Goal: Task Accomplishment & Management: Complete application form

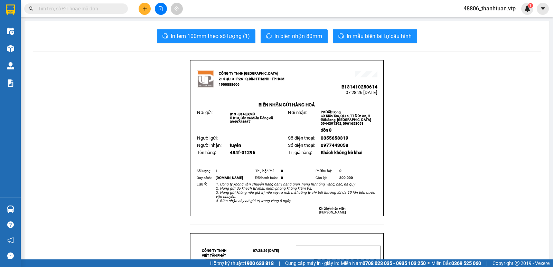
click at [489, 7] on span "48806_thanhtuan.vtp" at bounding box center [489, 8] width 63 height 9
click at [487, 21] on span "Đăng xuất" at bounding box center [492, 22] width 49 height 8
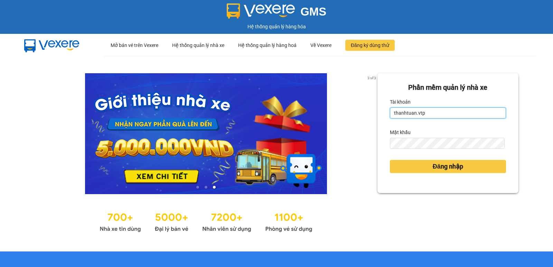
click at [428, 116] on input "thanhtuan.vtp" at bounding box center [448, 113] width 116 height 11
type input "t"
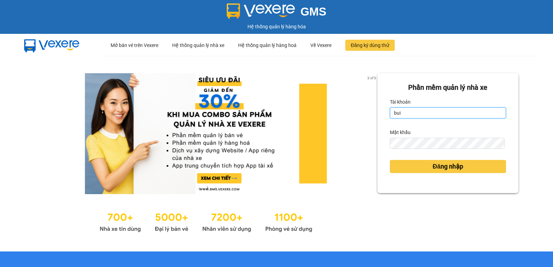
type input "buithithutrang.vtp"
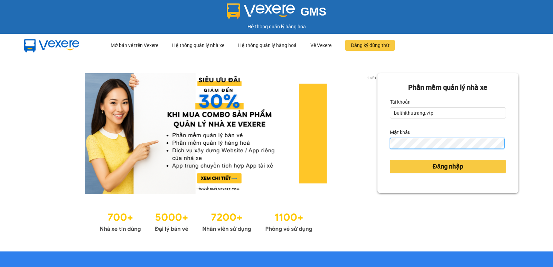
click at [390, 160] on button "Đăng nhập" at bounding box center [448, 166] width 116 height 13
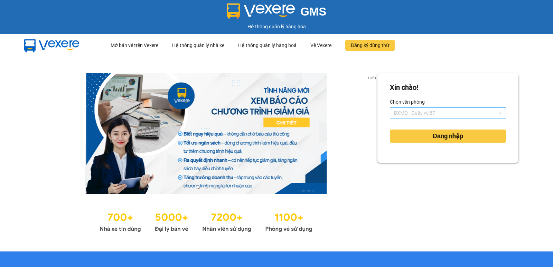
click at [462, 118] on span "BXMĐ - Quầy vé 87" at bounding box center [448, 113] width 108 height 10
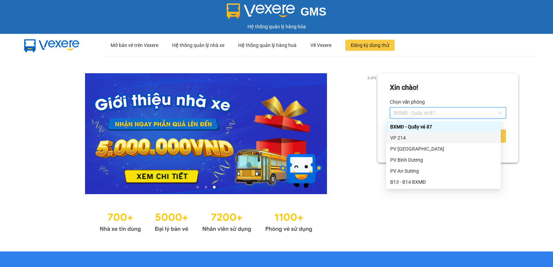
click at [403, 139] on div "VP 214" at bounding box center [443, 138] width 106 height 8
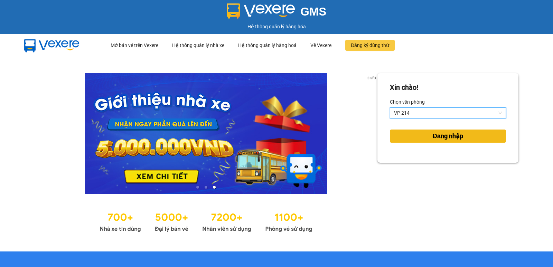
click at [413, 136] on button "Đăng nhập" at bounding box center [448, 136] width 116 height 13
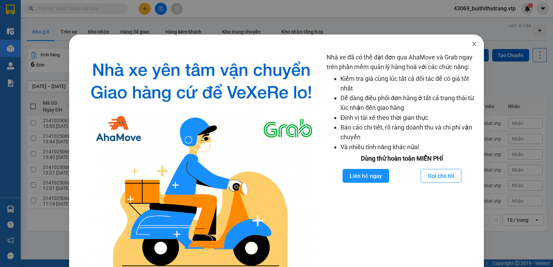
click at [472, 44] on icon "close" at bounding box center [475, 44] width 6 height 6
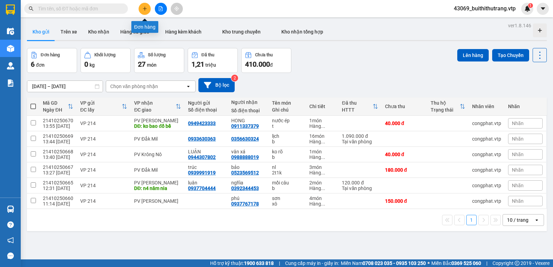
click at [144, 7] on icon "plus" at bounding box center [144, 8] width 5 height 5
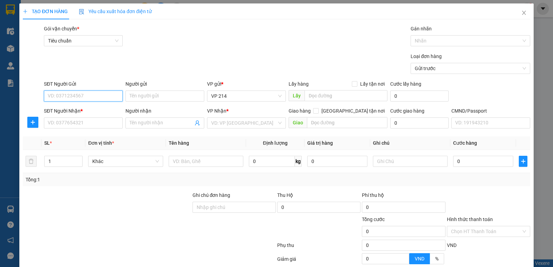
click at [108, 100] on input "SĐT Người Gửi" at bounding box center [83, 96] width 79 height 11
type input "0913161050"
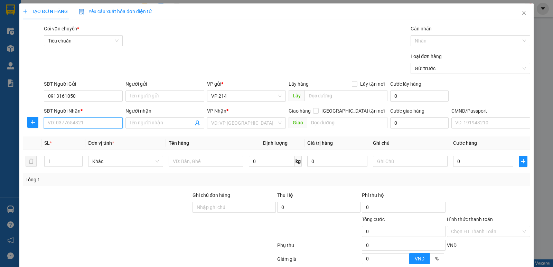
click at [110, 123] on input "SĐT Người Nhận *" at bounding box center [83, 123] width 79 height 11
type input "0972288810"
click at [260, 120] on input "search" at bounding box center [244, 123] width 66 height 10
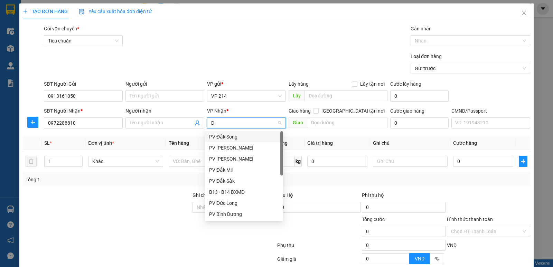
type input "DM"
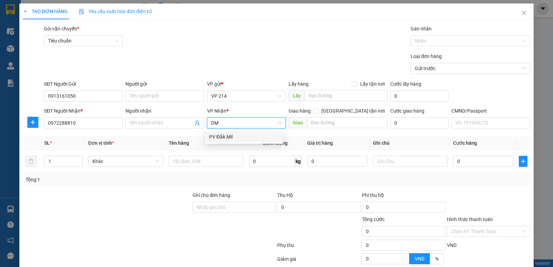
click at [235, 138] on div "PV Đắk Mil" at bounding box center [244, 137] width 70 height 8
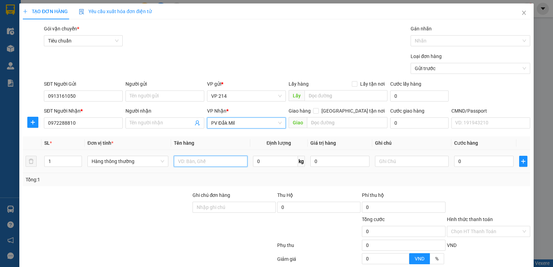
click at [205, 158] on input "text" at bounding box center [211, 161] width 74 height 11
type input "CAY DAI"
type input "QUE HANG"
type input "5"
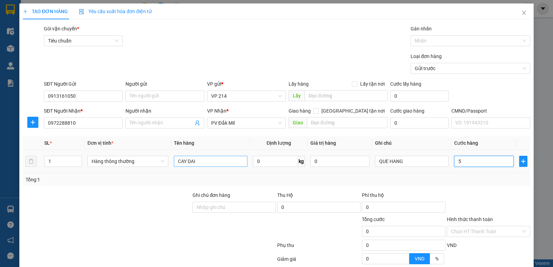
type input "5"
type input "50"
type input "500"
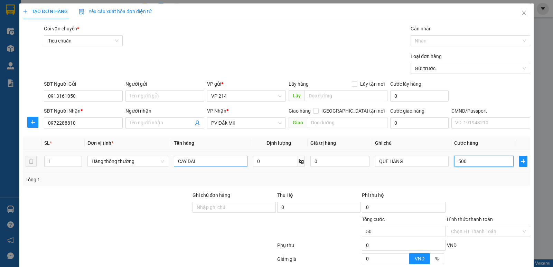
type input "500"
type input "5.000"
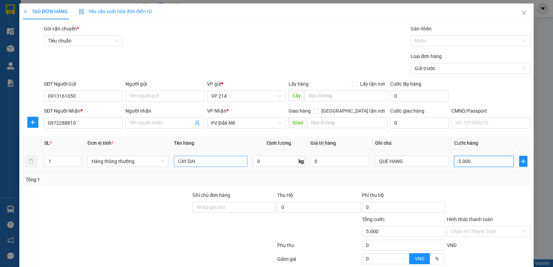
type input "50.000"
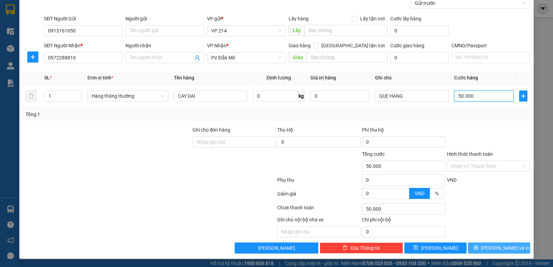
type input "50.000"
click at [487, 247] on button "[PERSON_NAME] và In" at bounding box center [499, 248] width 62 height 11
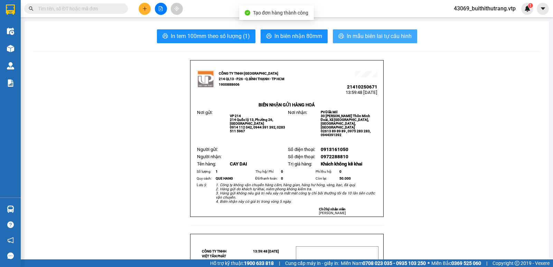
click at [374, 37] on span "In mẫu biên lai tự cấu hình" at bounding box center [379, 36] width 65 height 9
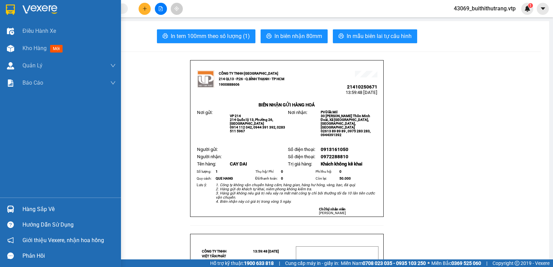
click at [23, 8] on img at bounding box center [39, 9] width 35 height 10
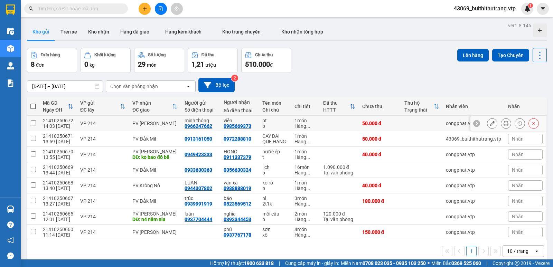
click at [490, 124] on icon at bounding box center [492, 123] width 5 height 5
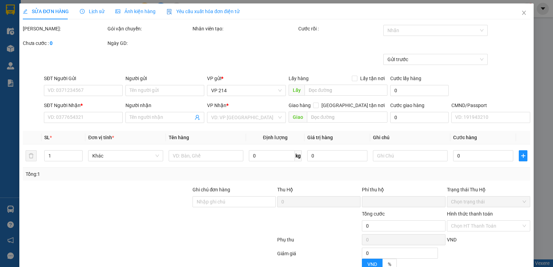
type input "0966247662"
type input "minh thông"
type input "0985669373"
type input "viễn"
type input "0"
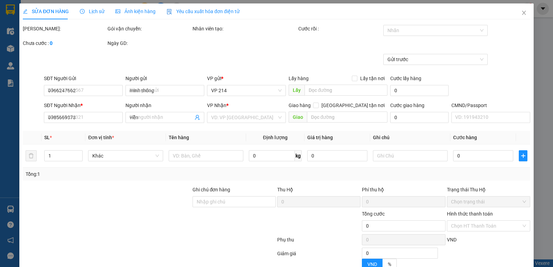
type input "50.000"
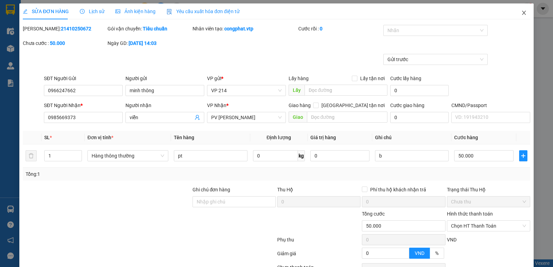
click at [521, 11] on icon "close" at bounding box center [524, 13] width 6 height 6
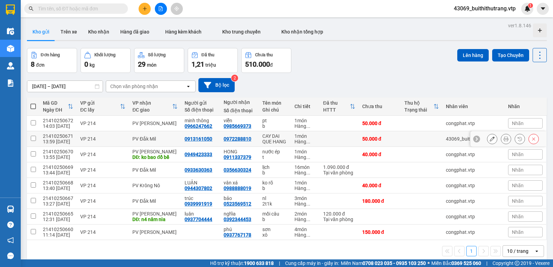
click at [490, 138] on icon at bounding box center [492, 139] width 5 height 5
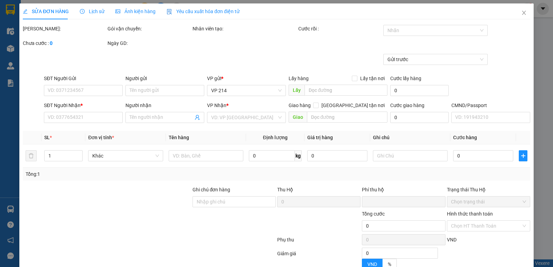
type input "0913161050"
type input "0972288810"
type input "0"
type input "50.000"
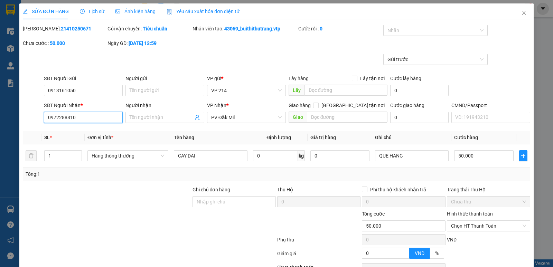
click at [83, 118] on input "0972288810" at bounding box center [83, 117] width 79 height 11
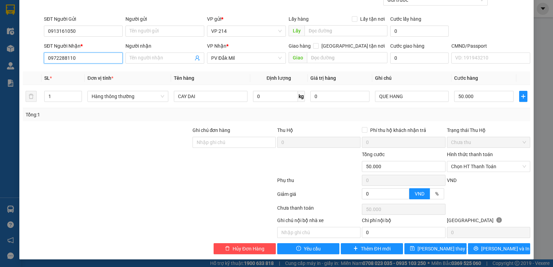
scroll to position [60, 0]
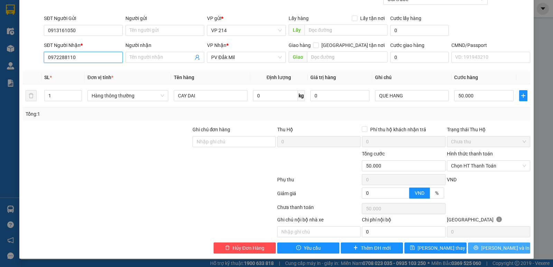
type input "0972288110"
click at [481, 248] on button "[PERSON_NAME] và In" at bounding box center [499, 248] width 62 height 11
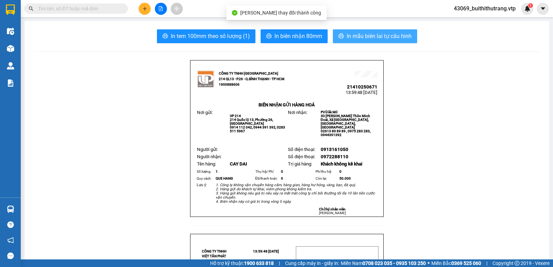
click at [392, 33] on span "In mẫu biên lai tự cấu hình" at bounding box center [379, 36] width 65 height 9
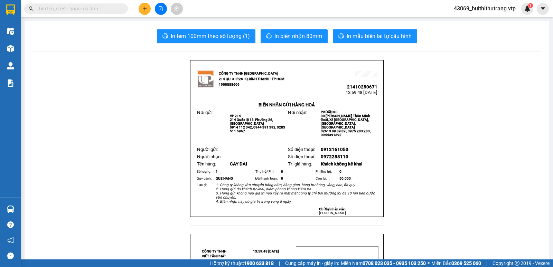
click at [145, 9] on icon "plus" at bounding box center [144, 8] width 5 height 5
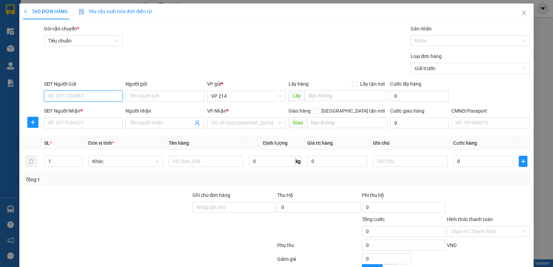
click at [101, 96] on input "SĐT Người Gửi" at bounding box center [83, 96] width 79 height 11
type input "0858543636"
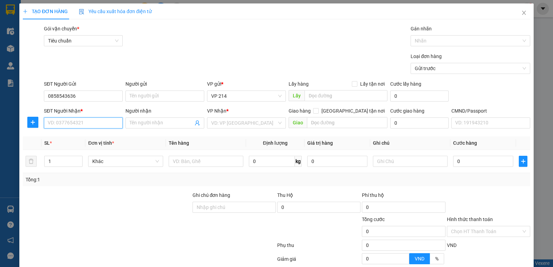
click at [84, 125] on input "SĐT Người Nhận *" at bounding box center [83, 123] width 79 height 11
type input "0914411775"
type input "SỸ"
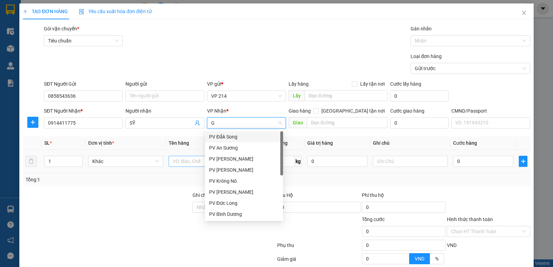
type input "GN"
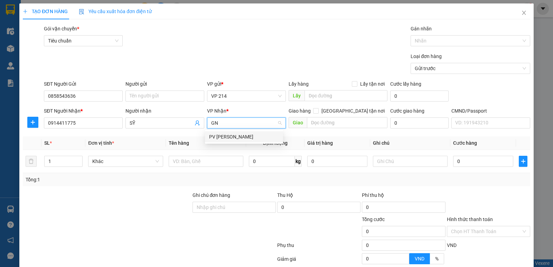
click at [233, 138] on div "PV [PERSON_NAME]" at bounding box center [244, 137] width 70 height 8
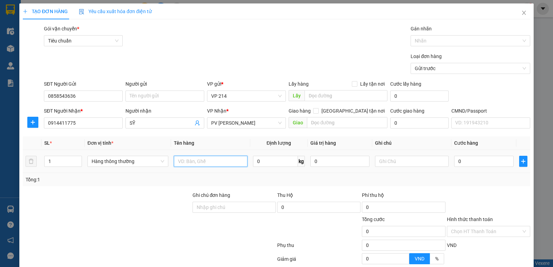
click at [220, 161] on input "text" at bounding box center [211, 161] width 74 height 11
type input "THÙNG"
drag, startPoint x: 54, startPoint y: 163, endPoint x: 6, endPoint y: 166, distance: 48.1
click at [23, 162] on tr "1 Hàng thông thường THÙNG 0 kg 0 0" at bounding box center [276, 161] width 507 height 23
type input "2"
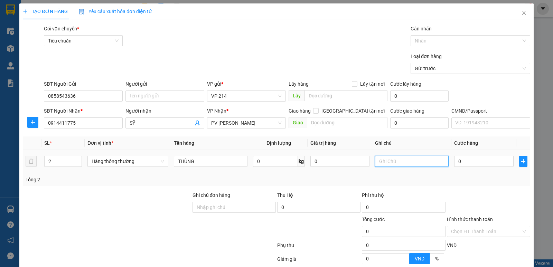
click at [404, 164] on input "text" at bounding box center [412, 161] width 74 height 11
type input "MỰC IN"
type input "1"
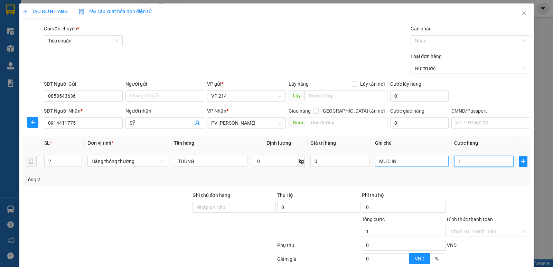
type input "11"
type input "110"
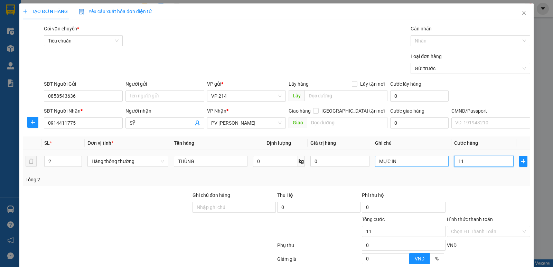
type input "110"
type input "1.100"
type input "11.000"
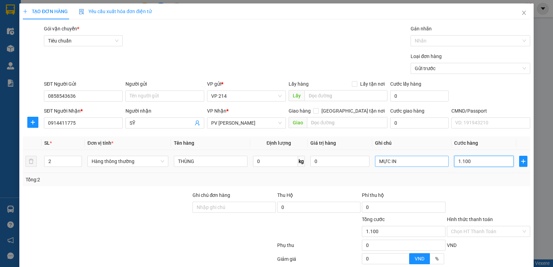
type input "11.000"
type input "110.000"
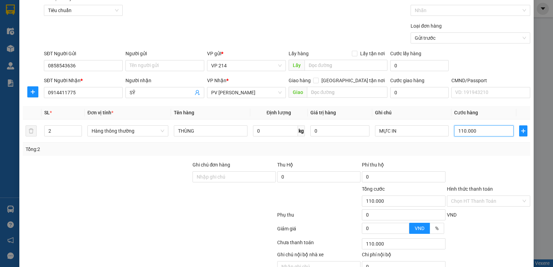
scroll to position [65, 0]
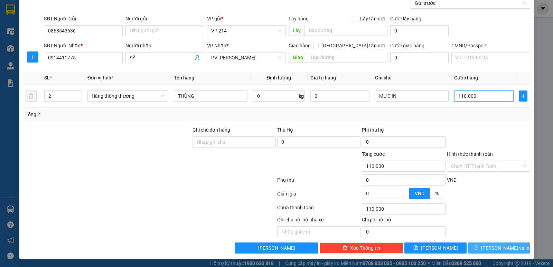
type input "110.000"
click at [478, 249] on icon "printer" at bounding box center [476, 248] width 4 height 4
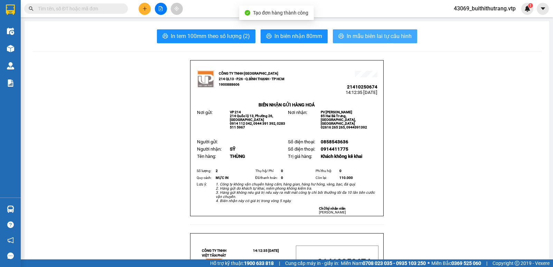
click at [377, 38] on span "In mẫu biên lai tự cấu hình" at bounding box center [379, 36] width 65 height 9
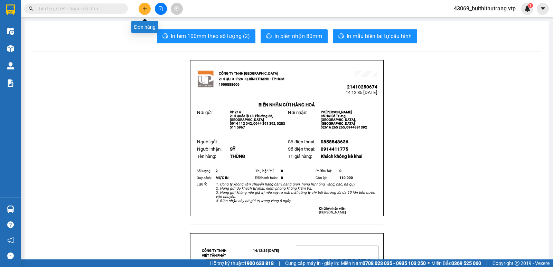
click at [144, 11] on button at bounding box center [145, 9] width 12 height 12
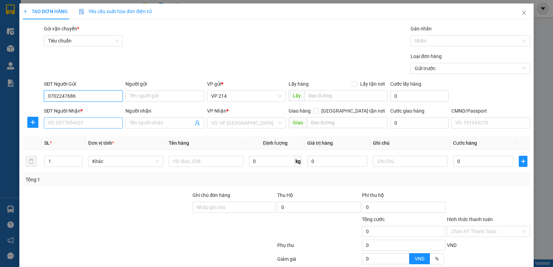
type input "0702247686"
click at [95, 123] on input "SĐT Người Nhận *" at bounding box center [83, 123] width 79 height 11
type input "0905649478"
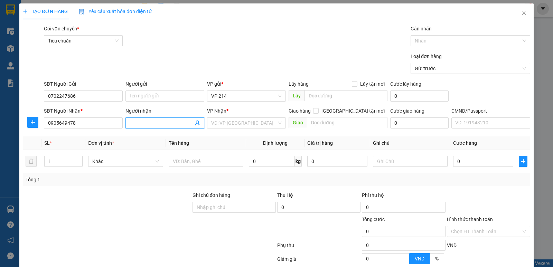
click at [153, 124] on input "Người nhận" at bounding box center [162, 123] width 64 height 8
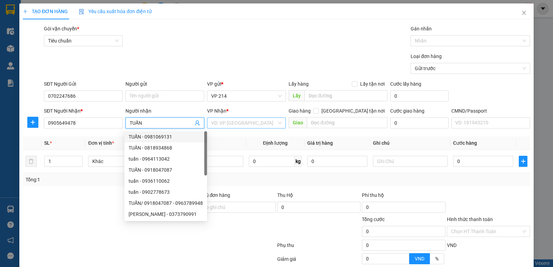
type input "TUẤN"
click at [232, 123] on input "search" at bounding box center [244, 123] width 66 height 10
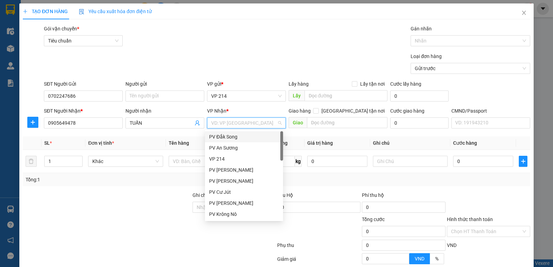
type input "D"
type input "CJ"
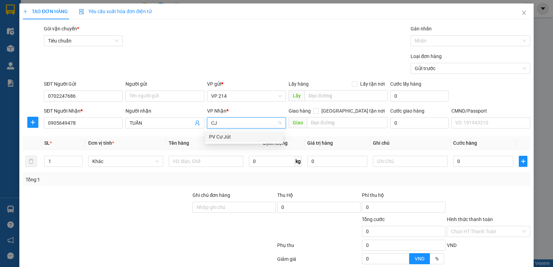
click at [220, 137] on div "PV Cư Jút" at bounding box center [244, 137] width 70 height 8
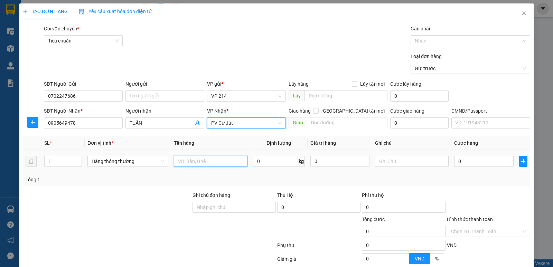
click at [225, 164] on input "text" at bounding box center [211, 161] width 74 height 11
type input "THÙNG"
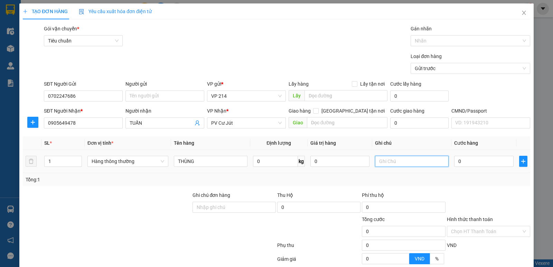
drag, startPoint x: 401, startPoint y: 166, endPoint x: 359, endPoint y: 197, distance: 51.7
click at [399, 166] on input "text" at bounding box center [412, 161] width 74 height 11
type input "7"
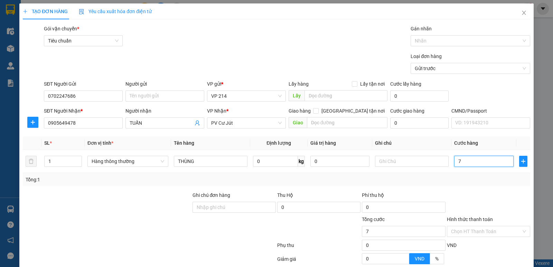
type input "70"
type input "700"
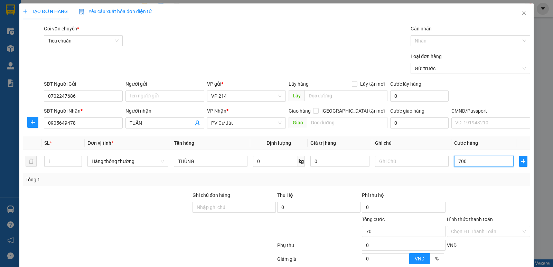
type input "700"
type input "7.000"
type input "70.000"
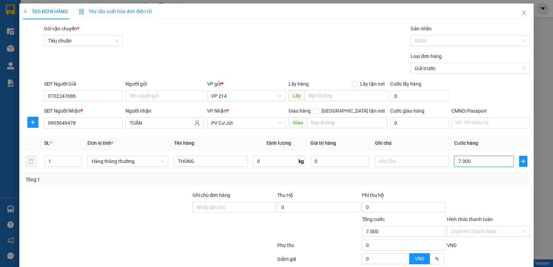
type input "70.000"
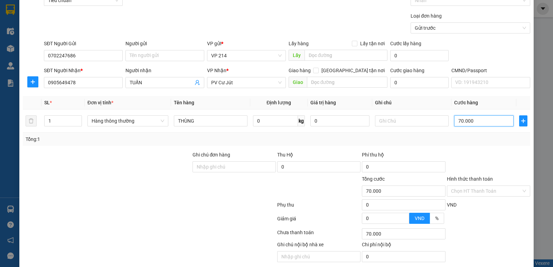
scroll to position [65, 0]
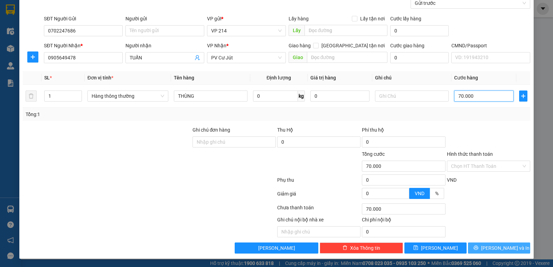
type input "70.000"
click at [490, 248] on span "[PERSON_NAME] và In" at bounding box center [505, 248] width 48 height 8
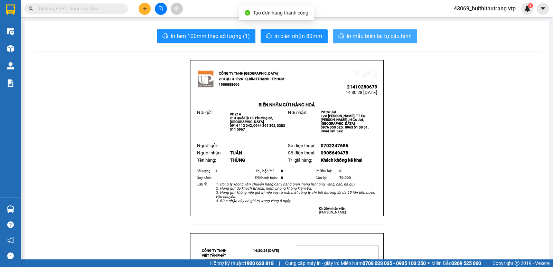
click at [377, 36] on span "In mẫu biên lai tự cấu hình" at bounding box center [379, 36] width 65 height 9
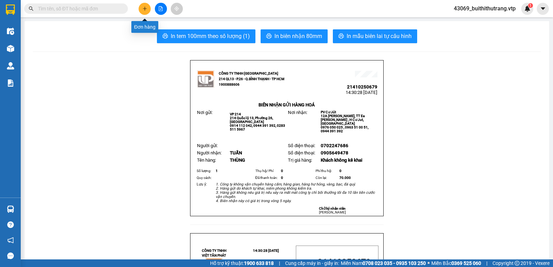
click at [142, 8] on icon "plus" at bounding box center [144, 8] width 5 height 5
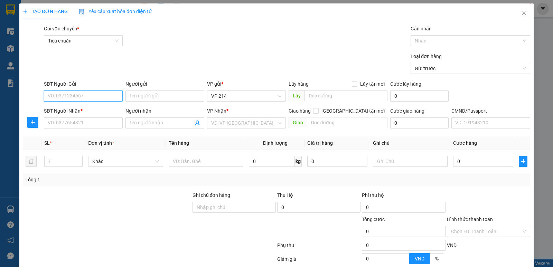
click at [97, 97] on input "SĐT Người Gửi" at bounding box center [83, 96] width 79 height 11
type input "0702247686"
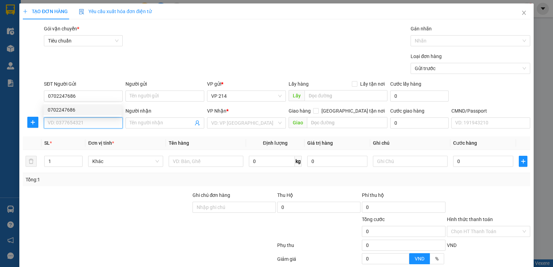
click at [81, 126] on input "SĐT Người Nhận *" at bounding box center [83, 123] width 79 height 11
type input "0966226293"
click at [143, 124] on input "Người nhận" at bounding box center [162, 123] width 64 height 8
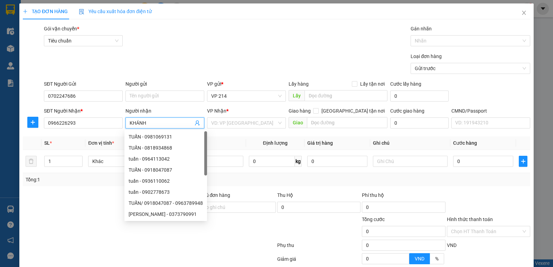
type input "KHÁNH"
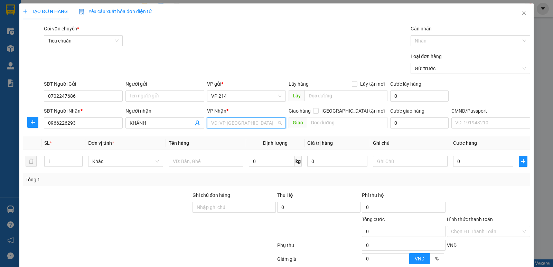
click at [270, 125] on input "search" at bounding box center [244, 123] width 66 height 10
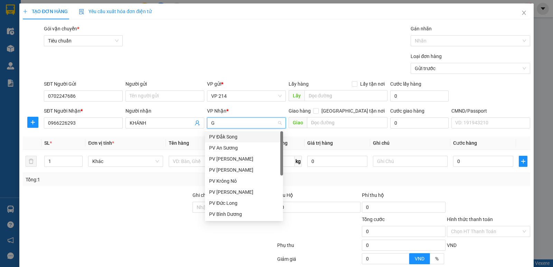
type input "GN"
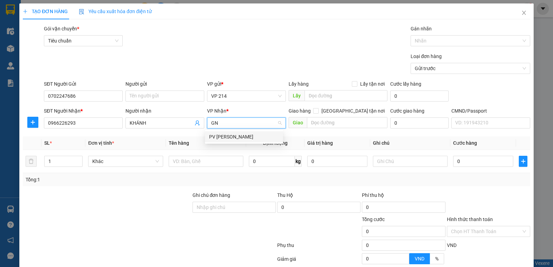
click at [244, 137] on div "PV [PERSON_NAME]" at bounding box center [244, 137] width 70 height 8
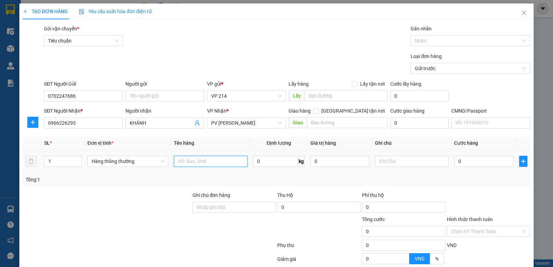
click at [201, 162] on input "text" at bounding box center [211, 161] width 74 height 11
type input "THÙNG"
click at [459, 161] on input "0" at bounding box center [483, 161] width 59 height 11
type input "4"
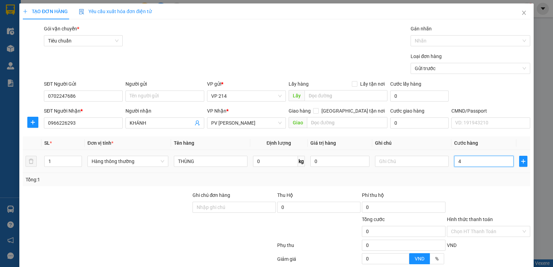
type input "4"
type input "40"
type input "400"
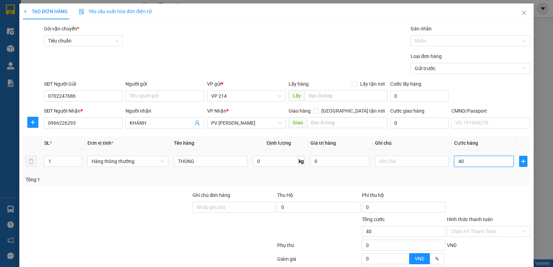
type input "400"
type input "4.000"
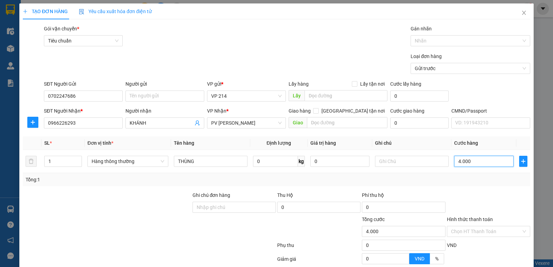
type input "40.000"
click at [456, 160] on input "40.000" at bounding box center [483, 161] width 59 height 11
type input "0.000"
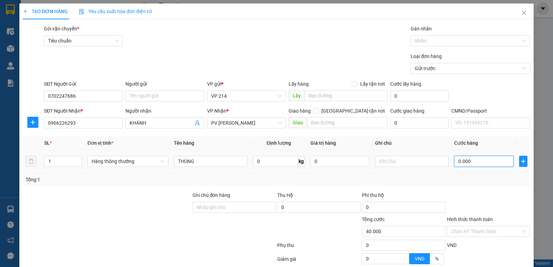
type input "0"
type input "50.000"
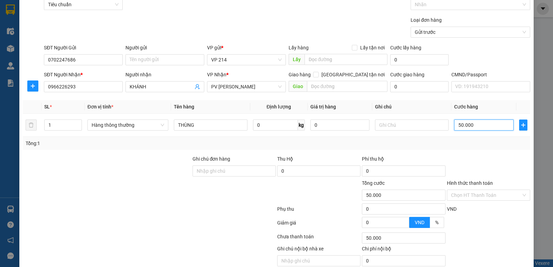
scroll to position [65, 0]
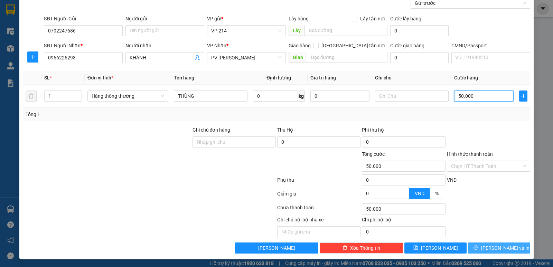
type input "50.000"
click at [476, 249] on button "[PERSON_NAME] và In" at bounding box center [499, 248] width 62 height 11
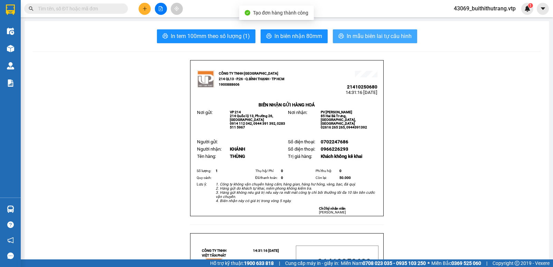
click at [371, 30] on button "In mẫu biên lai tự cấu hình" at bounding box center [375, 36] width 84 height 14
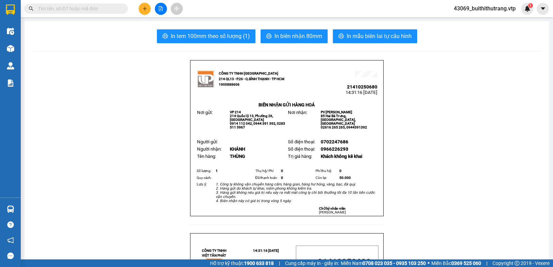
click at [144, 6] on button at bounding box center [145, 9] width 12 height 12
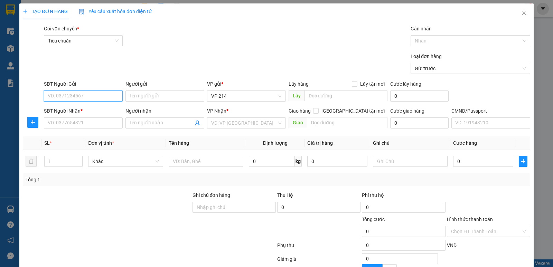
click at [109, 97] on input "SĐT Người Gửi" at bounding box center [83, 96] width 79 height 11
type input "0918510179"
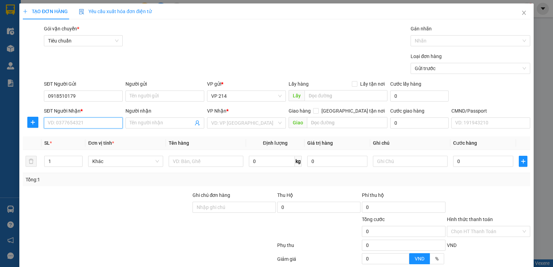
click at [96, 124] on input "SĐT Người Nhận *" at bounding box center [83, 123] width 79 height 11
type input "0365165148"
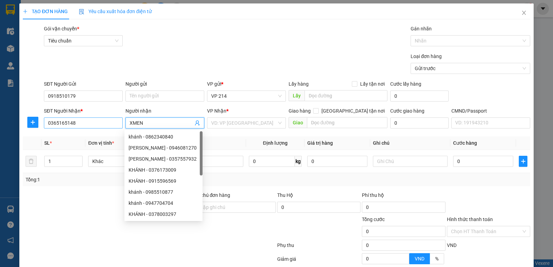
type input "XMEN"
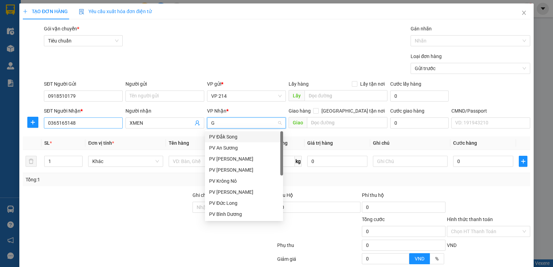
type input "GN"
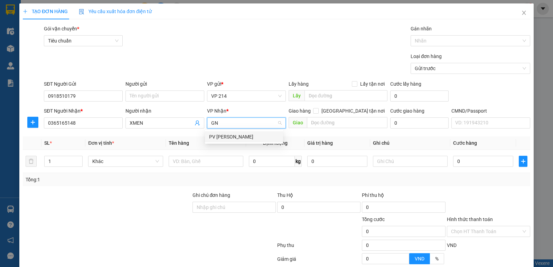
click at [235, 135] on div "PV [PERSON_NAME]" at bounding box center [244, 137] width 70 height 8
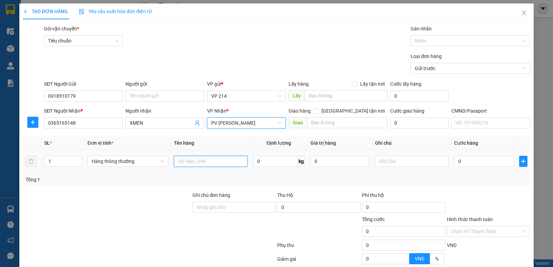
click at [200, 161] on input "text" at bounding box center [211, 161] width 74 height 11
type input "NI LÔNG ĐEN"
type input "QA"
type input "4"
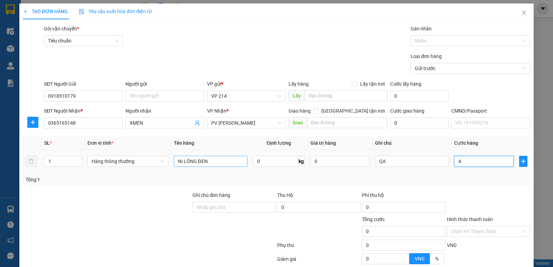
type input "4"
type input "40"
type input "400"
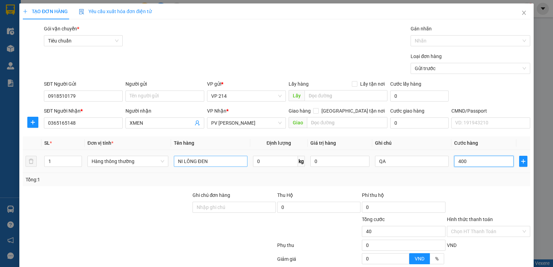
type input "400"
type input "4.000"
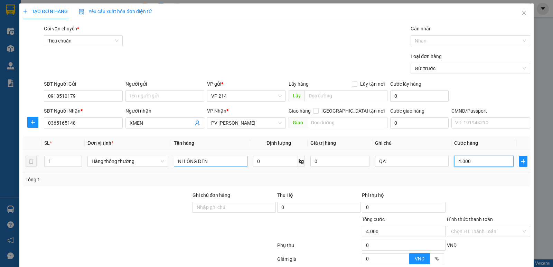
type input "40.000"
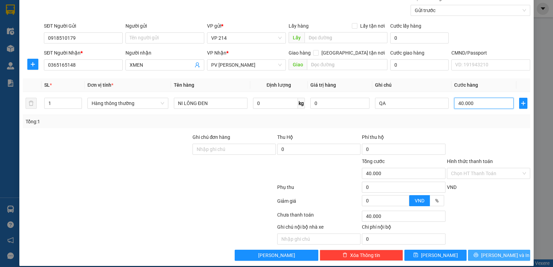
scroll to position [65, 0]
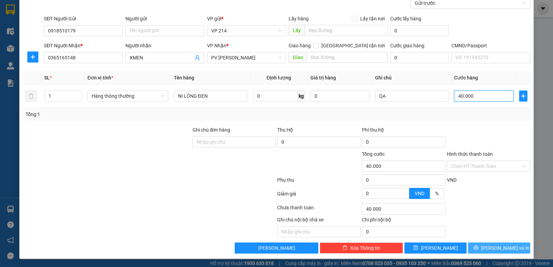
type input "40.000"
click at [474, 249] on button "[PERSON_NAME] và In" at bounding box center [499, 248] width 62 height 11
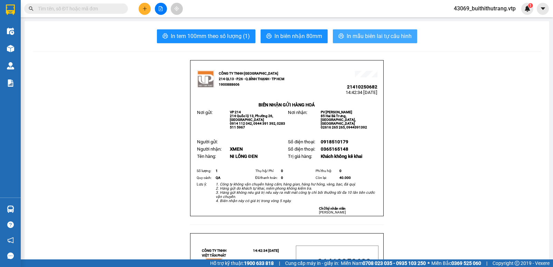
click at [372, 32] on span "In mẫu biên lai tự cấu hình" at bounding box center [379, 36] width 65 height 9
drag, startPoint x: 96, startPoint y: 217, endPoint x: 108, endPoint y: 219, distance: 11.6
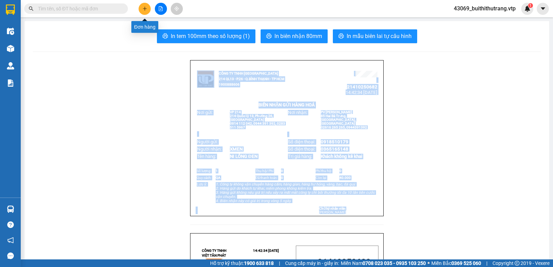
click at [146, 10] on icon "plus" at bounding box center [144, 8] width 5 height 5
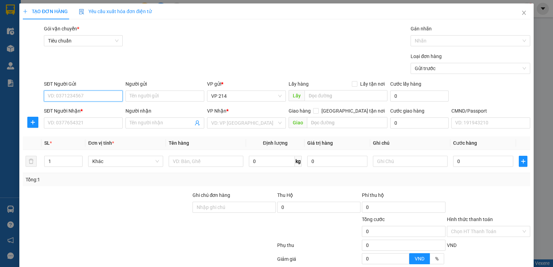
click at [93, 96] on input "SĐT Người Gửi" at bounding box center [83, 96] width 79 height 11
type input "0979952653"
click at [76, 122] on input "SĐT Người Nhận *" at bounding box center [83, 123] width 79 height 11
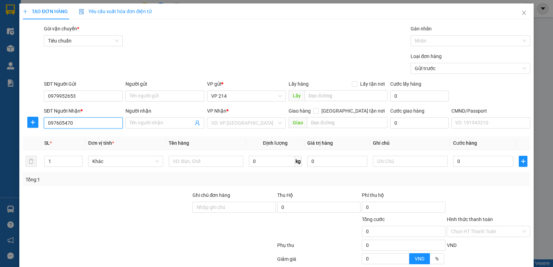
type input "0976054704"
click at [78, 136] on div "0976054704 - sơn" at bounding box center [83, 137] width 70 height 8
type input "sơn"
type input "0976054704"
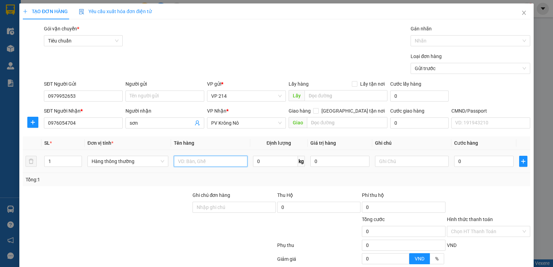
click at [229, 165] on input "text" at bounding box center [211, 161] width 74 height 11
type input "THÙNG"
type input "VỢT"
type input "5"
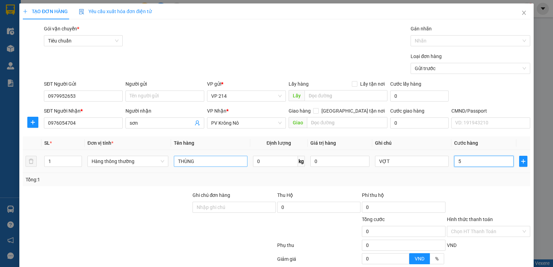
type input "5"
type input "50"
type input "500"
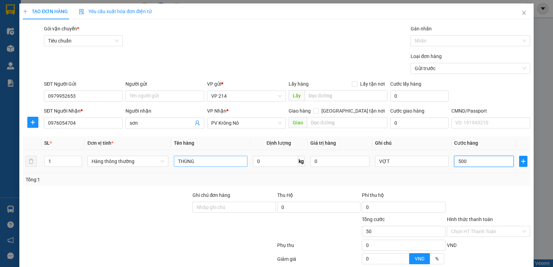
type input "500"
type input "5.000"
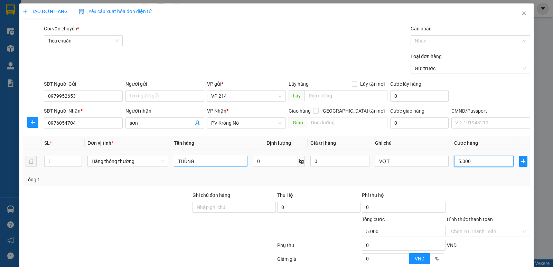
type input "50.000"
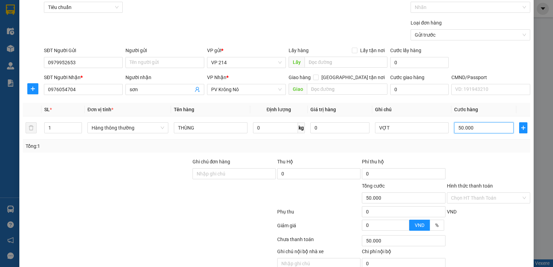
scroll to position [65, 0]
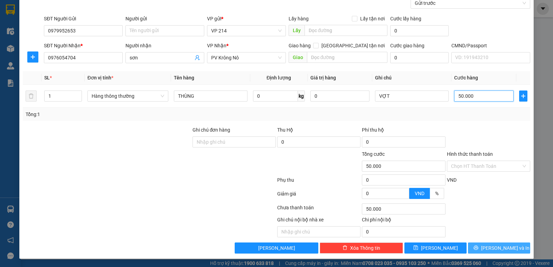
type input "50.000"
drag, startPoint x: 482, startPoint y: 247, endPoint x: 480, endPoint y: 254, distance: 7.4
click at [478, 250] on icon "printer" at bounding box center [476, 247] width 5 height 5
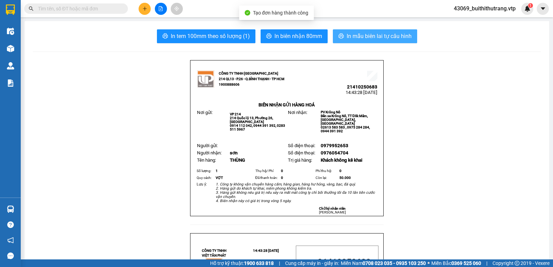
click at [384, 42] on button "In mẫu biên lai tự cấu hình" at bounding box center [375, 36] width 84 height 14
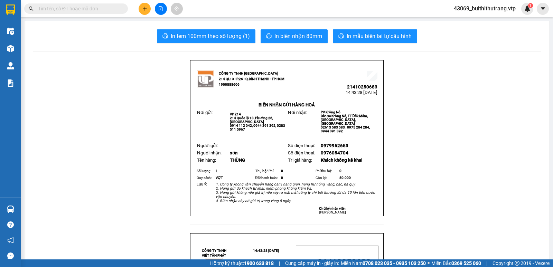
click at [140, 8] on button at bounding box center [145, 9] width 12 height 12
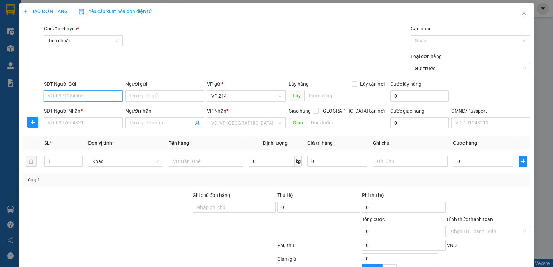
click at [106, 99] on input "SĐT Người Gửi" at bounding box center [83, 96] width 79 height 11
type input "0845704565"
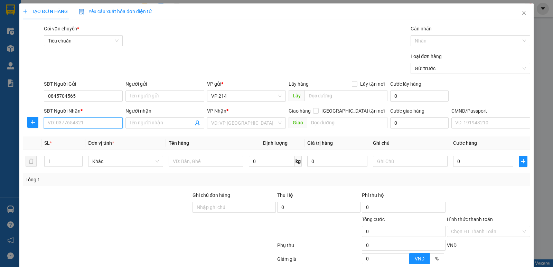
click at [90, 124] on input "SĐT Người Nhận *" at bounding box center [83, 123] width 79 height 11
type input "0918771607"
type input "NHÂN"
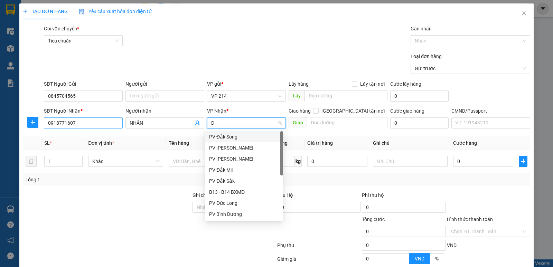
type input "DM"
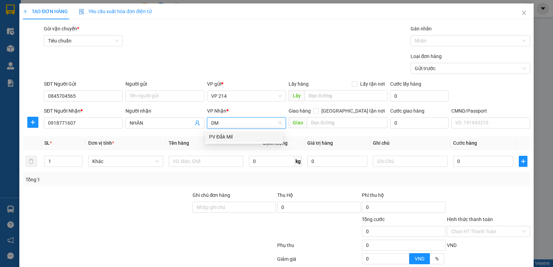
click at [233, 137] on div "PV Đắk Mil" at bounding box center [244, 137] width 70 height 8
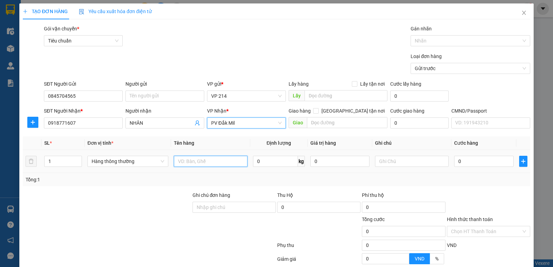
click at [218, 160] on input "text" at bounding box center [211, 161] width 74 height 11
type input "HỒ SƠ"
type input "C"
type input "3"
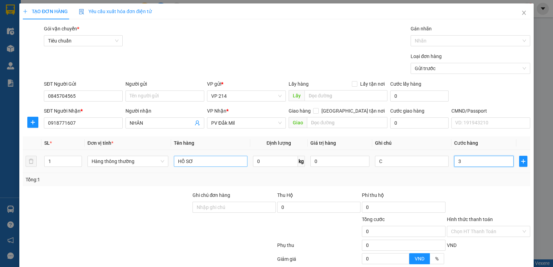
type input "3"
type input "30"
type input "300"
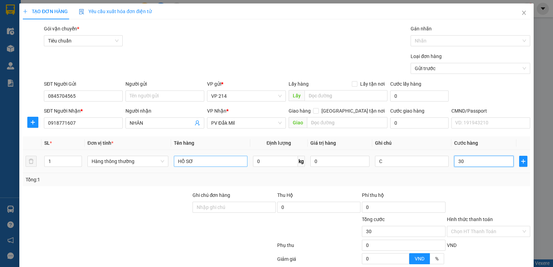
type input "300"
type input "3.000"
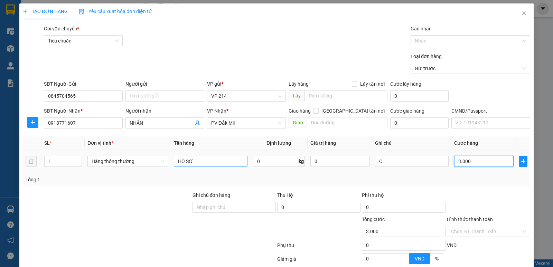
type input "30.000"
click at [446, 44] on div at bounding box center [466, 41] width 109 height 8
type input "30.000"
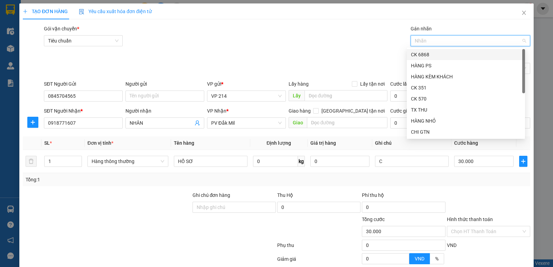
click at [441, 55] on div "CK 6868" at bounding box center [466, 55] width 110 height 8
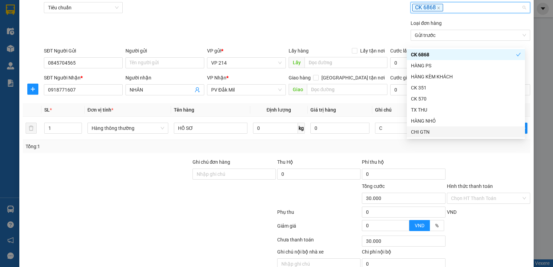
scroll to position [65, 0]
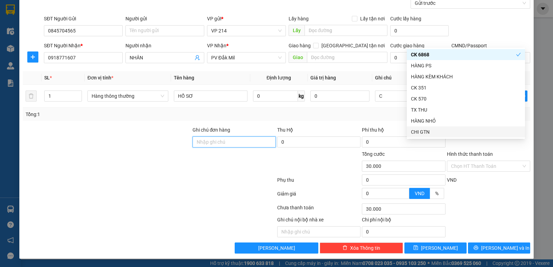
click at [242, 144] on input "Ghi chú đơn hàng" at bounding box center [234, 142] width 83 height 11
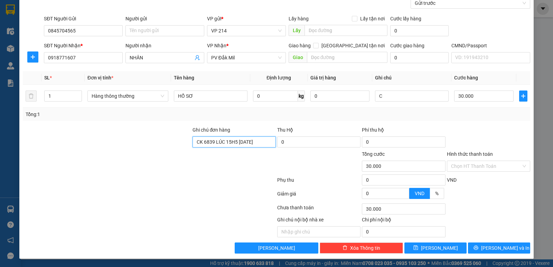
scroll to position [0, 6]
type input "CK 6839 LÚC 15H5 NGÀY 13/10/2025"
click at [486, 168] on input "Hình thức thanh toán" at bounding box center [486, 166] width 70 height 10
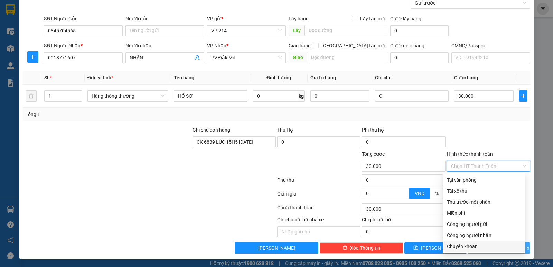
click at [468, 246] on div "Chuyển khoản" at bounding box center [484, 247] width 74 height 8
type input "0"
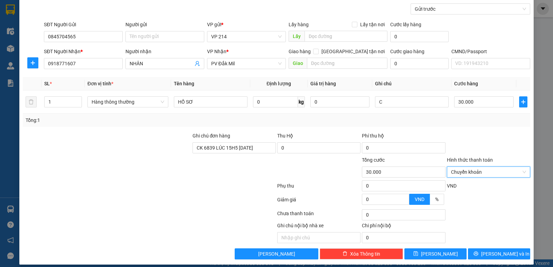
scroll to position [65, 0]
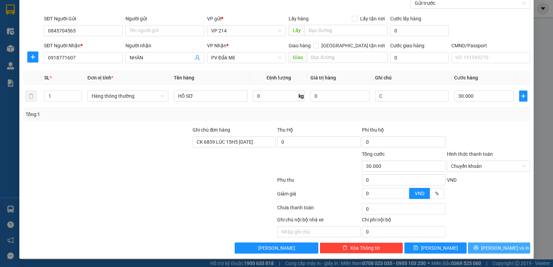
click at [488, 249] on span "[PERSON_NAME] và In" at bounding box center [505, 248] width 48 height 8
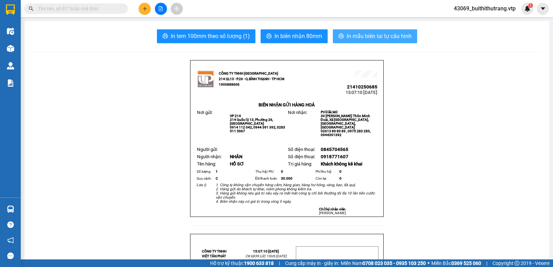
click at [379, 35] on span "In mẫu biên lai tự cấu hình" at bounding box center [379, 36] width 65 height 9
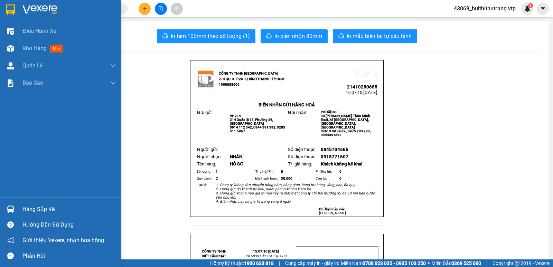
click at [30, 9] on img at bounding box center [39, 9] width 35 height 10
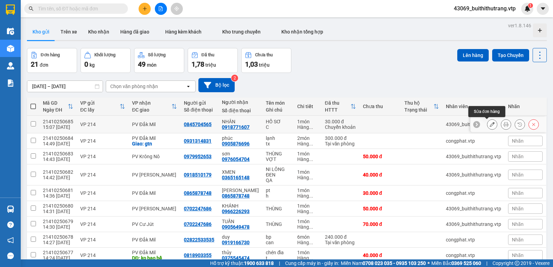
click at [490, 124] on icon at bounding box center [492, 124] width 5 height 5
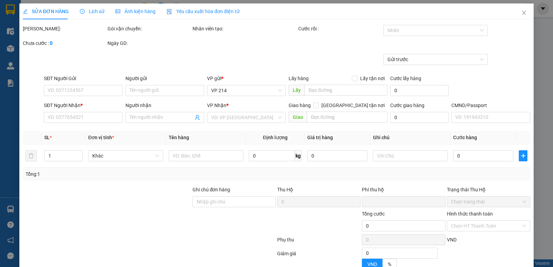
type input "0845704565"
type input "0918771607"
type input "NHÂN"
type input "CK 6839 LÚC 15H5 NGÀY 13/10/2025"
type input "0"
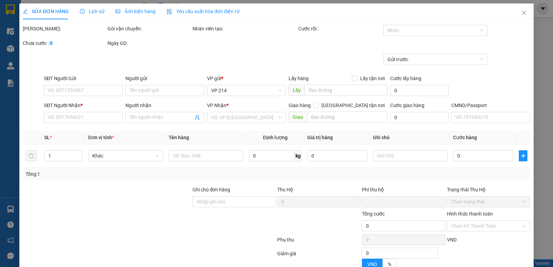
type input "30.000"
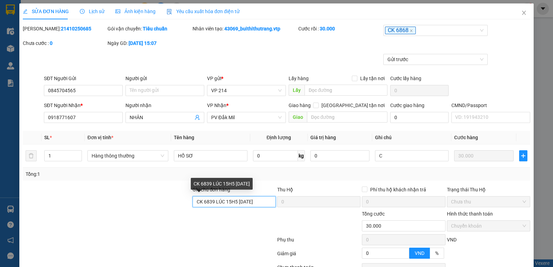
click at [233, 203] on input "CK 6839 LÚC 15H5 NGÀY 13/10/2025" at bounding box center [234, 201] width 83 height 11
click at [234, 205] on input "CK 6839 LÚC 15H5 NGÀY 13/10/2025" at bounding box center [234, 201] width 83 height 11
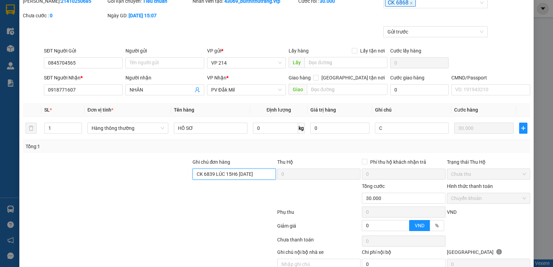
scroll to position [60, 0]
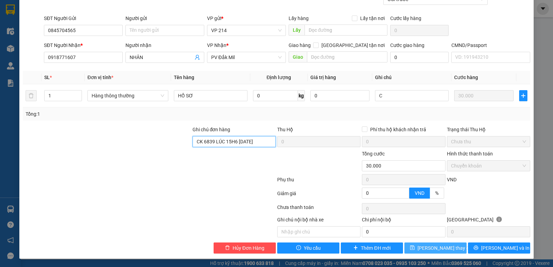
type input "CK 6839 LÚC 15H6 NGÀY [DATE]"
click at [431, 248] on span "[PERSON_NAME] đổi" at bounding box center [445, 248] width 55 height 8
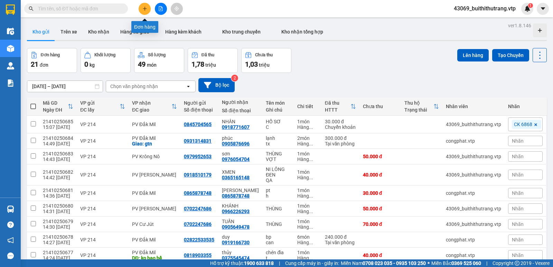
click at [144, 9] on icon "plus" at bounding box center [145, 8] width 4 height 0
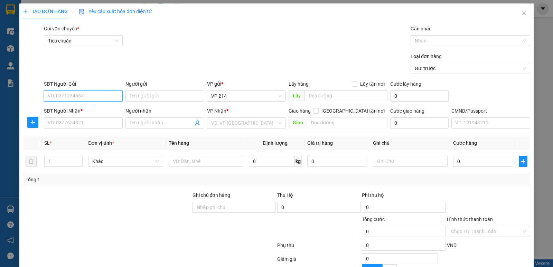
click at [91, 97] on input "SĐT Người Gửi" at bounding box center [83, 96] width 79 height 11
click at [109, 95] on input "SĐT Người Gửi" at bounding box center [83, 96] width 79 height 11
type input "0901447009"
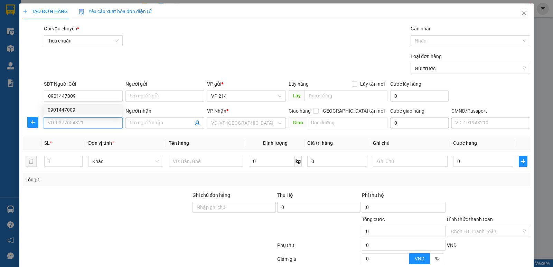
click at [102, 126] on input "SĐT Người Nhận *" at bounding box center [83, 123] width 79 height 11
click at [80, 135] on div "0983472960 - hiếu" at bounding box center [83, 137] width 70 height 8
type input "0983472960"
type input "hiếu"
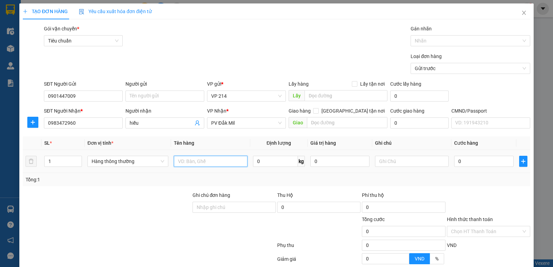
click at [211, 161] on input "text" at bounding box center [211, 161] width 74 height 11
type input "THÙNG"
drag, startPoint x: 56, startPoint y: 162, endPoint x: 31, endPoint y: 166, distance: 25.1
click at [45, 162] on input "1" at bounding box center [63, 161] width 37 height 10
type input "2"
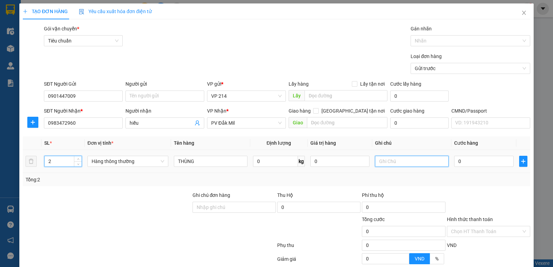
click at [401, 163] on input "text" at bounding box center [412, 161] width 74 height 11
type input "TC"
type input "8"
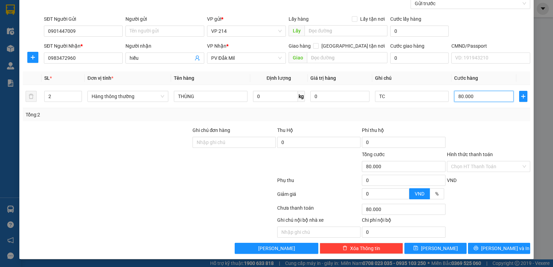
scroll to position [65, 0]
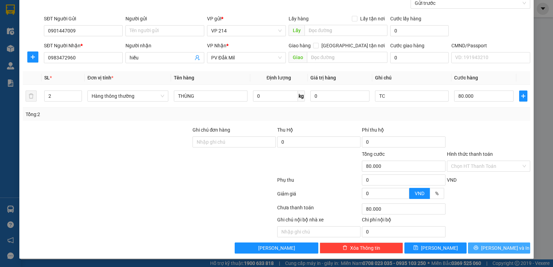
click at [478, 248] on icon "printer" at bounding box center [476, 247] width 5 height 5
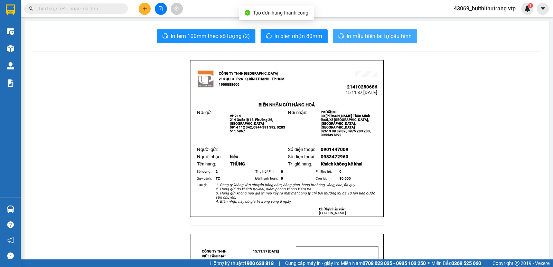
click at [379, 37] on span "In mẫu biên lai tự cấu hình" at bounding box center [379, 36] width 65 height 9
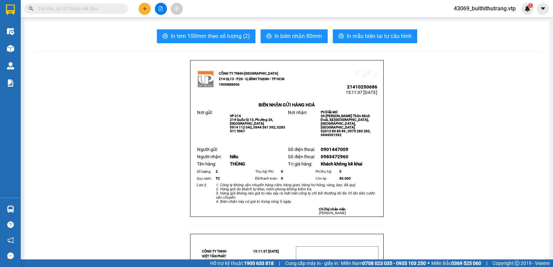
click at [143, 9] on icon "plus" at bounding box center [144, 8] width 5 height 5
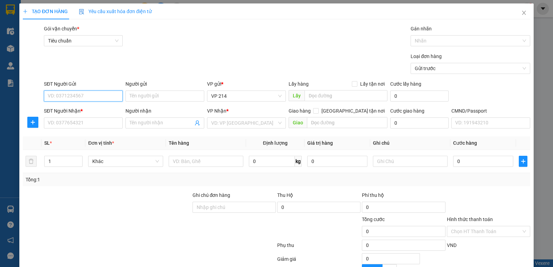
click at [103, 100] on input "SĐT Người Gửi" at bounding box center [83, 96] width 79 height 11
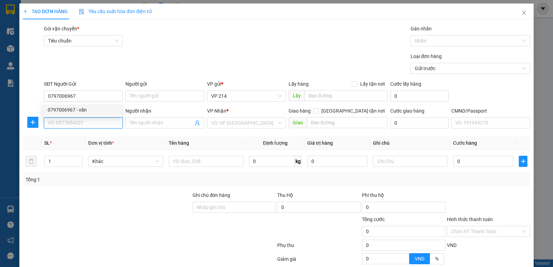
click at [107, 124] on input "SĐT Người Nhận *" at bounding box center [83, 123] width 79 height 11
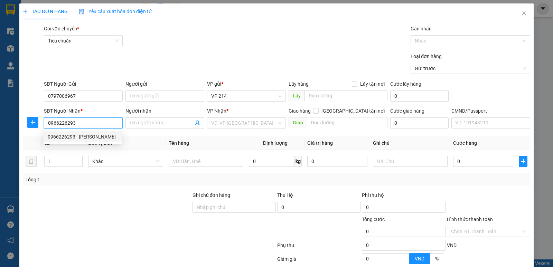
click at [92, 137] on div "0966226293 - KHÁNH" at bounding box center [83, 137] width 70 height 8
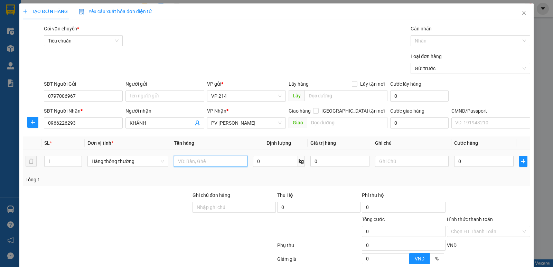
click at [212, 159] on input "text" at bounding box center [211, 161] width 74 height 11
click at [210, 160] on input "text" at bounding box center [211, 161] width 74 height 11
drag, startPoint x: 51, startPoint y: 162, endPoint x: 41, endPoint y: 165, distance: 10.0
click at [42, 164] on td "1" at bounding box center [62, 161] width 43 height 23
click at [222, 165] on input "TỦ ĐIỆN" at bounding box center [211, 161] width 74 height 11
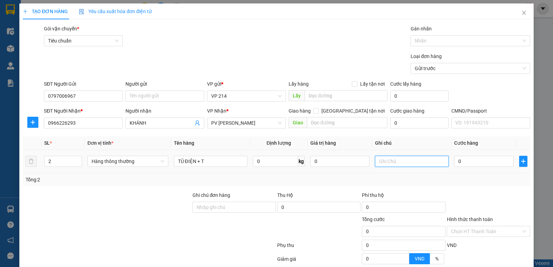
click at [406, 160] on input "text" at bounding box center [412, 161] width 74 height 11
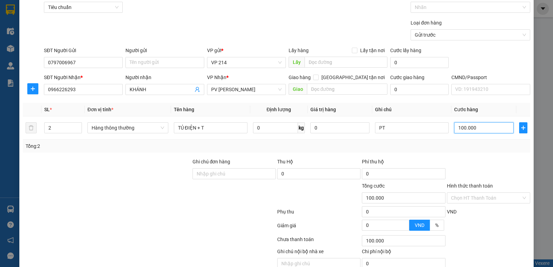
scroll to position [65, 0]
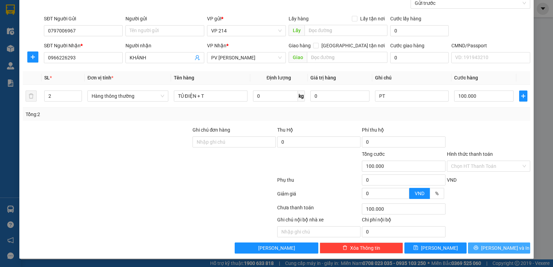
click at [478, 248] on icon "printer" at bounding box center [476, 247] width 5 height 5
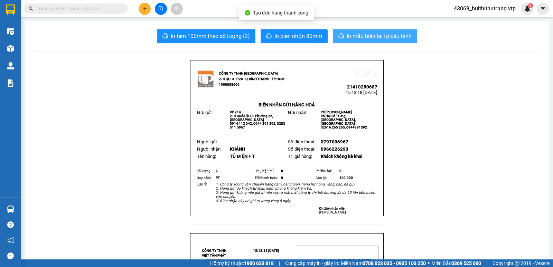
click at [361, 30] on button "In mẫu biên lai tự cấu hình" at bounding box center [375, 36] width 84 height 14
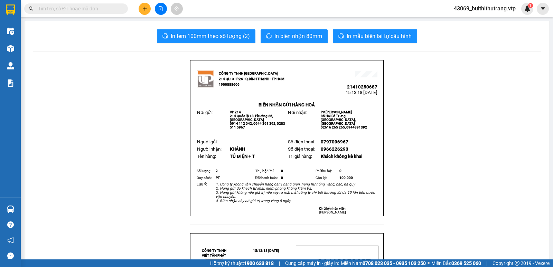
click at [143, 7] on icon "plus" at bounding box center [144, 8] width 5 height 5
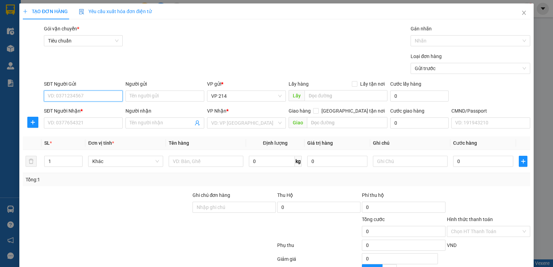
click at [75, 97] on input "SĐT Người Gửi" at bounding box center [83, 96] width 79 height 11
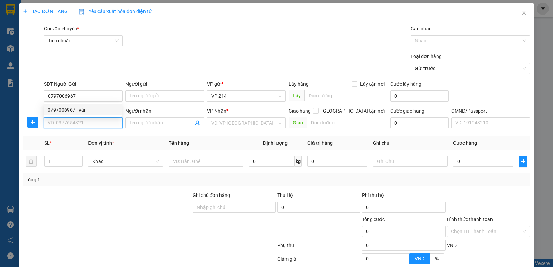
click at [85, 122] on input "SĐT Người Nhận *" at bounding box center [83, 123] width 79 height 11
click at [86, 137] on div "0966084748 - phúc" at bounding box center [83, 137] width 70 height 8
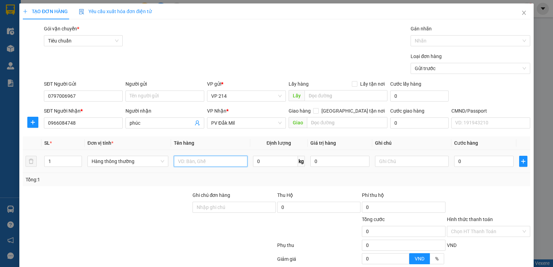
click at [212, 162] on input "text" at bounding box center [211, 161] width 74 height 11
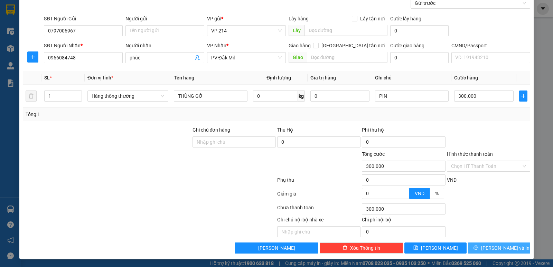
click at [501, 249] on span "[PERSON_NAME] và In" at bounding box center [505, 248] width 48 height 8
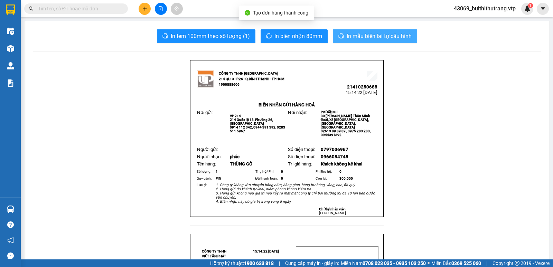
click at [374, 32] on span "In mẫu biên lai tự cấu hình" at bounding box center [379, 36] width 65 height 9
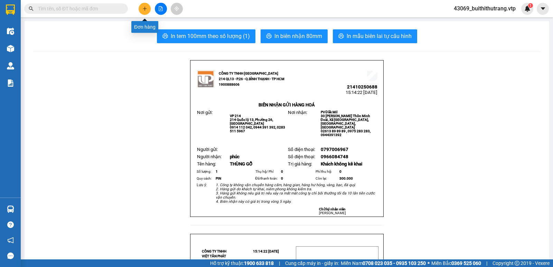
click at [143, 10] on icon "plus" at bounding box center [144, 8] width 5 height 5
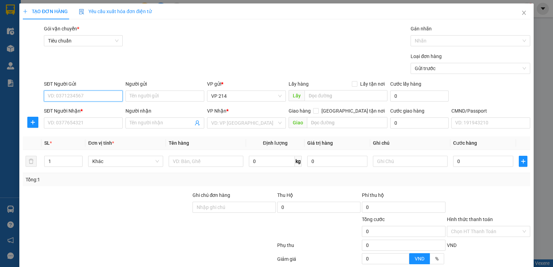
click at [103, 94] on input "SĐT Người Gửi" at bounding box center [83, 96] width 79 height 11
click at [67, 123] on input "SĐT Người Nhận *" at bounding box center [83, 123] width 79 height 11
click at [147, 125] on input "Người nhận" at bounding box center [162, 123] width 64 height 8
click at [218, 126] on input "search" at bounding box center [244, 123] width 66 height 10
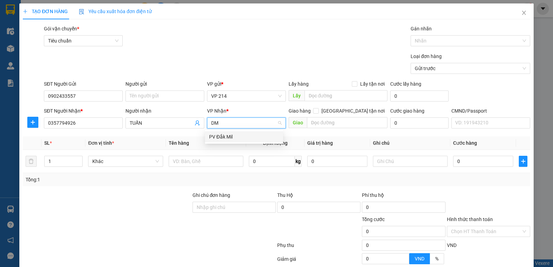
click at [230, 136] on div "PV Đắk Mil" at bounding box center [244, 137] width 70 height 8
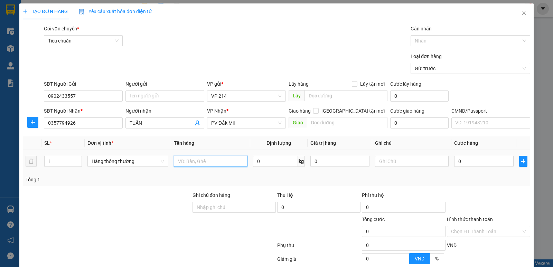
click at [211, 162] on input "text" at bounding box center [211, 161] width 74 height 11
click at [375, 162] on input "text" at bounding box center [412, 161] width 74 height 11
drag, startPoint x: 53, startPoint y: 162, endPoint x: 11, endPoint y: 168, distance: 41.9
click at [11, 168] on div "TẠO ĐƠN HÀNG Yêu cầu xuất hóa đơn điện tử Transit Pickup Surcharge Ids Transit …" at bounding box center [276, 133] width 553 height 267
click at [476, 201] on div at bounding box center [488, 204] width 85 height 24
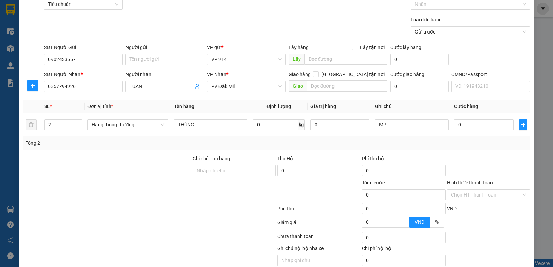
scroll to position [65, 0]
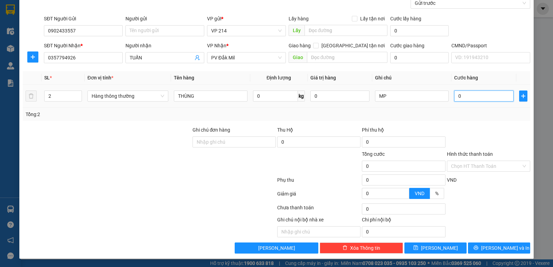
click at [458, 97] on input "0" at bounding box center [483, 96] width 59 height 11
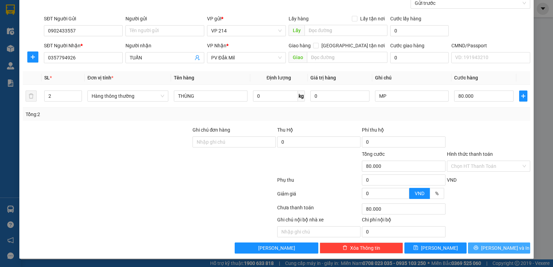
click at [501, 251] on span "[PERSON_NAME] và In" at bounding box center [505, 248] width 48 height 8
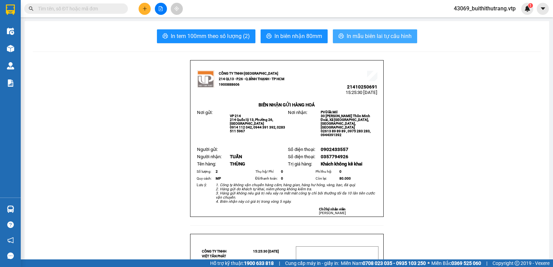
click at [373, 36] on span "In mẫu biên lai tự cấu hình" at bounding box center [379, 36] width 65 height 9
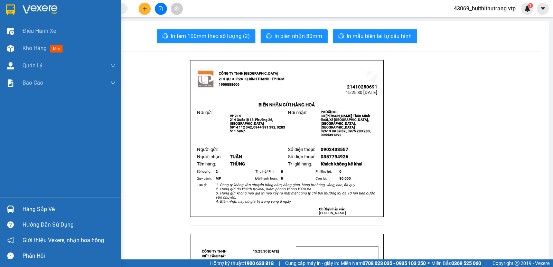
click at [32, 6] on img at bounding box center [39, 9] width 35 height 10
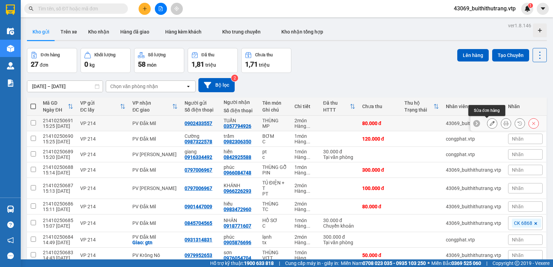
click at [490, 122] on icon at bounding box center [492, 123] width 5 height 5
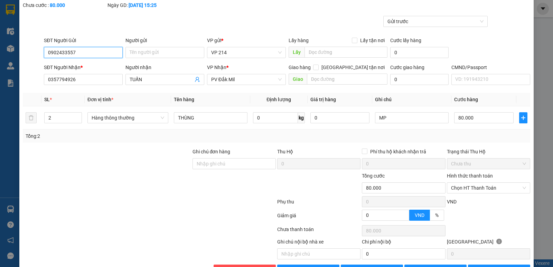
scroll to position [60, 0]
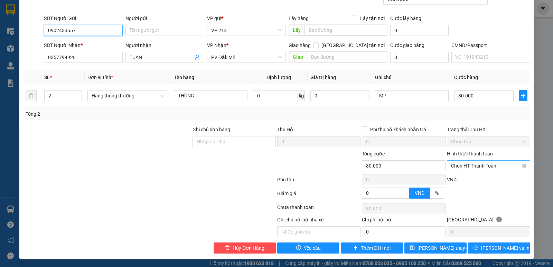
click at [480, 166] on span "Chọn HT Thanh Toán" at bounding box center [488, 166] width 75 height 10
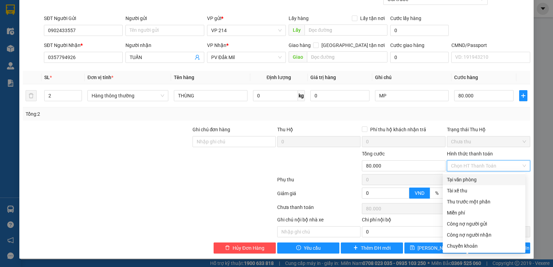
click at [479, 178] on div "Tại văn phòng" at bounding box center [484, 180] width 74 height 8
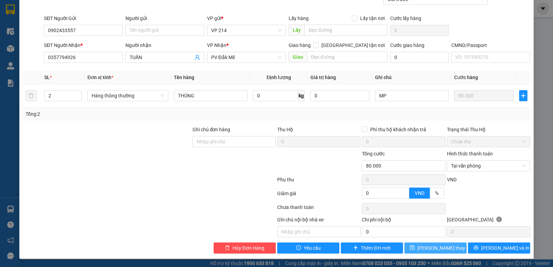
click at [439, 246] on span "[PERSON_NAME] thay đổi" at bounding box center [445, 248] width 55 height 8
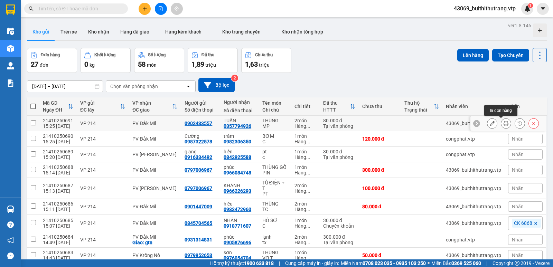
click at [504, 123] on icon at bounding box center [506, 123] width 5 height 5
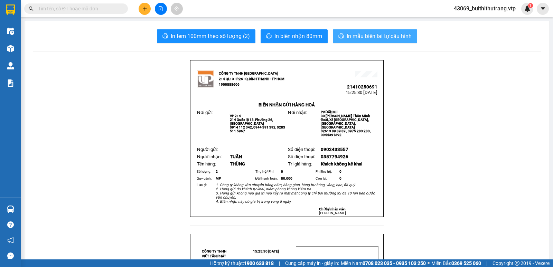
click at [390, 34] on span "In mẫu biên lai tự cấu hình" at bounding box center [379, 36] width 65 height 9
click at [142, 8] on icon "plus" at bounding box center [144, 8] width 5 height 5
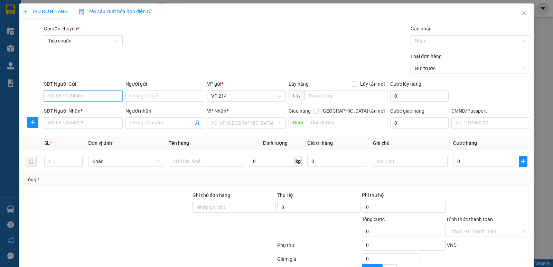
click at [104, 97] on input "SĐT Người Gửi" at bounding box center [83, 96] width 79 height 11
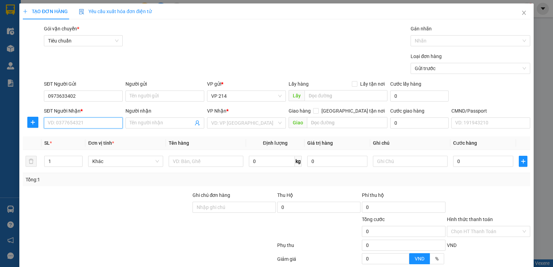
click at [103, 126] on input "SĐT Người Nhận *" at bounding box center [83, 123] width 79 height 11
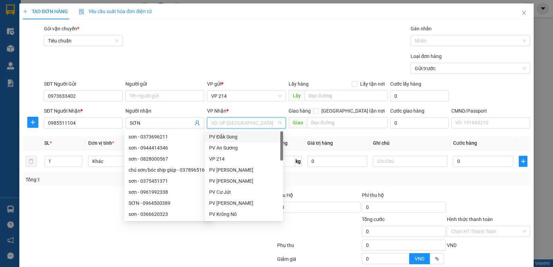
click at [230, 123] on input "search" at bounding box center [244, 123] width 66 height 10
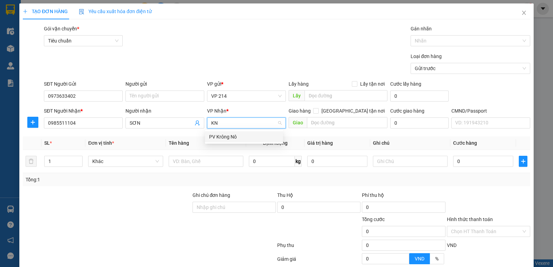
click at [232, 138] on div "PV Krông Nô" at bounding box center [244, 137] width 70 height 8
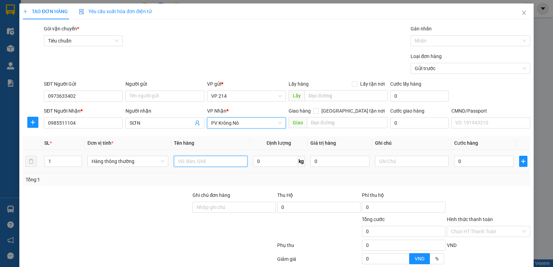
click at [191, 161] on input "text" at bounding box center [211, 161] width 74 height 11
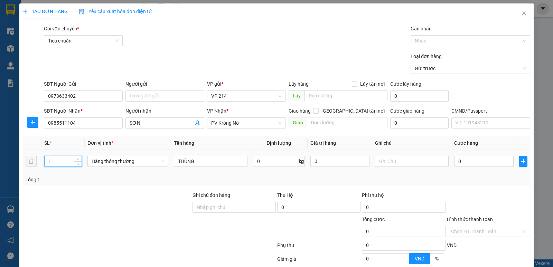
click at [48, 165] on input "1" at bounding box center [63, 161] width 37 height 10
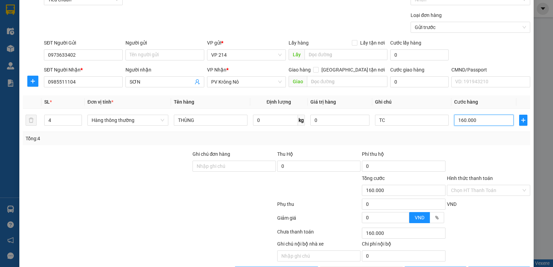
scroll to position [65, 0]
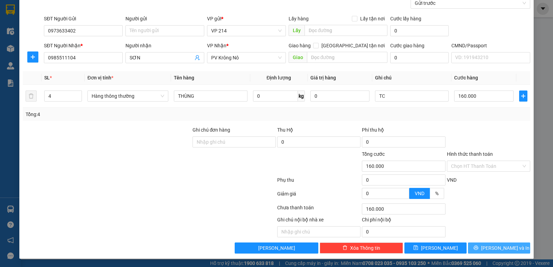
click at [498, 250] on span "[PERSON_NAME] và In" at bounding box center [505, 248] width 48 height 8
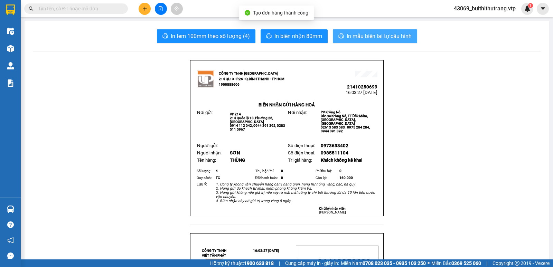
click at [389, 34] on span "In mẫu biên lai tự cấu hình" at bounding box center [379, 36] width 65 height 9
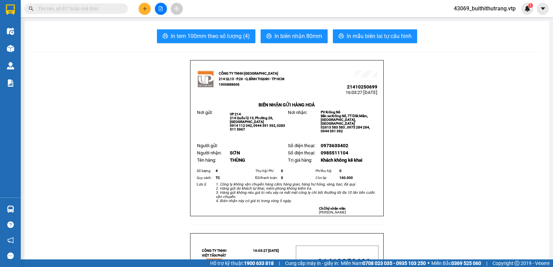
click at [144, 9] on icon "plus" at bounding box center [144, 8] width 5 height 5
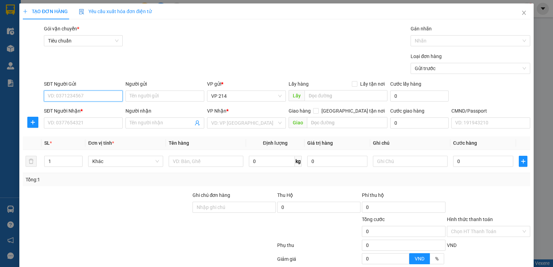
click at [108, 95] on input "SĐT Người Gửi" at bounding box center [83, 96] width 79 height 11
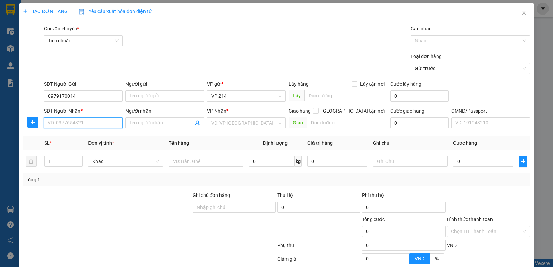
click at [97, 121] on input "SĐT Người Nhận *" at bounding box center [83, 123] width 79 height 11
click at [73, 138] on div "0913834973 - KHANG" at bounding box center [83, 137] width 70 height 8
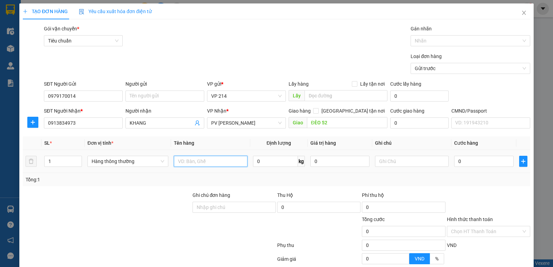
click at [219, 160] on input "text" at bounding box center [211, 161] width 74 height 11
click at [202, 165] on input "text" at bounding box center [211, 161] width 74 height 11
click at [398, 162] on input "text" at bounding box center [412, 161] width 74 height 11
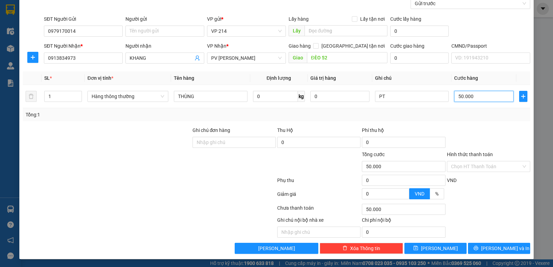
scroll to position [65, 0]
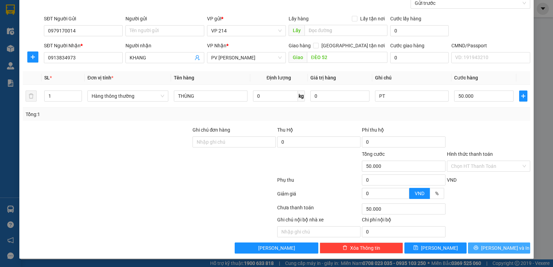
click at [478, 249] on icon "printer" at bounding box center [476, 248] width 4 height 4
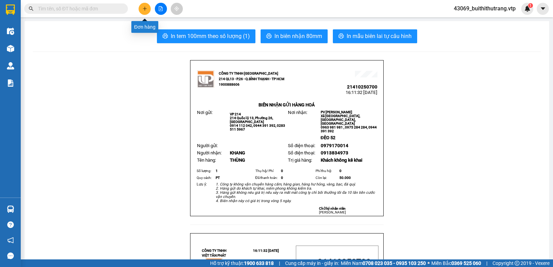
click at [147, 6] on button at bounding box center [145, 9] width 12 height 12
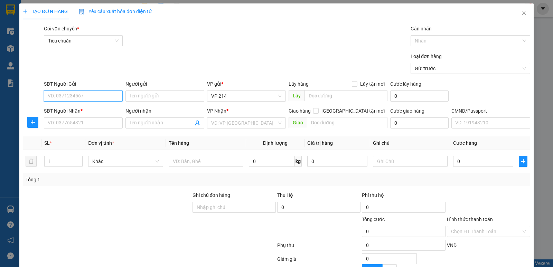
click at [101, 98] on input "SĐT Người Gửi" at bounding box center [83, 96] width 79 height 11
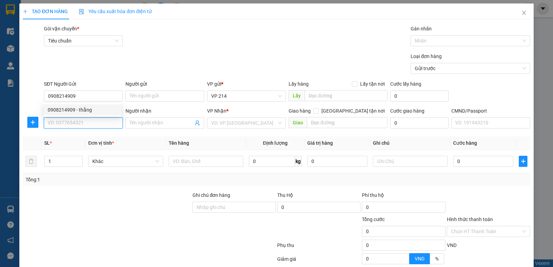
click at [96, 123] on input "SĐT Người Nhận *" at bounding box center [83, 123] width 79 height 11
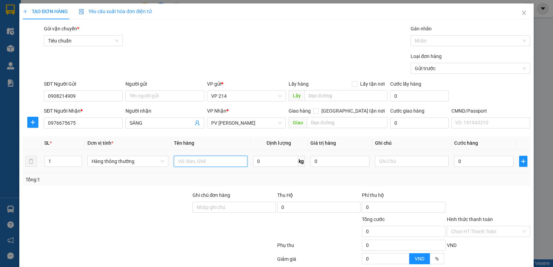
click at [200, 162] on input "text" at bounding box center [211, 161] width 74 height 11
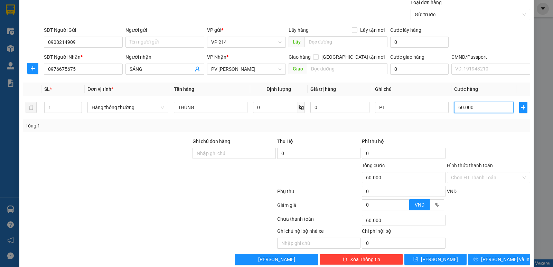
scroll to position [65, 0]
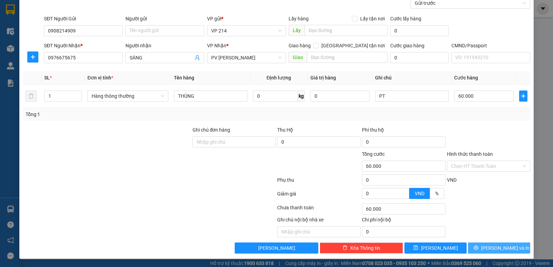
click at [491, 246] on span "[PERSON_NAME] và In" at bounding box center [505, 248] width 48 height 8
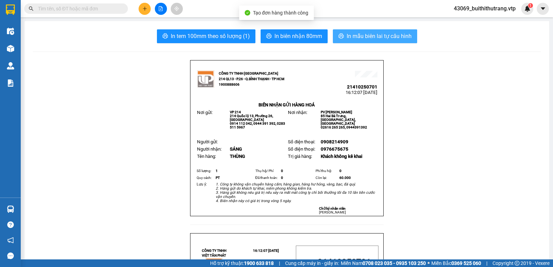
click at [384, 37] on span "In mẫu biên lai tự cấu hình" at bounding box center [379, 36] width 65 height 9
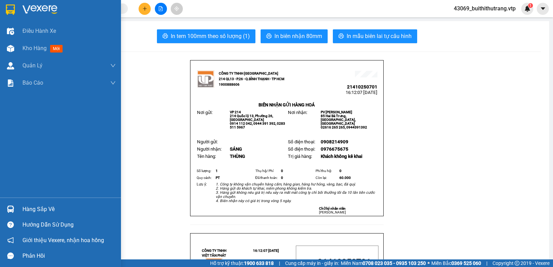
click at [48, 11] on img at bounding box center [39, 9] width 35 height 10
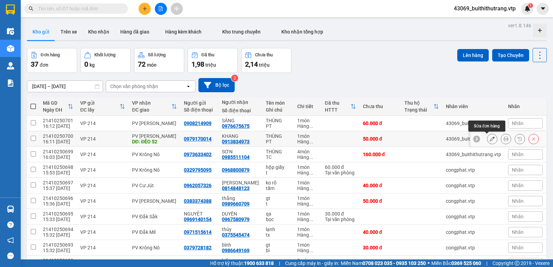
click at [490, 139] on icon at bounding box center [492, 139] width 5 height 5
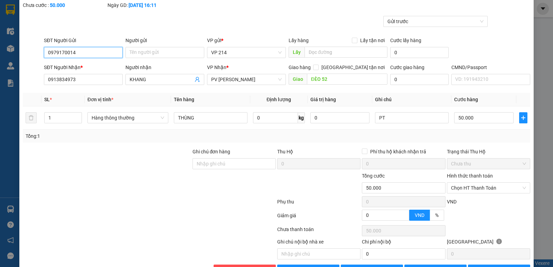
scroll to position [60, 0]
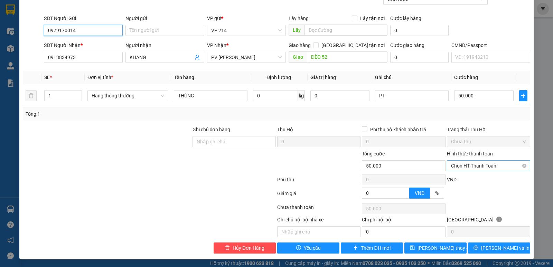
click at [469, 168] on span "Chọn HT Thanh Toán" at bounding box center [488, 166] width 75 height 10
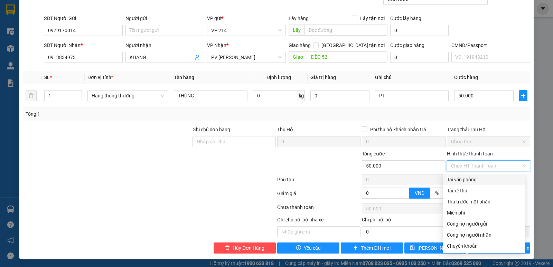
click at [469, 179] on div "Tại văn phòng" at bounding box center [484, 180] width 74 height 8
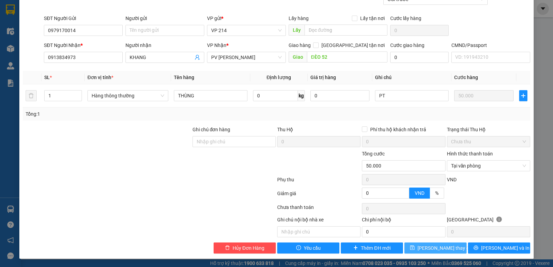
click at [425, 248] on span "[PERSON_NAME] thay đổi" at bounding box center [445, 248] width 55 height 8
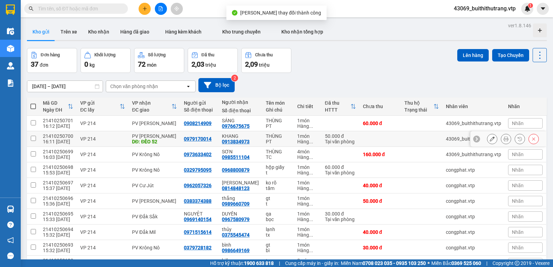
click at [501, 141] on button at bounding box center [506, 139] width 10 height 12
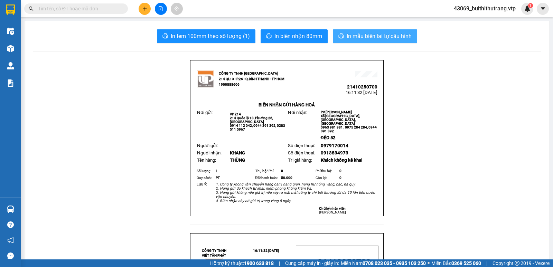
click at [364, 32] on span "In mẫu biên lai tự cấu hình" at bounding box center [379, 36] width 65 height 9
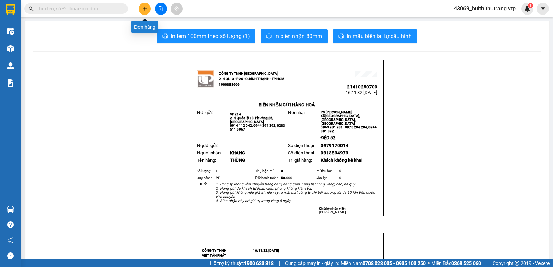
click at [145, 10] on icon "plus" at bounding box center [144, 9] width 0 height 4
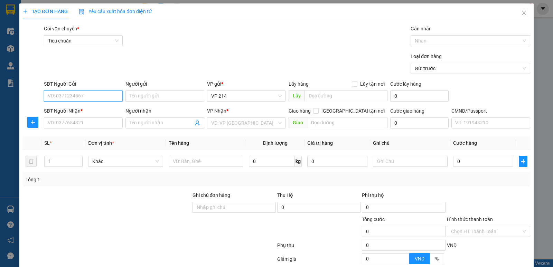
click at [84, 97] on input "SĐT Người Gửi" at bounding box center [83, 96] width 79 height 11
click at [93, 124] on input "SĐT Người Nhận *" at bounding box center [83, 123] width 79 height 11
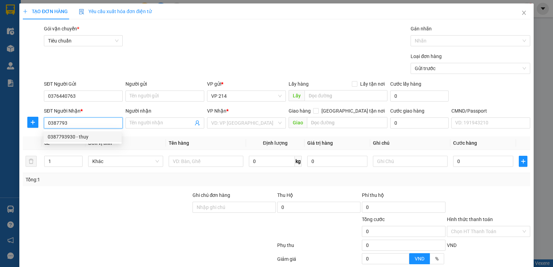
click at [75, 136] on div "0387793930 - thuy" at bounding box center [83, 137] width 70 height 8
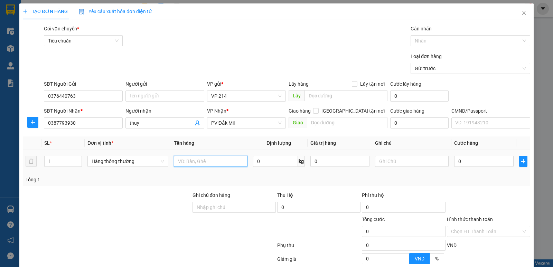
click at [226, 161] on input "text" at bounding box center [211, 161] width 74 height 11
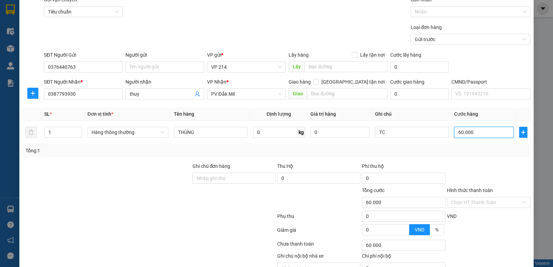
scroll to position [65, 0]
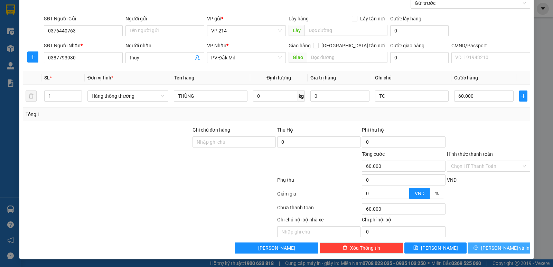
click at [476, 248] on button "[PERSON_NAME] và In" at bounding box center [499, 248] width 62 height 11
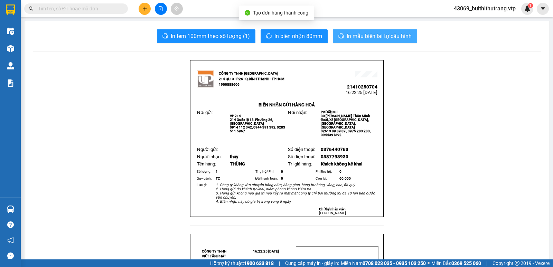
click at [356, 36] on span "In mẫu biên lai tự cấu hình" at bounding box center [379, 36] width 65 height 9
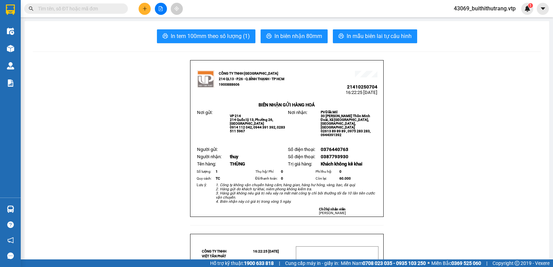
click at [144, 11] on icon "plus" at bounding box center [144, 8] width 5 height 5
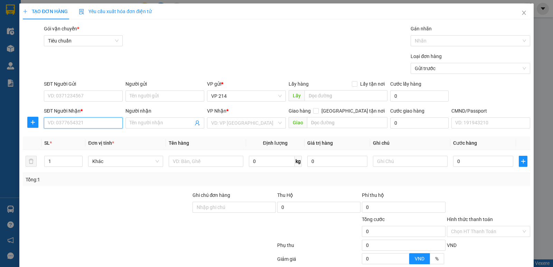
drag, startPoint x: 87, startPoint y: 123, endPoint x: 92, endPoint y: 119, distance: 6.1
click at [88, 123] on input "SĐT Người Nhận *" at bounding box center [83, 123] width 79 height 11
click at [66, 134] on div "0975011120 - tứ" at bounding box center [83, 137] width 70 height 8
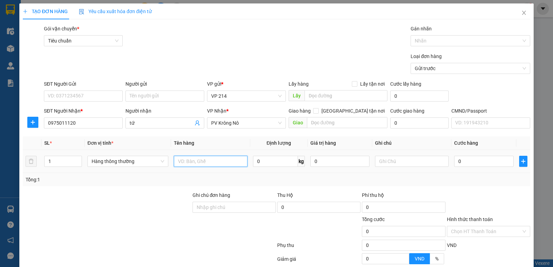
click at [190, 161] on input "text" at bounding box center [211, 161] width 74 height 11
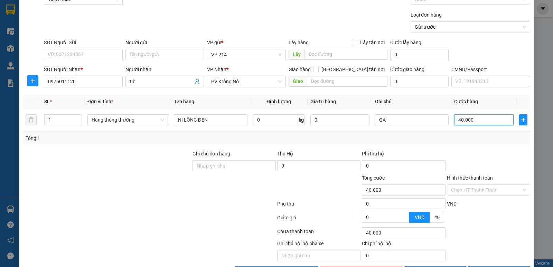
scroll to position [65, 0]
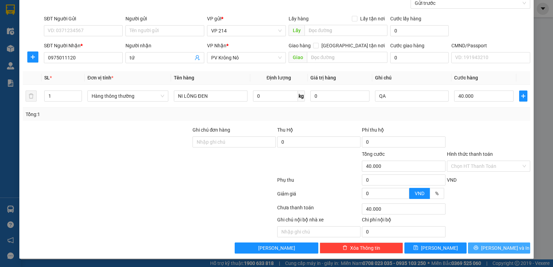
click at [478, 246] on icon "printer" at bounding box center [476, 247] width 5 height 5
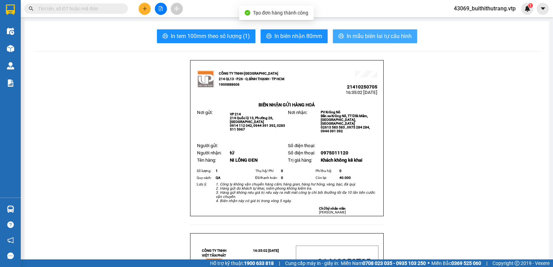
click at [384, 34] on span "In mẫu biên lai tự cấu hình" at bounding box center [379, 36] width 65 height 9
click at [399, 35] on span "In mẫu biên lai tự cấu hình" at bounding box center [379, 36] width 65 height 9
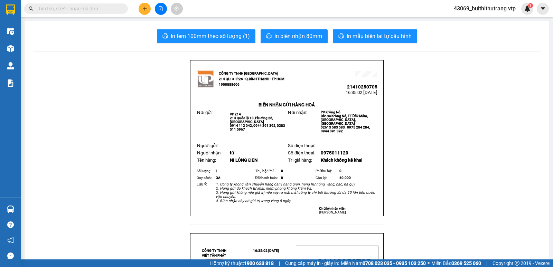
click at [145, 8] on icon "plus" at bounding box center [144, 9] width 0 height 4
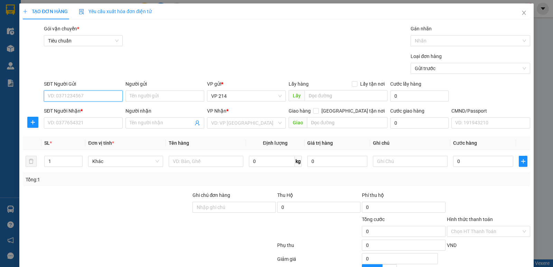
click at [90, 94] on input "SĐT Người Gửi" at bounding box center [83, 96] width 79 height 11
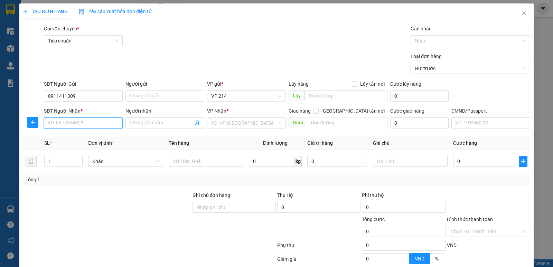
click at [82, 125] on input "SĐT Người Nhận *" at bounding box center [83, 123] width 79 height 11
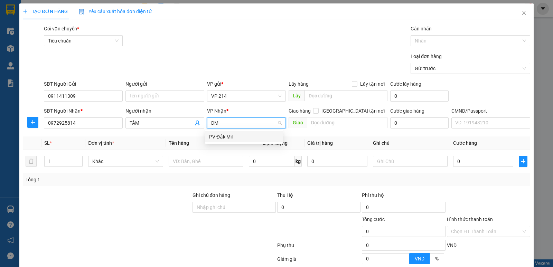
click at [208, 138] on div "PV Đắk Mil" at bounding box center [244, 136] width 78 height 11
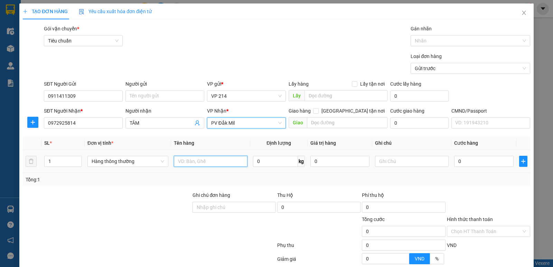
click at [205, 161] on input "text" at bounding box center [211, 161] width 74 height 11
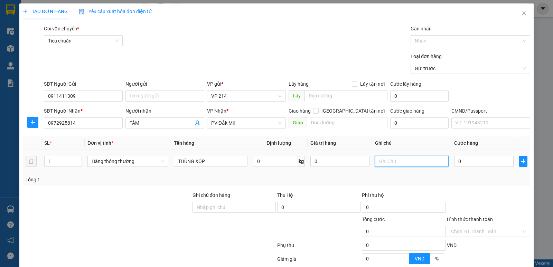
click at [383, 162] on input "text" at bounding box center [412, 161] width 74 height 11
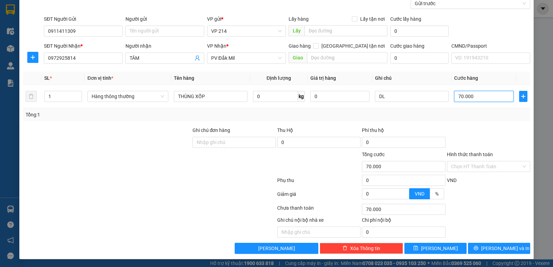
scroll to position [65, 0]
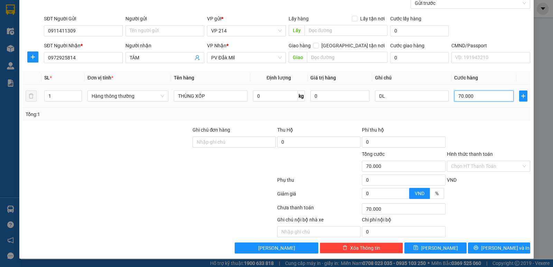
drag, startPoint x: 470, startPoint y: 95, endPoint x: 451, endPoint y: 97, distance: 19.9
click at [454, 97] on input "70.000" at bounding box center [483, 96] width 59 height 11
click at [495, 245] on span "[PERSON_NAME] và In" at bounding box center [505, 248] width 48 height 8
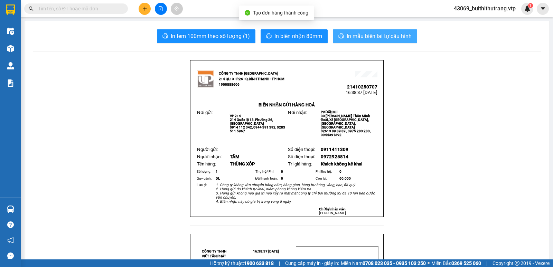
click at [389, 39] on span "In mẫu biên lai tự cấu hình" at bounding box center [379, 36] width 65 height 9
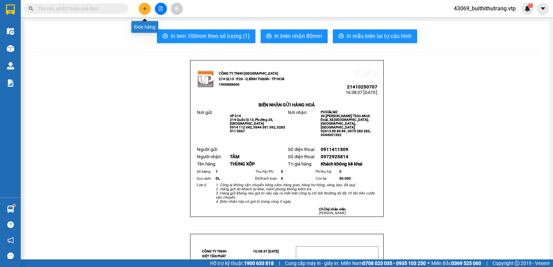
click at [138, 6] on div at bounding box center [161, 9] width 52 height 12
click at [150, 9] on button at bounding box center [145, 9] width 12 height 12
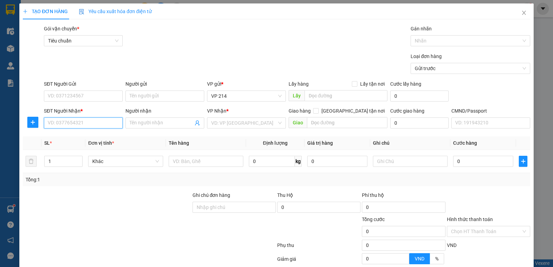
click at [95, 121] on input "SĐT Người Nhận *" at bounding box center [83, 123] width 79 height 11
click at [68, 137] on div "0373777076 - QUÂN" at bounding box center [83, 137] width 70 height 8
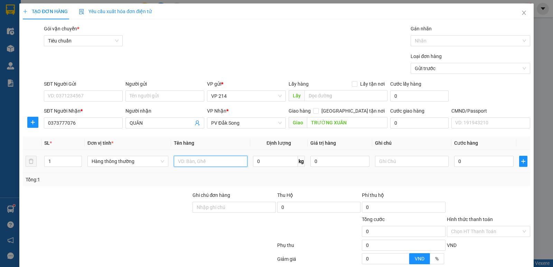
click at [204, 160] on input "text" at bounding box center [211, 161] width 74 height 11
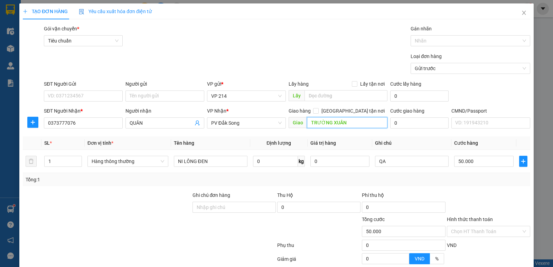
click at [356, 126] on input "TRƯỜNG XUÂN" at bounding box center [347, 122] width 81 height 11
click at [360, 124] on input "TRƯỜNG XUÂN" at bounding box center [347, 122] width 81 height 11
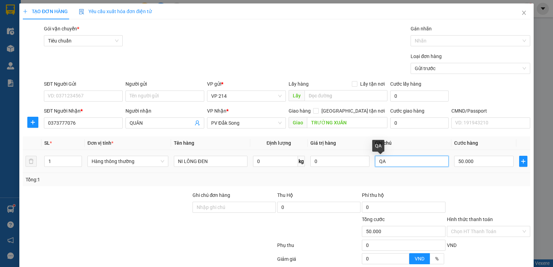
click at [404, 164] on input "QA" at bounding box center [412, 161] width 74 height 11
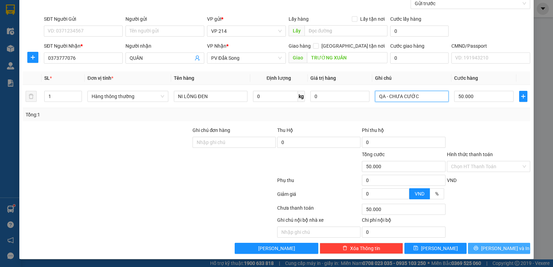
scroll to position [65, 0]
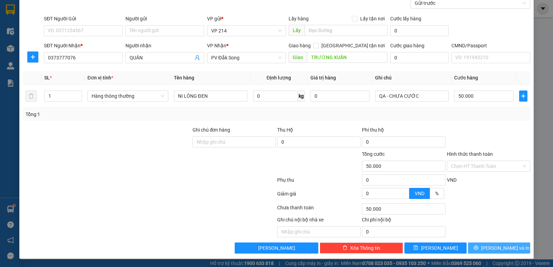
click at [492, 248] on span "[PERSON_NAME] và In" at bounding box center [505, 248] width 48 height 8
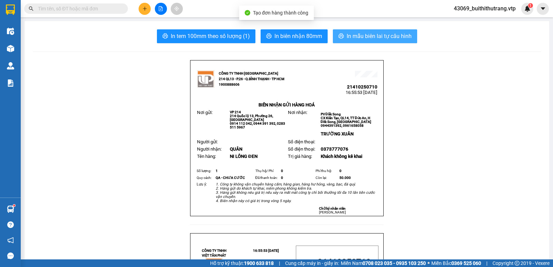
click at [384, 32] on span "In mẫu biên lai tự cấu hình" at bounding box center [379, 36] width 65 height 9
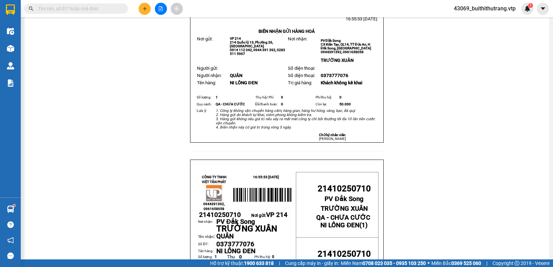
scroll to position [138, 0]
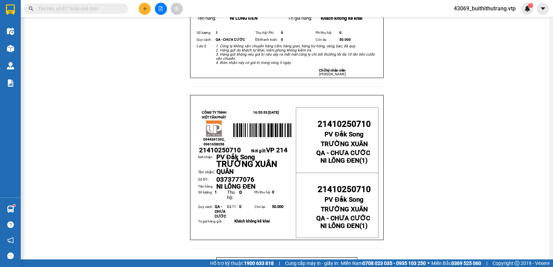
click at [143, 10] on icon "plus" at bounding box center [144, 8] width 5 height 5
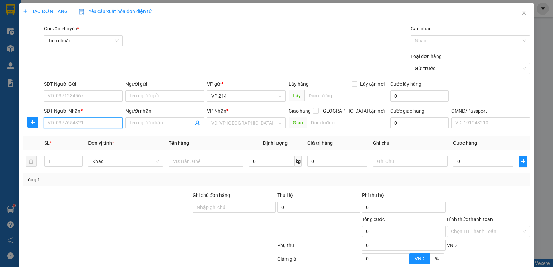
click at [112, 125] on input "SĐT Người Nhận *" at bounding box center [83, 123] width 79 height 11
click at [245, 128] on input "search" at bounding box center [244, 123] width 66 height 10
drag, startPoint x: 85, startPoint y: 124, endPoint x: 46, endPoint y: 123, distance: 39.1
click at [46, 123] on input "0886401247" at bounding box center [83, 123] width 79 height 11
drag, startPoint x: 141, startPoint y: 121, endPoint x: 120, endPoint y: 122, distance: 20.8
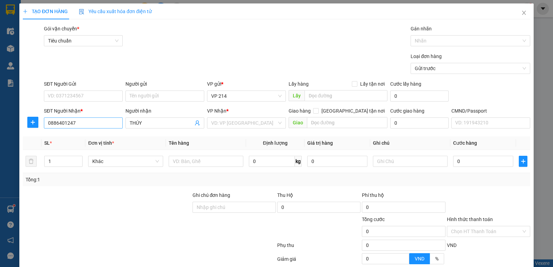
click at [120, 122] on div "SĐT Người Nhận * 0886401247 0886401247 Người nhận THÚY VP Nhận * VD: VP Sài Gòn…" at bounding box center [287, 119] width 489 height 24
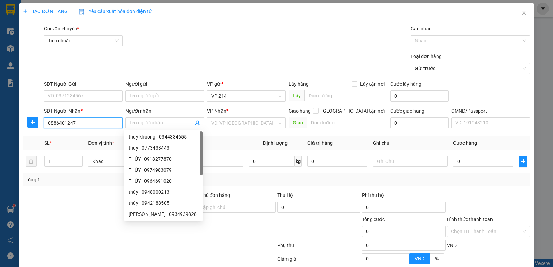
click at [73, 126] on input "0886401247" at bounding box center [83, 123] width 79 height 11
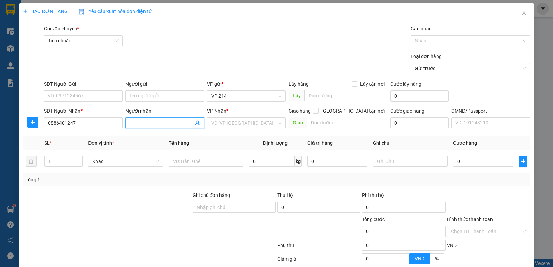
click at [151, 124] on input "Người nhận" at bounding box center [162, 123] width 64 height 8
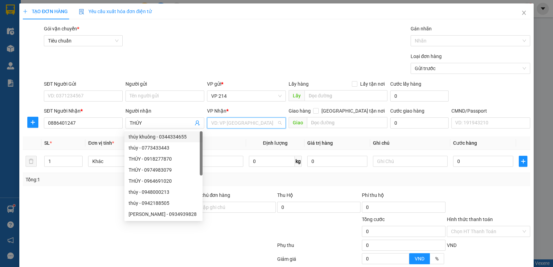
click at [260, 123] on input "search" at bounding box center [244, 123] width 66 height 10
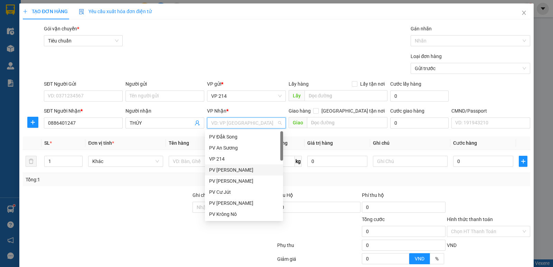
click at [326, 35] on div "Gói vận chuyển * Tiêu chuẩn Gán nhãn Nhãn" at bounding box center [287, 37] width 489 height 24
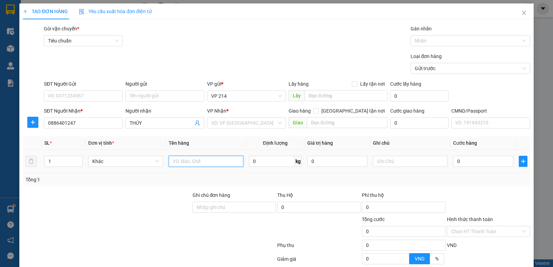
click at [193, 163] on input "text" at bounding box center [206, 161] width 75 height 11
click at [408, 161] on input "text" at bounding box center [410, 161] width 75 height 11
click at [238, 124] on input "search" at bounding box center [244, 123] width 66 height 10
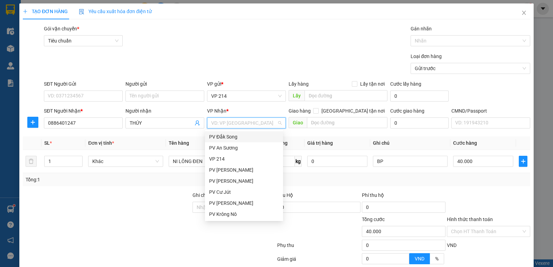
click at [242, 139] on div "PV Đắk Song" at bounding box center [244, 137] width 70 height 8
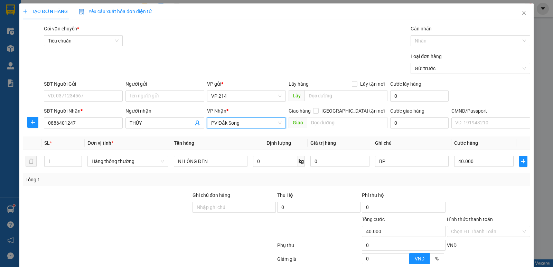
scroll to position [65, 0]
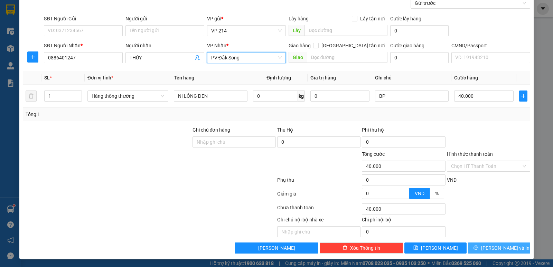
click at [477, 250] on button "[PERSON_NAME] và In" at bounding box center [499, 248] width 62 height 11
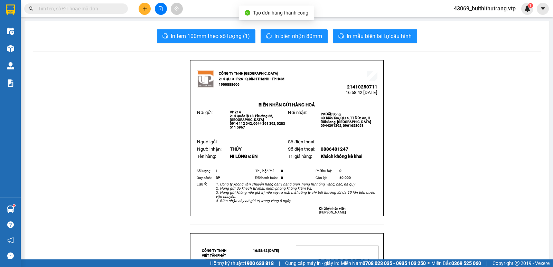
click at [86, 10] on input "text" at bounding box center [79, 9] width 82 height 8
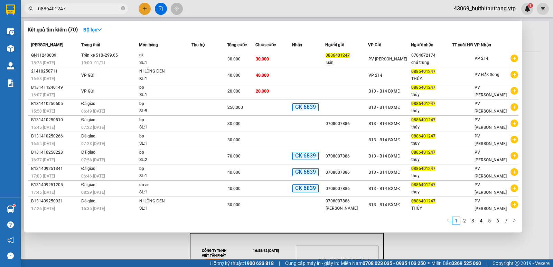
click at [535, 73] on div at bounding box center [276, 133] width 553 height 267
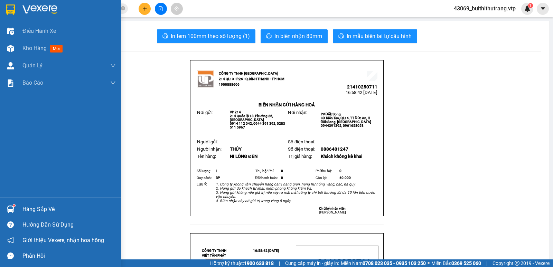
click at [15, 4] on div at bounding box center [10, 9] width 12 height 12
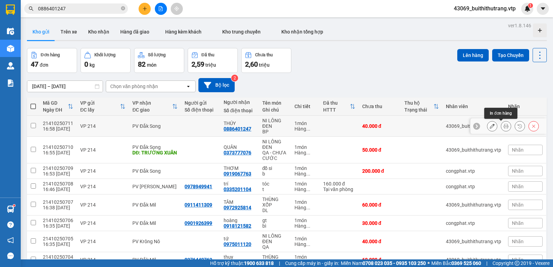
click at [490, 127] on icon at bounding box center [492, 126] width 5 height 5
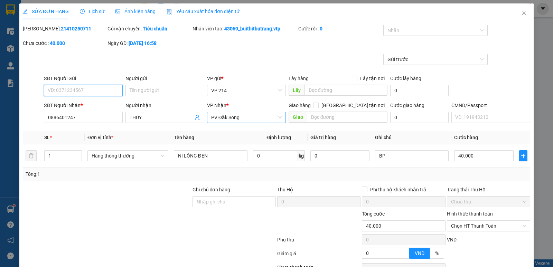
click at [242, 118] on span "PV Đắk Song" at bounding box center [246, 117] width 71 height 10
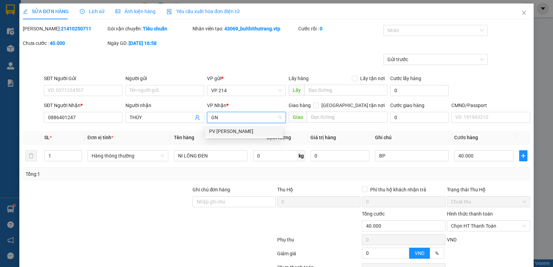
click at [221, 130] on div "PV [PERSON_NAME]" at bounding box center [244, 132] width 70 height 8
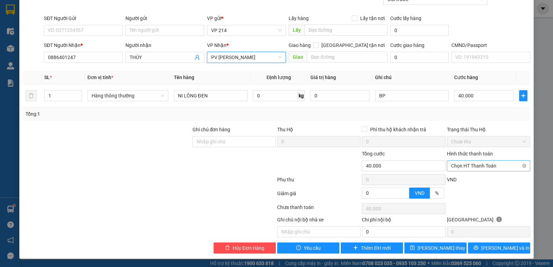
click at [489, 164] on span "Chọn HT Thanh Toán" at bounding box center [488, 166] width 75 height 10
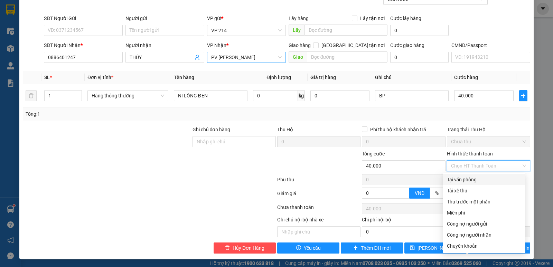
click at [487, 177] on div "Tại văn phòng" at bounding box center [484, 180] width 74 height 8
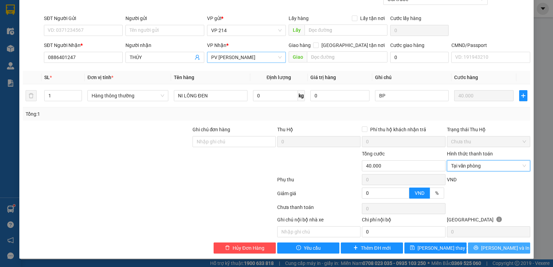
click at [494, 249] on span "[PERSON_NAME] và In" at bounding box center [505, 248] width 48 height 8
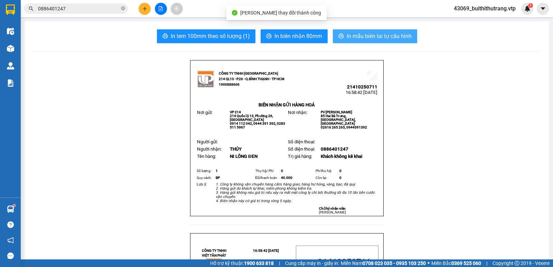
click at [360, 36] on span "In mẫu biên lai tự cấu hình" at bounding box center [379, 36] width 65 height 9
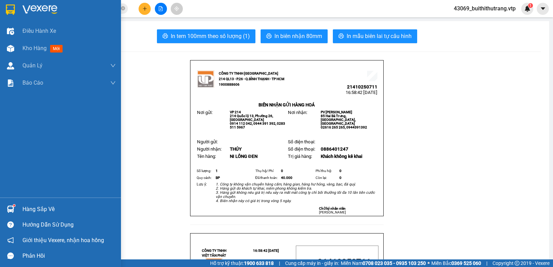
click at [93, 176] on div "Điều hành xe Kho hàng mới Quản Lý Quản lý chuyến Quản lý giao nhận mới Quản lý …" at bounding box center [60, 109] width 121 height 175
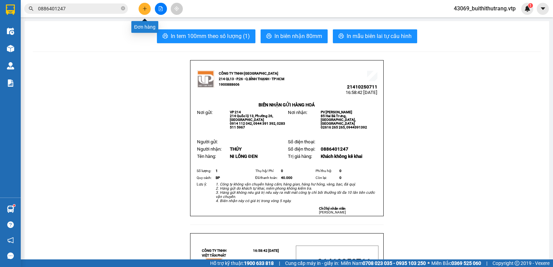
click at [141, 10] on button at bounding box center [145, 9] width 12 height 12
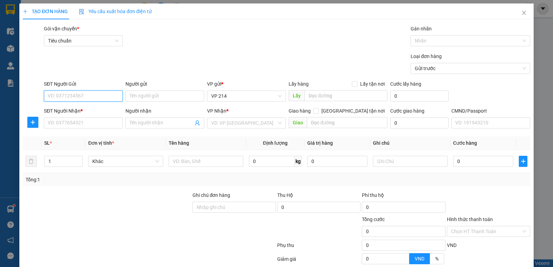
click at [100, 96] on input "SĐT Người Gửi" at bounding box center [83, 96] width 79 height 11
click at [102, 124] on input "SĐT Người Nhận *" at bounding box center [83, 123] width 79 height 11
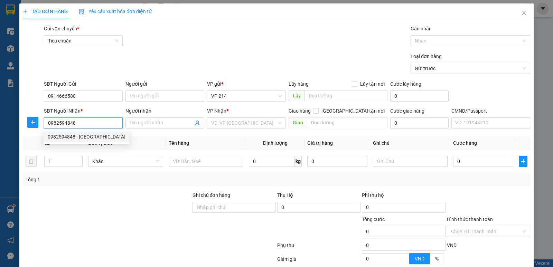
click at [80, 141] on div "0982594848 - nam Phong" at bounding box center [87, 136] width 86 height 11
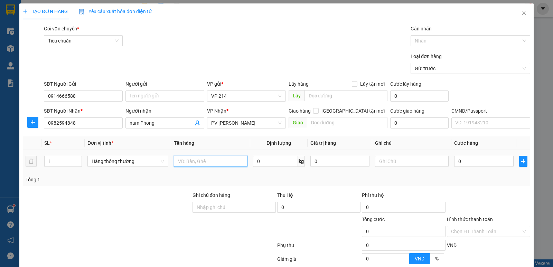
click at [187, 164] on input "text" at bounding box center [211, 161] width 74 height 11
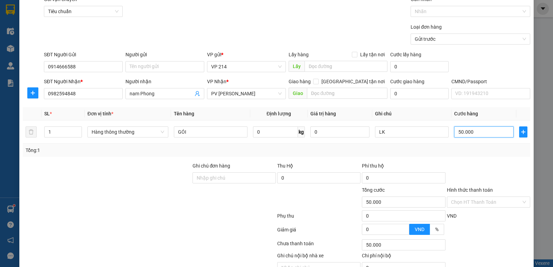
scroll to position [65, 0]
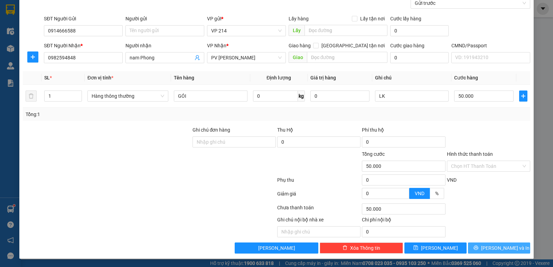
click at [475, 246] on button "[PERSON_NAME] và In" at bounding box center [499, 248] width 62 height 11
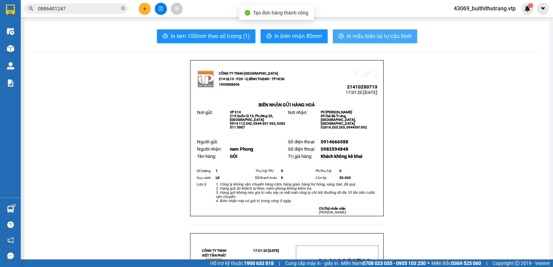
click at [366, 38] on span "In mẫu biên lai tự cấu hình" at bounding box center [379, 36] width 65 height 9
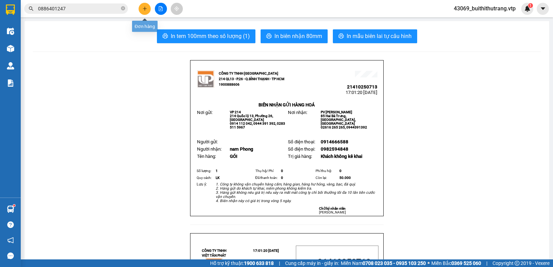
click at [143, 6] on icon "plus" at bounding box center [144, 8] width 5 height 5
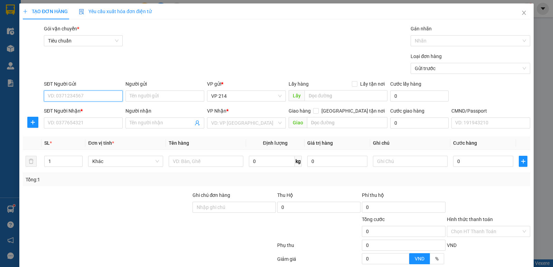
click at [104, 96] on input "SĐT Người Gửi" at bounding box center [83, 96] width 79 height 11
click at [103, 125] on input "SĐT Người Nhận *" at bounding box center [83, 123] width 79 height 11
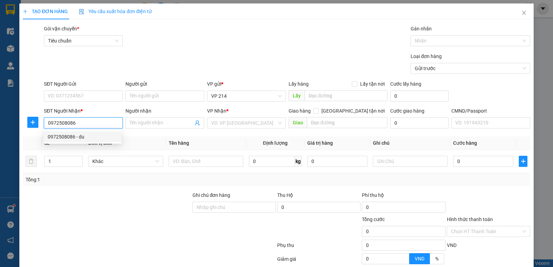
click at [74, 139] on div "0972508086 - du" at bounding box center [83, 137] width 70 height 8
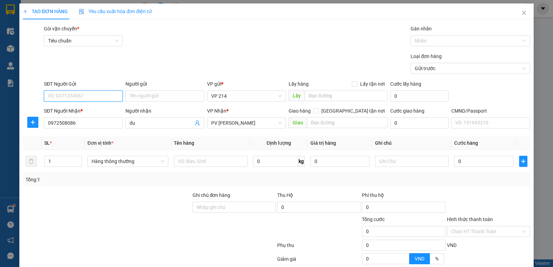
click at [106, 94] on input "SĐT Người Gửi" at bounding box center [83, 96] width 79 height 11
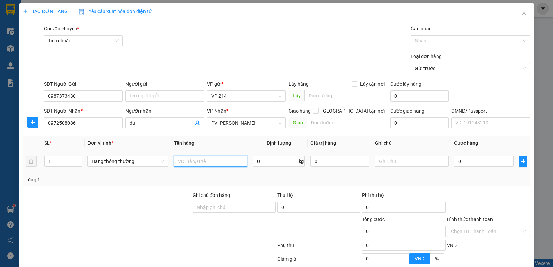
click at [209, 161] on input "text" at bounding box center [211, 161] width 74 height 11
drag, startPoint x: 53, startPoint y: 163, endPoint x: 0, endPoint y: 185, distance: 56.7
click at [7, 176] on div "TẠO ĐƠN HÀNG Yêu cầu xuất hóa đơn điện tử Transit Pickup Surcharge Ids Transit …" at bounding box center [276, 133] width 553 height 267
click at [398, 163] on input "text" at bounding box center [412, 161] width 74 height 11
click at [459, 162] on input "0" at bounding box center [483, 161] width 59 height 11
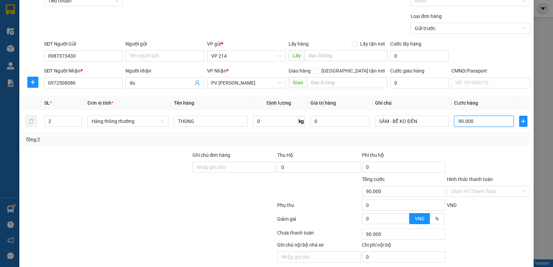
scroll to position [65, 0]
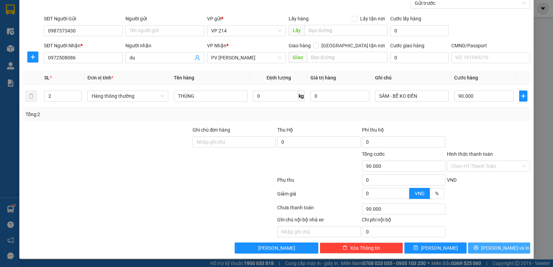
click at [478, 253] on button "[PERSON_NAME] và In" at bounding box center [499, 248] width 62 height 11
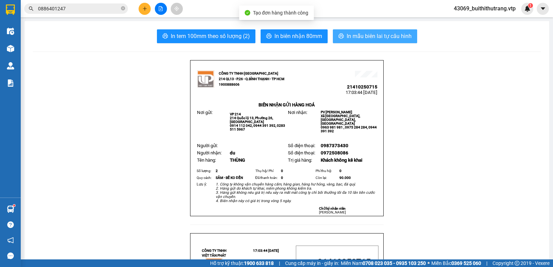
click at [381, 37] on span "In mẫu biên lai tự cấu hình" at bounding box center [379, 36] width 65 height 9
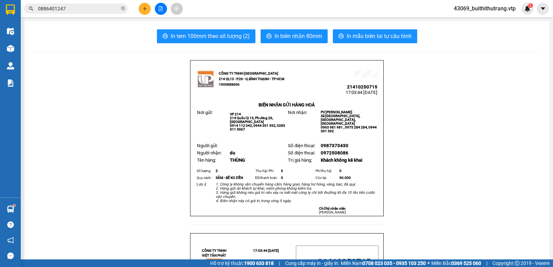
click at [144, 8] on icon "plus" at bounding box center [144, 8] width 5 height 5
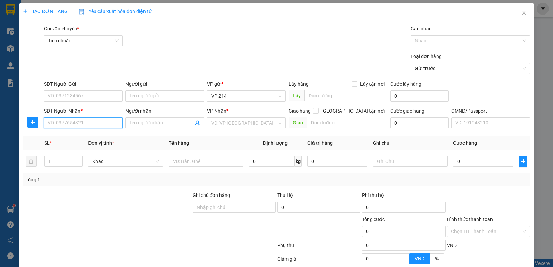
click at [100, 128] on input "SĐT Người Nhận *" at bounding box center [83, 123] width 79 height 11
click at [158, 126] on input "Người nhận" at bounding box center [162, 123] width 64 height 8
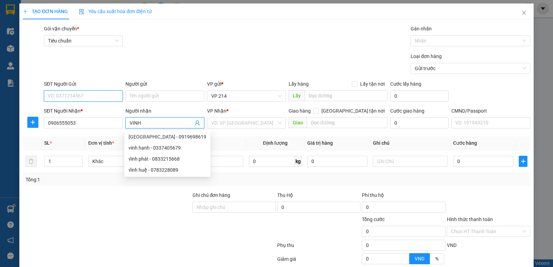
click at [107, 97] on input "SĐT Người Gửi" at bounding box center [83, 96] width 79 height 11
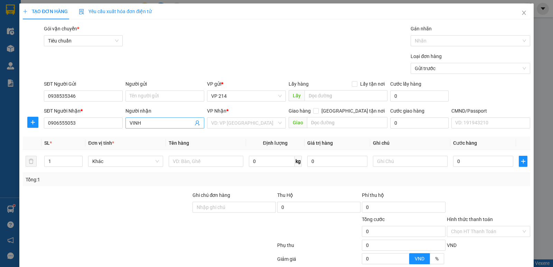
click at [173, 125] on input "VINH" at bounding box center [162, 123] width 64 height 8
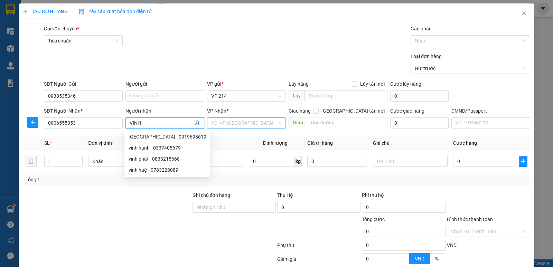
click at [265, 124] on input "search" at bounding box center [244, 123] width 66 height 10
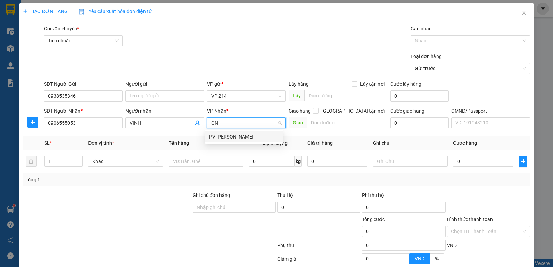
click at [233, 136] on div "PV Gia Nghĩa" at bounding box center [244, 137] width 70 height 8
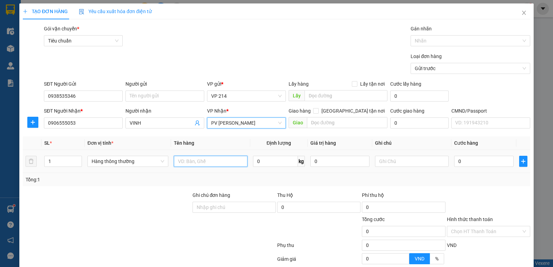
click at [218, 161] on input "text" at bounding box center [211, 161] width 74 height 11
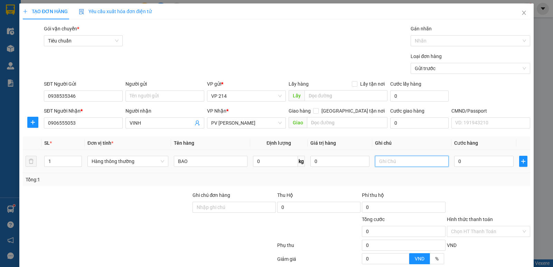
click at [417, 159] on input "text" at bounding box center [412, 161] width 74 height 11
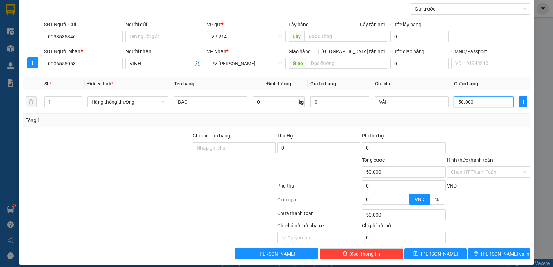
scroll to position [65, 0]
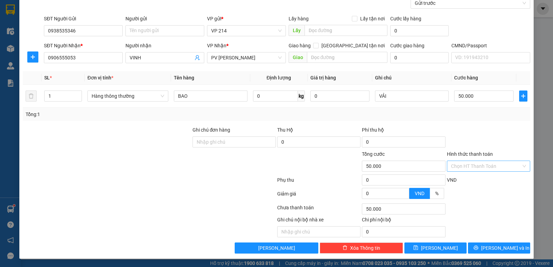
click at [481, 165] on input "Hình thức thanh toán" at bounding box center [486, 166] width 70 height 10
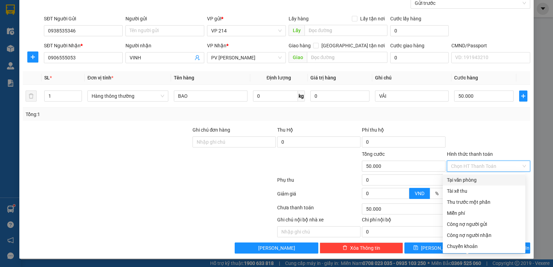
click at [478, 181] on div "Tại văn phòng" at bounding box center [484, 180] width 74 height 8
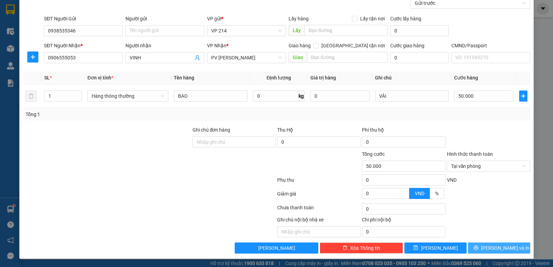
click at [493, 249] on span "Lưu và In" at bounding box center [505, 248] width 48 height 8
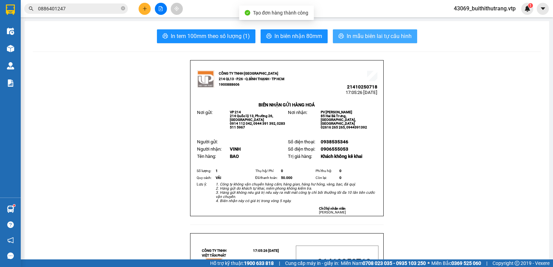
click at [373, 32] on span "In mẫu biên lai tự cấu hình" at bounding box center [379, 36] width 65 height 9
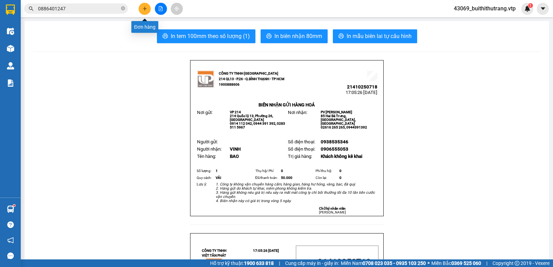
click at [146, 8] on icon "plus" at bounding box center [144, 8] width 5 height 5
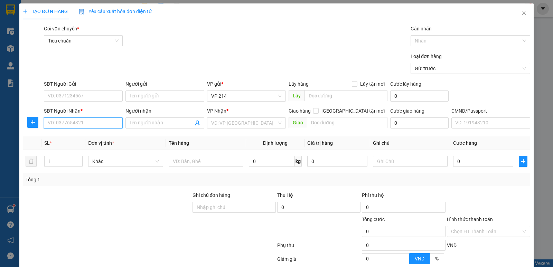
click at [91, 124] on input "SĐT Người Nhận *" at bounding box center [83, 123] width 79 height 11
click at [87, 139] on div "0971894171 - TRUNG" at bounding box center [83, 137] width 70 height 8
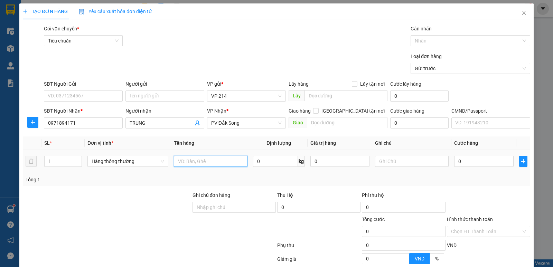
click at [232, 162] on input "text" at bounding box center [211, 161] width 74 height 11
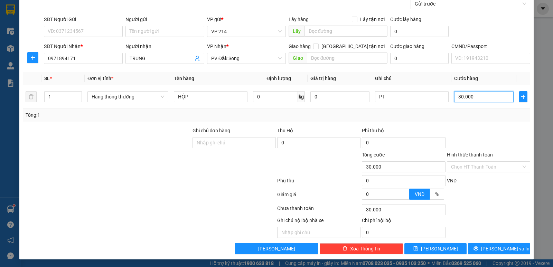
scroll to position [65, 0]
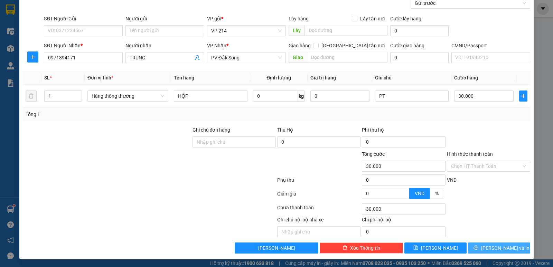
drag, startPoint x: 482, startPoint y: 250, endPoint x: 479, endPoint y: 250, distance: 3.5
click at [478, 250] on icon "printer" at bounding box center [476, 247] width 5 height 5
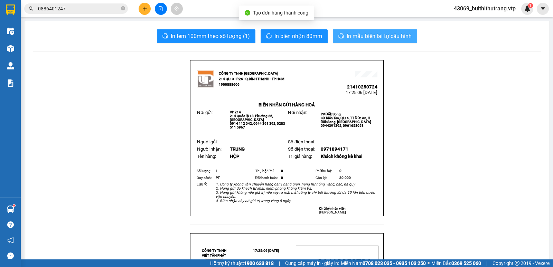
click at [364, 35] on span "In mẫu biên lai tự cấu hình" at bounding box center [379, 36] width 65 height 9
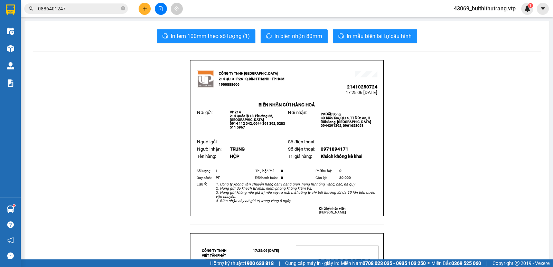
click at [147, 7] on icon "plus" at bounding box center [144, 8] width 5 height 5
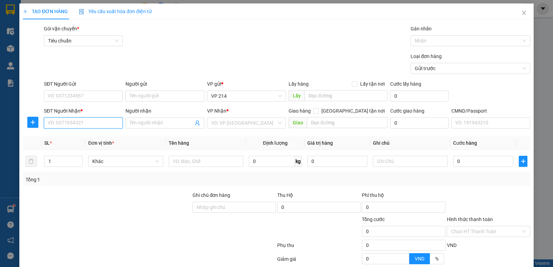
click at [95, 124] on input "SĐT Người Nhận *" at bounding box center [83, 123] width 79 height 11
click at [68, 136] on div "0359922691 - dĩ" at bounding box center [83, 137] width 70 height 8
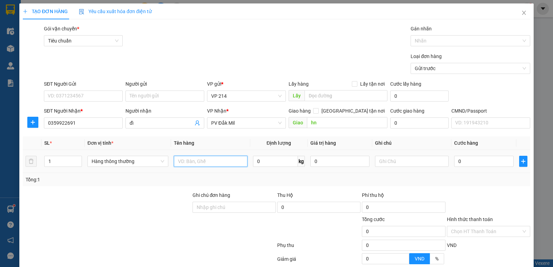
click at [210, 163] on input "text" at bounding box center [211, 161] width 74 height 11
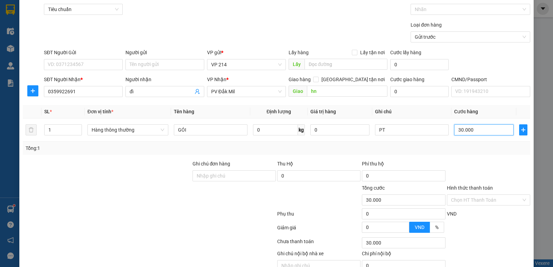
scroll to position [65, 0]
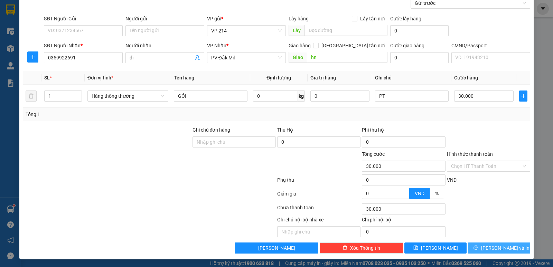
click at [492, 247] on span "Lưu và In" at bounding box center [505, 248] width 48 height 8
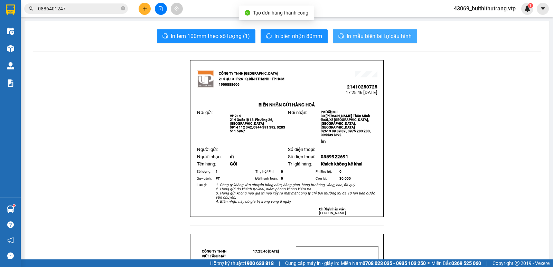
click at [389, 39] on span "In mẫu biên lai tự cấu hình" at bounding box center [379, 36] width 65 height 9
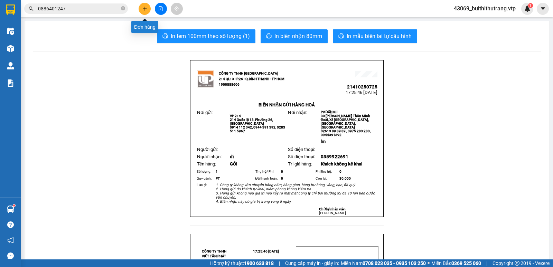
click at [146, 7] on icon "plus" at bounding box center [144, 8] width 5 height 5
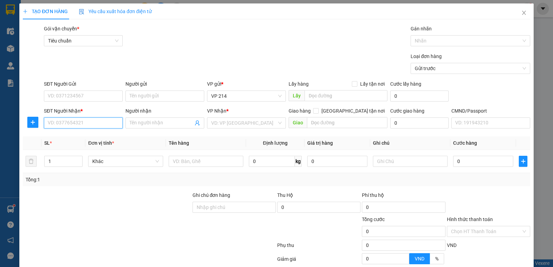
click at [76, 124] on input "SĐT Người Nhận *" at bounding box center [83, 123] width 79 height 11
click at [73, 140] on div "0987776370 - lương" at bounding box center [83, 137] width 70 height 8
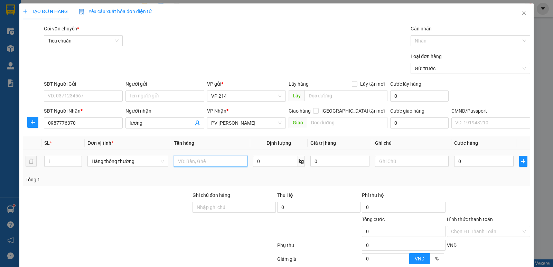
click at [211, 158] on input "text" at bounding box center [211, 161] width 74 height 11
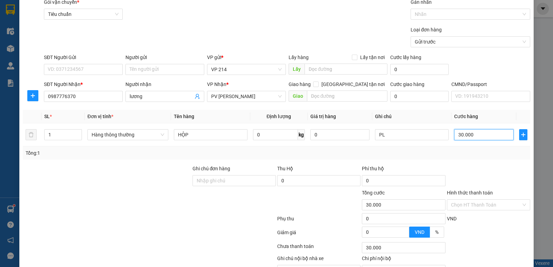
scroll to position [65, 0]
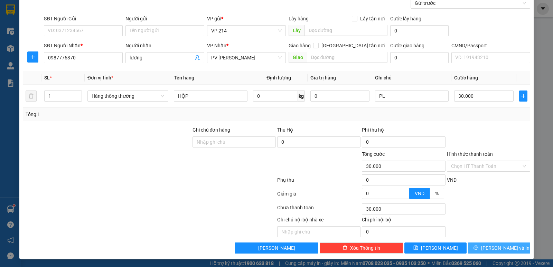
click at [478, 246] on icon "printer" at bounding box center [476, 247] width 5 height 5
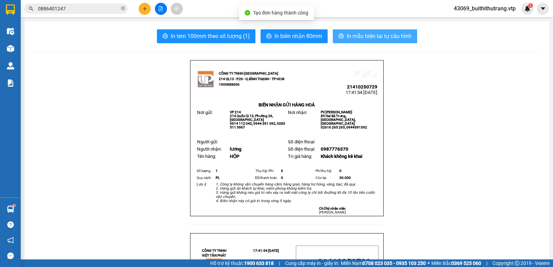
click at [383, 34] on span "In mẫu biên lai tự cấu hình" at bounding box center [379, 36] width 65 height 9
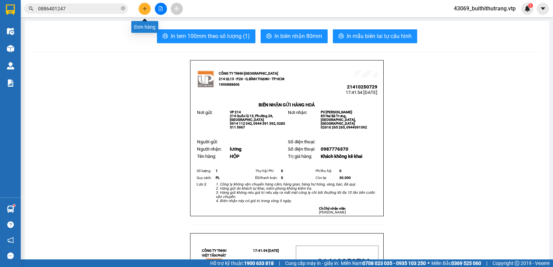
click at [144, 11] on button at bounding box center [145, 9] width 12 height 12
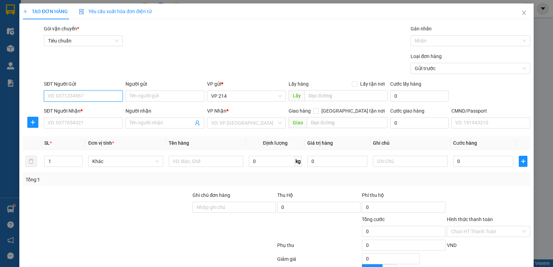
click at [89, 96] on input "SĐT Người Gửi" at bounding box center [83, 96] width 79 height 11
type input "0393333650"
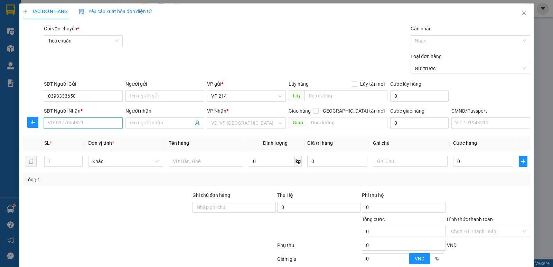
click at [98, 123] on input "SĐT Người Nhận *" at bounding box center [83, 123] width 79 height 11
type input "0978494125"
click at [146, 123] on input "Người nhận" at bounding box center [162, 123] width 64 height 8
type input "CƯỜNFG"
click at [221, 122] on input "search" at bounding box center [244, 123] width 66 height 10
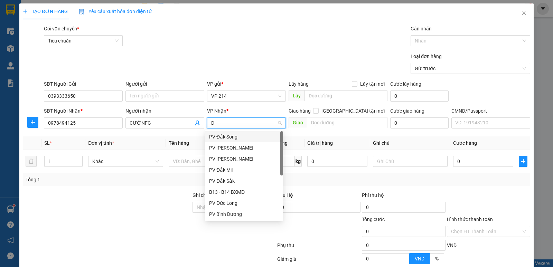
type input "DM"
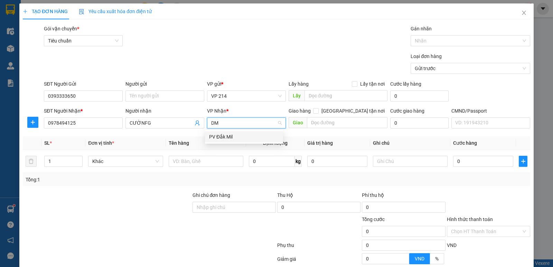
click at [226, 138] on div "PV Đắk Mil" at bounding box center [244, 137] width 70 height 8
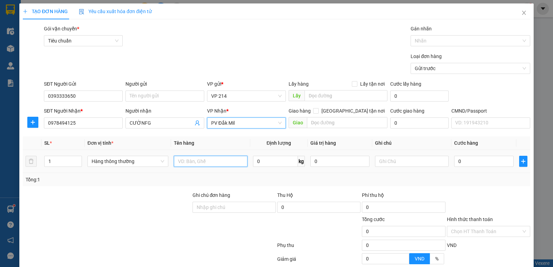
click at [218, 160] on input "text" at bounding box center [211, 161] width 74 height 11
type input "THÙNG"
type input "PT"
type input "4"
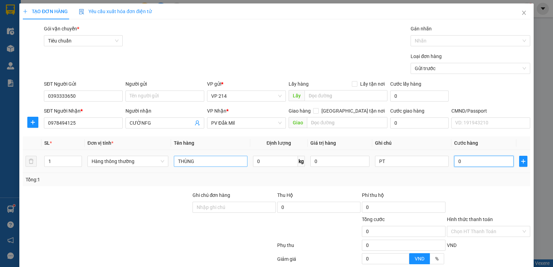
type input "4"
type input "40"
type input "400"
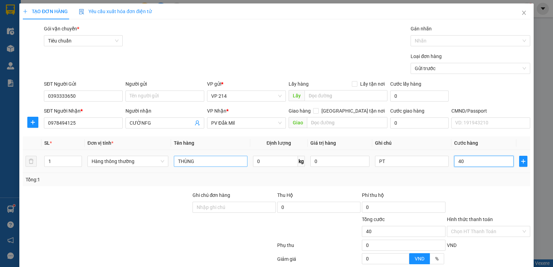
type input "400"
type input "4.000"
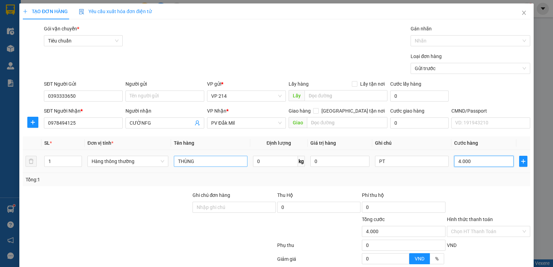
type input "40.000"
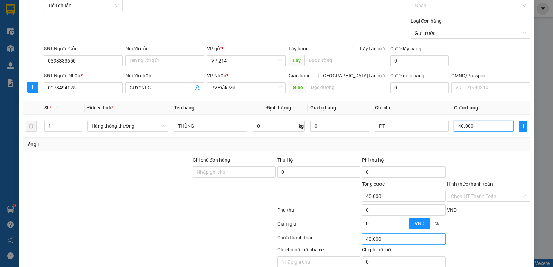
scroll to position [65, 0]
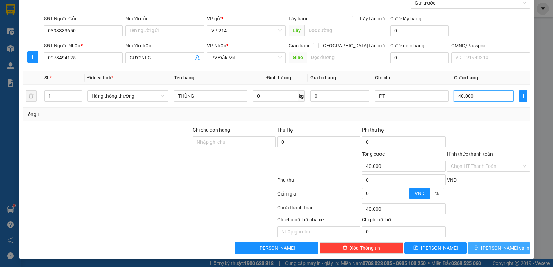
type input "40.000"
click at [482, 244] on button "[PERSON_NAME] và In" at bounding box center [499, 248] width 62 height 11
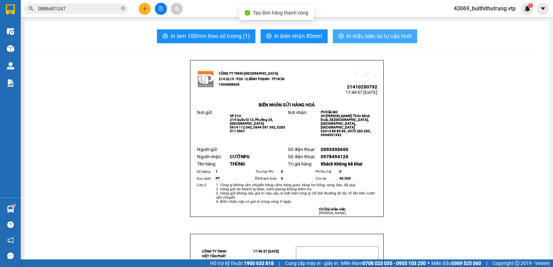
click at [363, 33] on span "In mẫu biên lai tự cấu hình" at bounding box center [379, 36] width 65 height 9
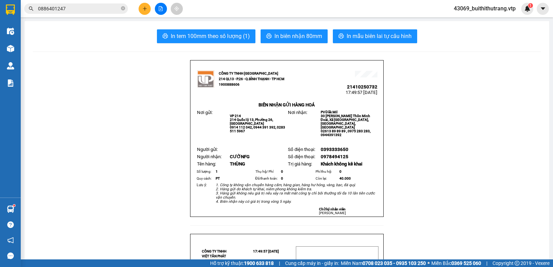
click at [144, 7] on icon "plus" at bounding box center [144, 8] width 5 height 5
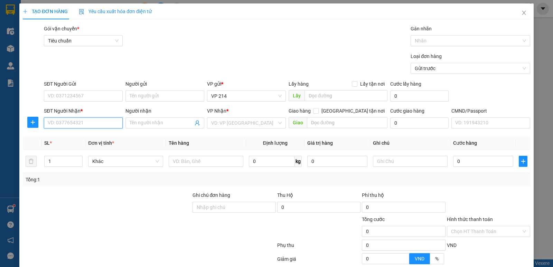
click at [96, 125] on input "SĐT Người Nhận *" at bounding box center [83, 123] width 79 height 11
type input "0984687752"
type input "a hùng"
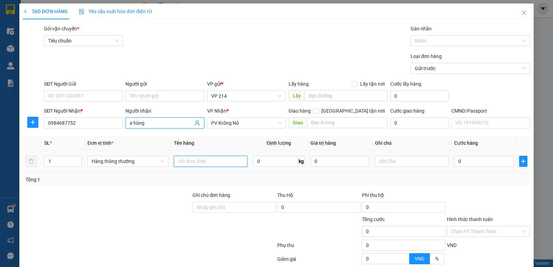
click at [220, 165] on input "text" at bounding box center [211, 161] width 74 height 11
type input "THÙNG"
type input "PT"
type input "5"
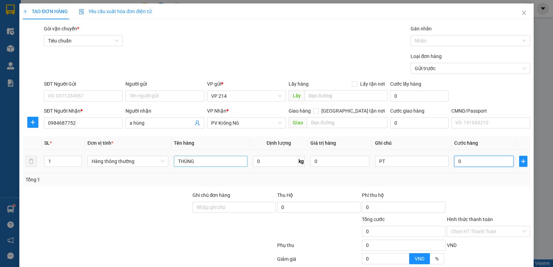
type input "5"
type input "50"
type input "500"
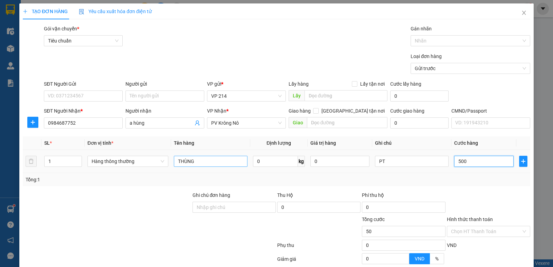
type input "500"
type input "5.000"
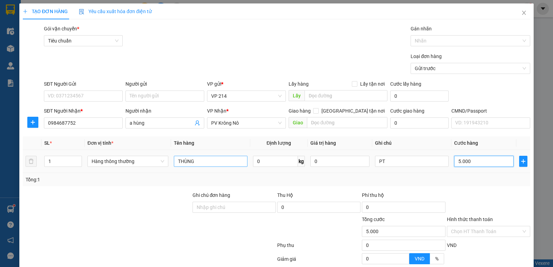
type input "50.000"
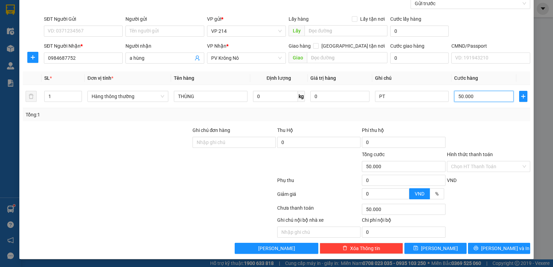
scroll to position [65, 0]
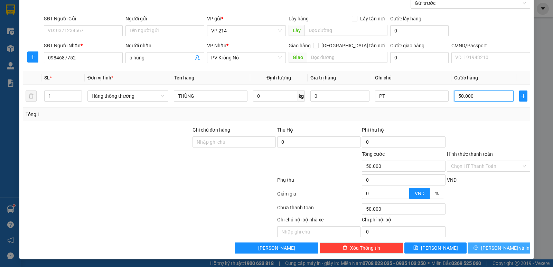
type input "50.000"
drag, startPoint x: 482, startPoint y: 250, endPoint x: 483, endPoint y: 258, distance: 8.4
click at [482, 251] on button "[PERSON_NAME] và In" at bounding box center [499, 248] width 62 height 11
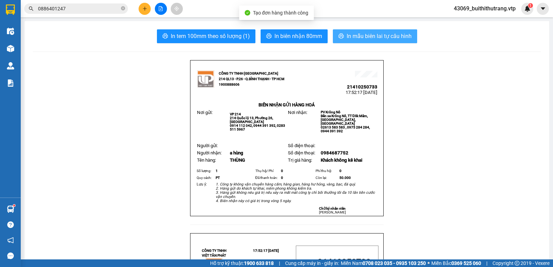
click at [400, 36] on span "In mẫu biên lai tự cấu hình" at bounding box center [379, 36] width 65 height 9
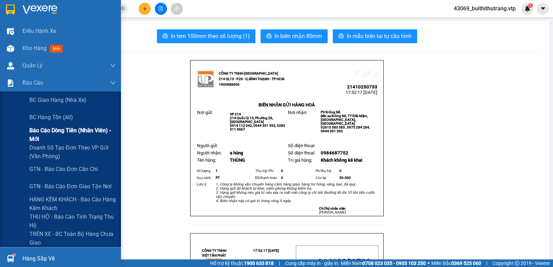
click at [67, 131] on span "Báo cáo dòng tiền (nhân viên) - mới" at bounding box center [72, 134] width 86 height 17
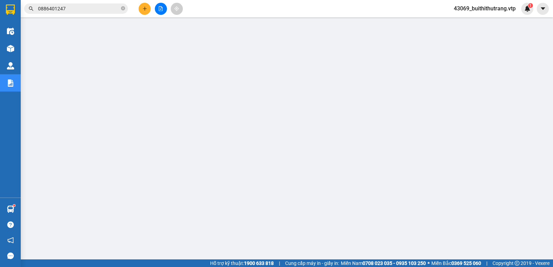
click at [486, 11] on span "43069_buithithutrang.vtp" at bounding box center [484, 8] width 73 height 9
click at [478, 22] on span "Đăng xuất" at bounding box center [487, 22] width 59 height 8
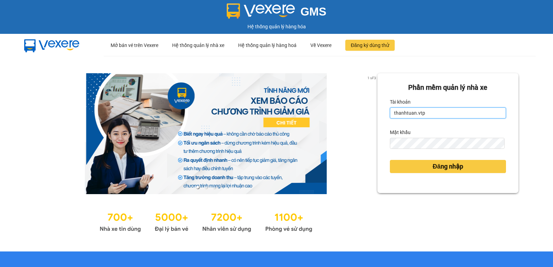
click at [433, 113] on input "thanhtuan.vtp" at bounding box center [448, 113] width 116 height 11
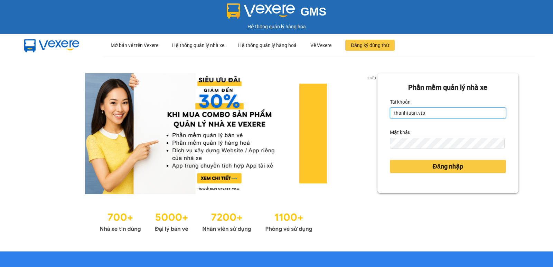
click at [424, 115] on input "thanhtuan.vtp" at bounding box center [448, 113] width 116 height 11
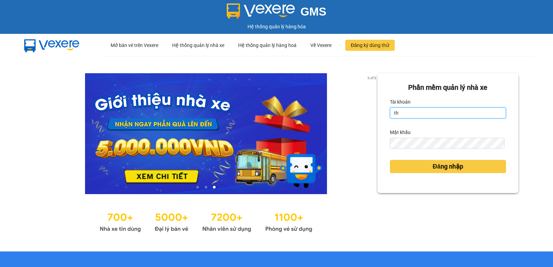
type input "t"
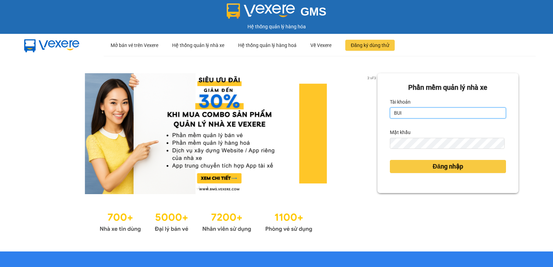
type input "buithithutrang.vtp"
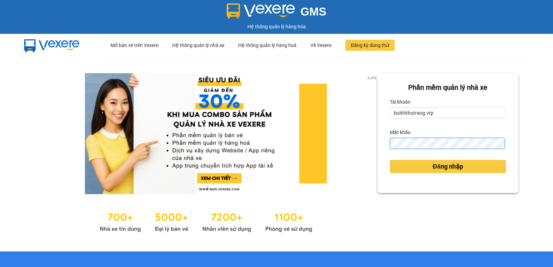
click at [379, 151] on div "Phần mềm quản lý nhà xe Tài khoản buithithutrang.vtp Mật khẩu Đăng nhập" at bounding box center [447, 133] width 141 height 120
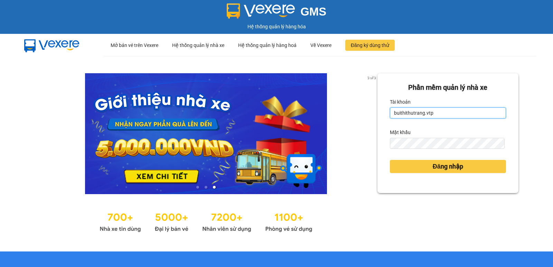
click at [431, 113] on input "buithithutrang.vtp" at bounding box center [448, 113] width 116 height 11
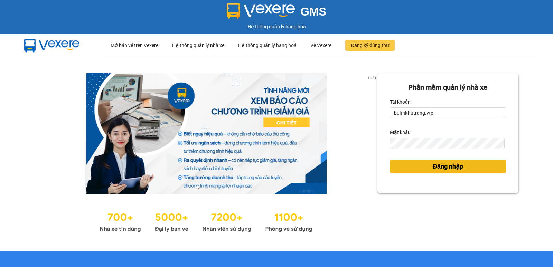
click at [433, 169] on span "Đăng nhập" at bounding box center [448, 167] width 30 height 10
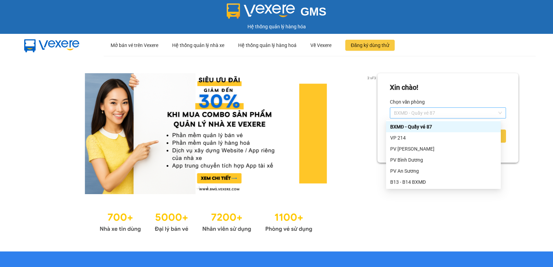
click at [445, 115] on span "BXMĐ - Quầy vé 87" at bounding box center [448, 113] width 108 height 10
click at [431, 136] on div "VP 214" at bounding box center [443, 138] width 106 height 8
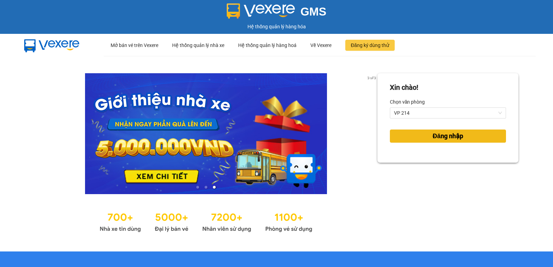
click at [451, 136] on span "Đăng nhập" at bounding box center [448, 136] width 30 height 10
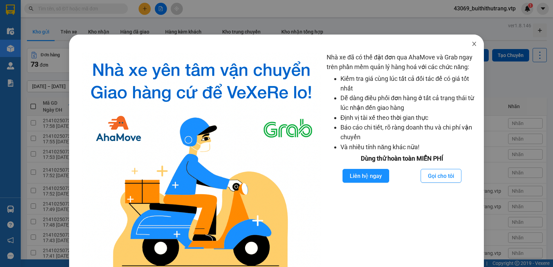
click at [472, 44] on icon "close" at bounding box center [475, 44] width 6 height 6
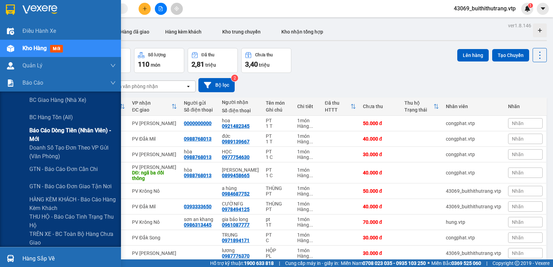
click at [37, 128] on span "Báo cáo dòng tiền (nhân viên) - mới" at bounding box center [72, 134] width 86 height 17
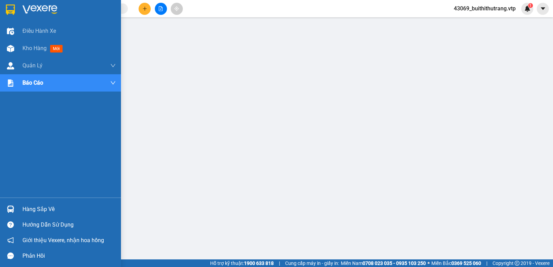
click at [10, 7] on img at bounding box center [10, 9] width 9 height 10
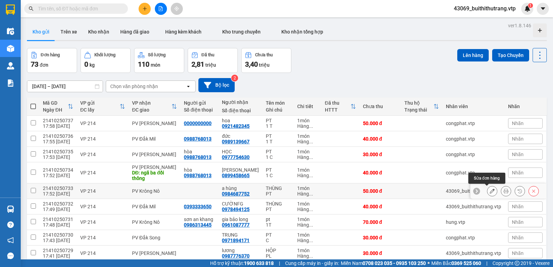
click at [490, 193] on icon at bounding box center [492, 191] width 5 height 5
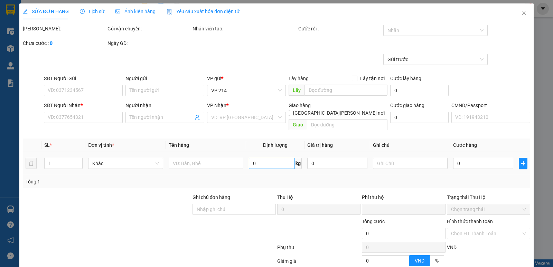
type input "0984687752"
type input "a hùng"
type input "0"
type input "50.000"
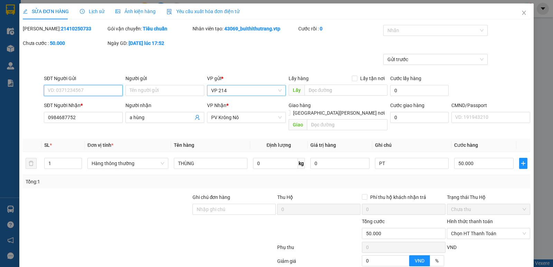
click at [248, 88] on span "VP 214" at bounding box center [246, 90] width 71 height 10
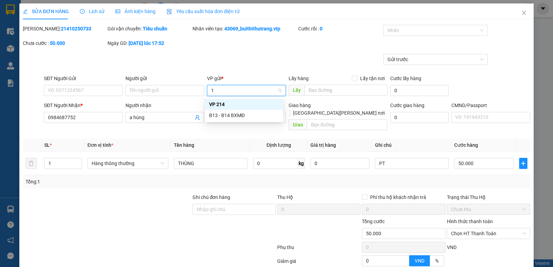
type input "13"
click at [244, 106] on div "B13 - B14 BXMĐ" at bounding box center [244, 105] width 70 height 8
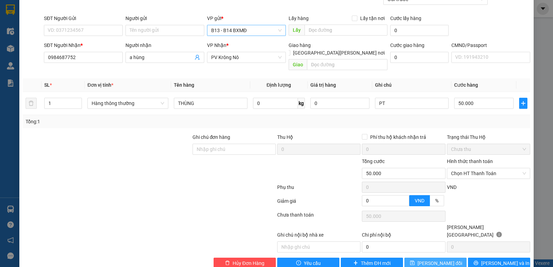
click at [438, 260] on span "[PERSON_NAME] đổi" at bounding box center [440, 264] width 45 height 8
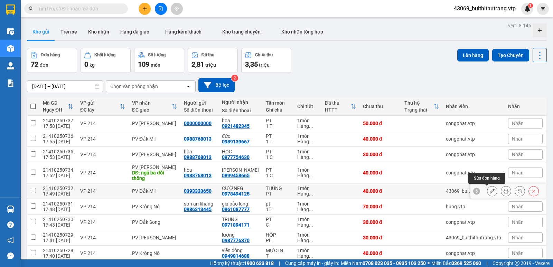
click at [490, 193] on icon at bounding box center [492, 191] width 5 height 5
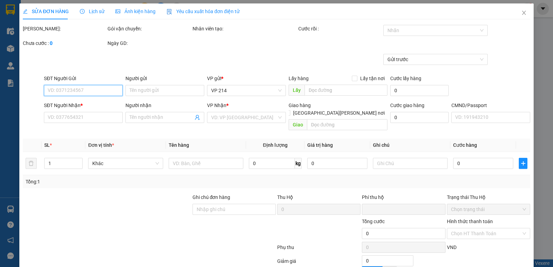
type input "0393333650"
type input "0978494125"
type input "CƯỜNFG"
type input "0"
type input "40.000"
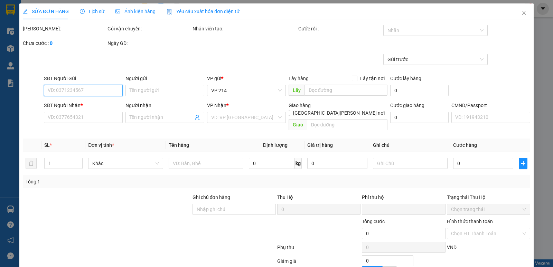
type input "40.000"
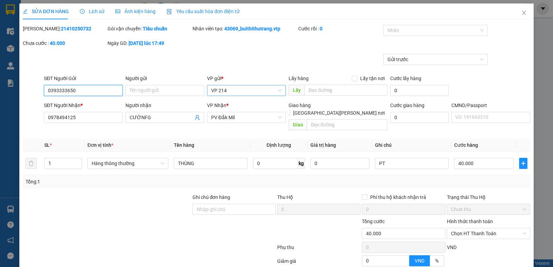
click at [242, 92] on span "VP 214" at bounding box center [246, 90] width 71 height 10
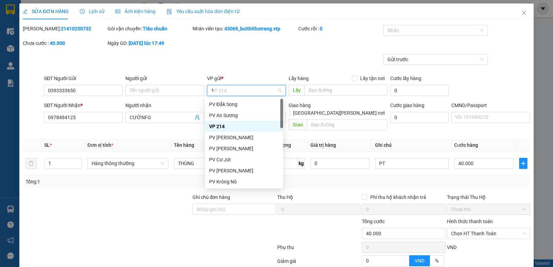
type input "13"
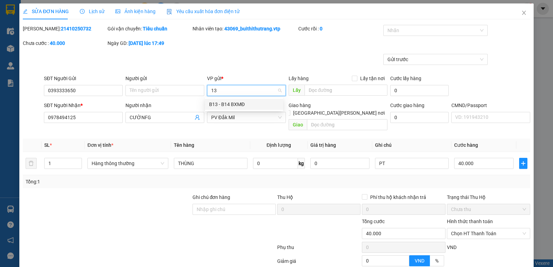
click at [239, 105] on div "B13 - B14 BXMĐ" at bounding box center [244, 105] width 70 height 8
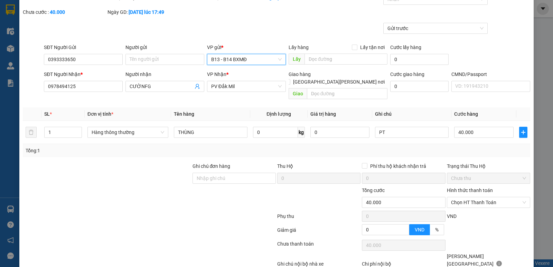
scroll to position [60, 0]
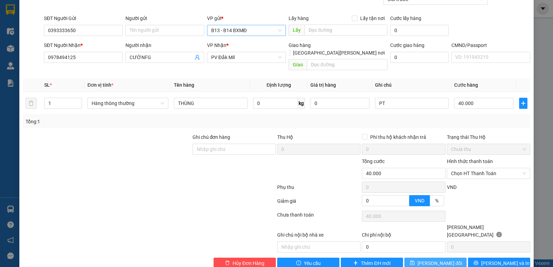
click at [427, 260] on span "[PERSON_NAME] đổi" at bounding box center [440, 264] width 45 height 8
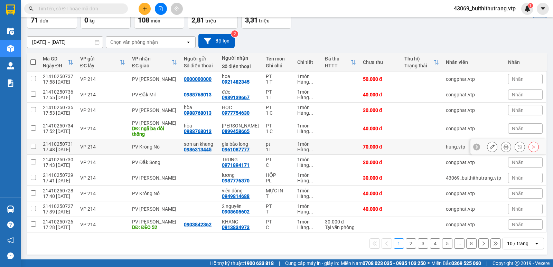
scroll to position [46, 0]
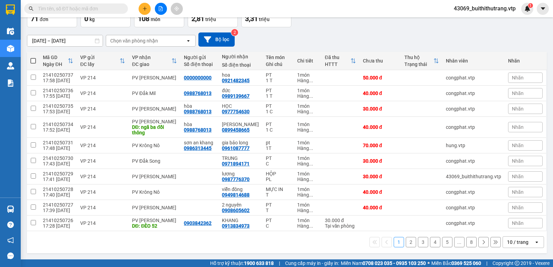
click at [507, 242] on div "10 / trang" at bounding box center [517, 242] width 21 height 7
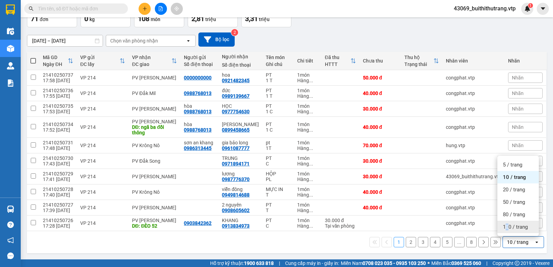
click at [507, 226] on span "100 / trang" at bounding box center [515, 227] width 25 height 7
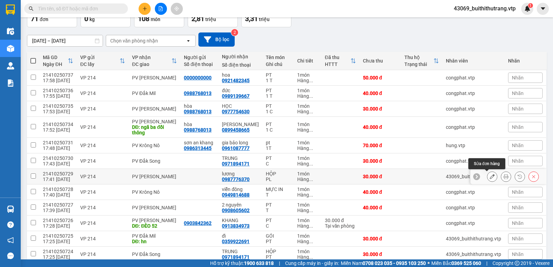
click at [490, 177] on icon at bounding box center [492, 176] width 5 height 5
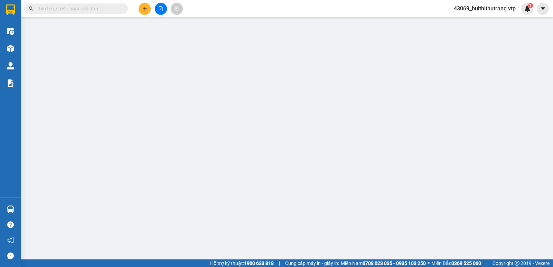
type input "0987776370"
type input "lương"
type input "0"
type input "30.000"
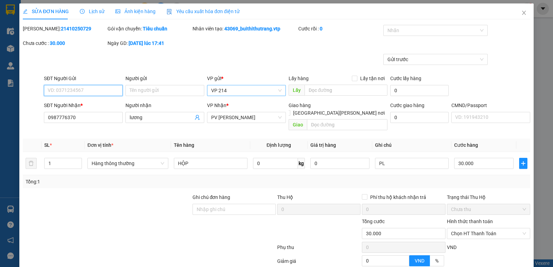
click at [230, 91] on span "VP 214" at bounding box center [246, 90] width 71 height 10
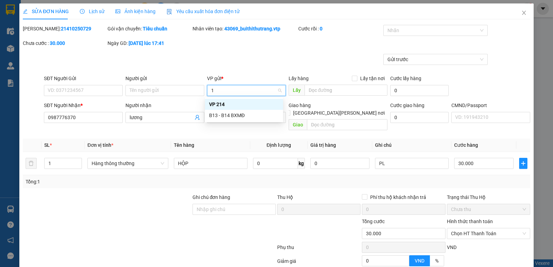
type input "13"
click at [228, 105] on div "B13 - B14 BXMĐ" at bounding box center [244, 105] width 70 height 8
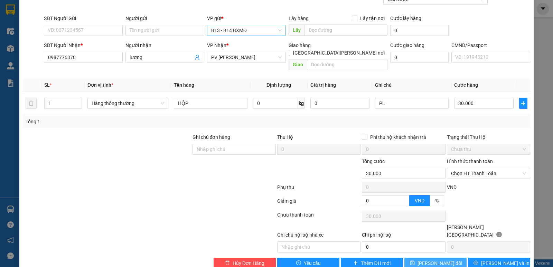
click at [435, 260] on span "[PERSON_NAME] đổi" at bounding box center [440, 264] width 45 height 8
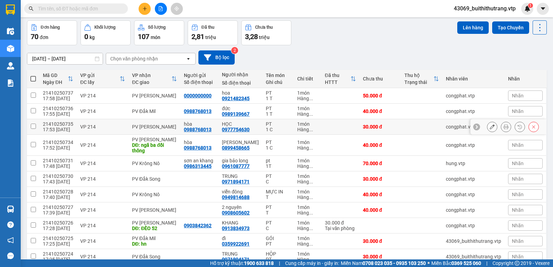
scroll to position [69, 0]
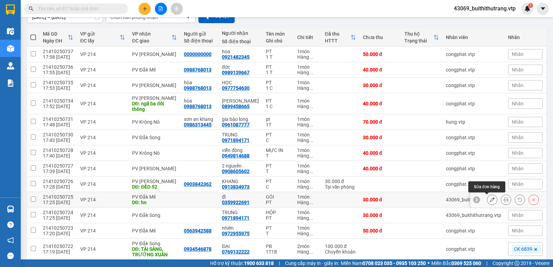
click at [490, 198] on icon at bounding box center [492, 199] width 5 height 5
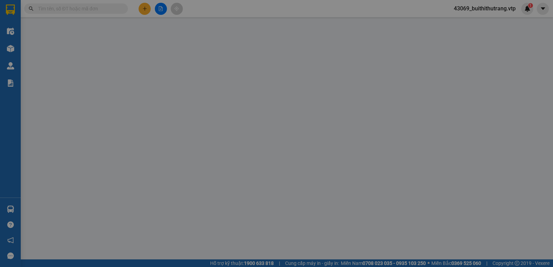
type input "0359922691"
type input "dĩ"
type input "hn"
type input "0"
type input "30.000"
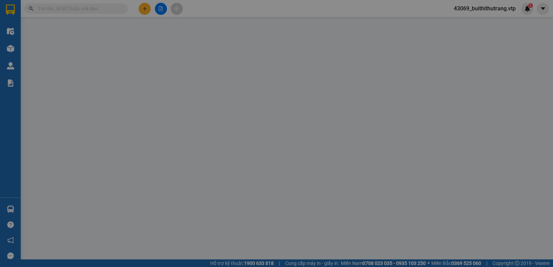
type input "30.000"
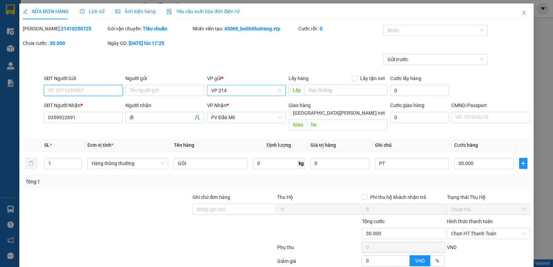
click at [229, 87] on span "VP 214" at bounding box center [246, 90] width 71 height 10
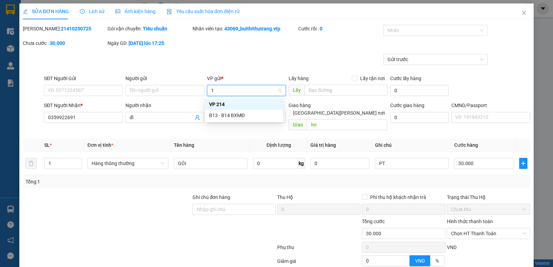
type input "13"
click at [235, 107] on div "B13 - B14 BXMĐ" at bounding box center [244, 105] width 70 height 8
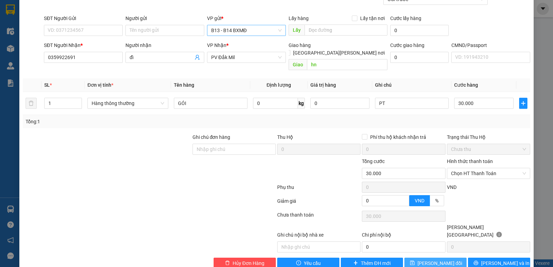
click at [431, 260] on span "[PERSON_NAME] đổi" at bounding box center [440, 264] width 45 height 8
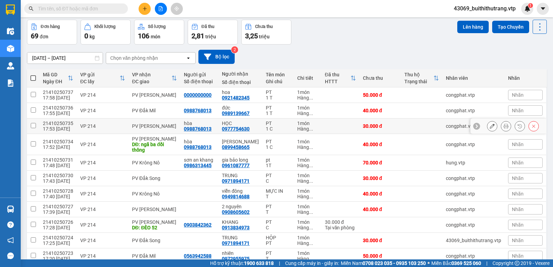
scroll to position [69, 0]
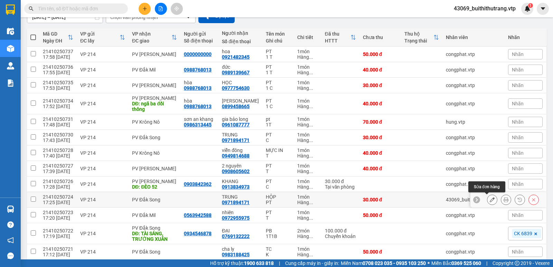
click at [490, 200] on icon at bounding box center [492, 199] width 5 height 5
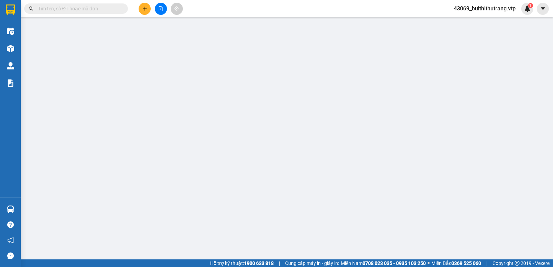
type input "0971894171"
type input "TRUNG"
type input "0"
type input "30.000"
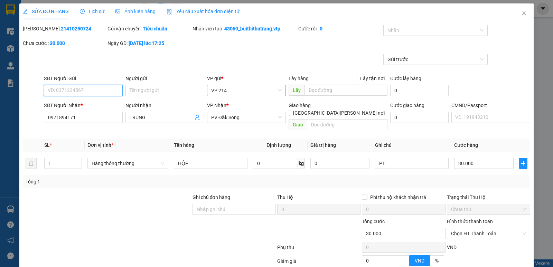
click at [241, 94] on span "VP 214" at bounding box center [246, 90] width 71 height 10
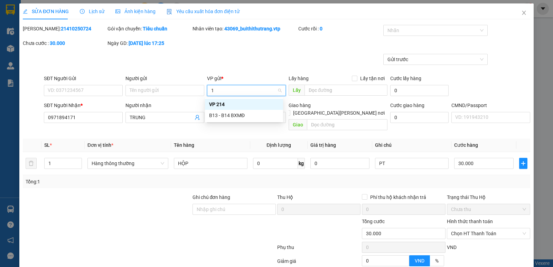
type input "13"
click at [241, 102] on div "B13 - B14 BXMĐ" at bounding box center [244, 105] width 70 height 8
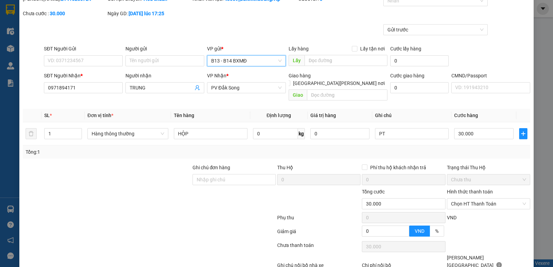
scroll to position [60, 0]
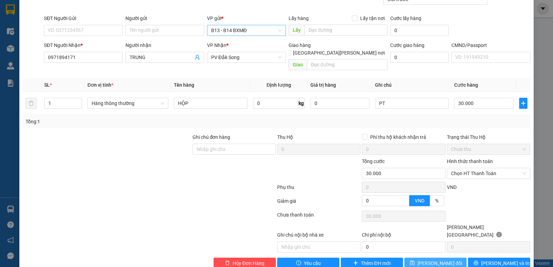
drag, startPoint x: 423, startPoint y: 248, endPoint x: 427, endPoint y: 251, distance: 4.9
click at [423, 260] on span "[PERSON_NAME] đổi" at bounding box center [440, 264] width 45 height 8
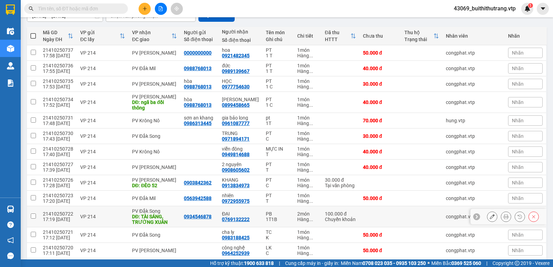
scroll to position [138, 0]
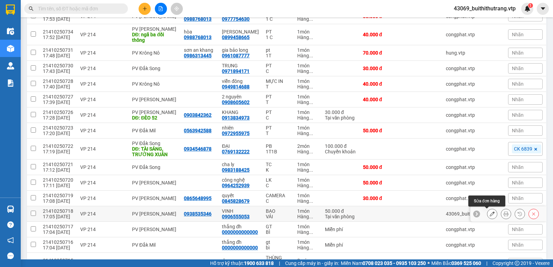
click at [490, 216] on icon at bounding box center [492, 214] width 5 height 5
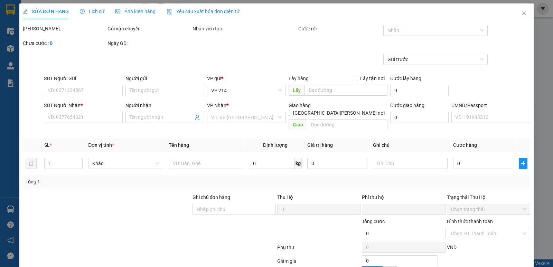
type input "0938535346"
type input "0906555053"
type input "VINH"
type input "0"
type input "50.000"
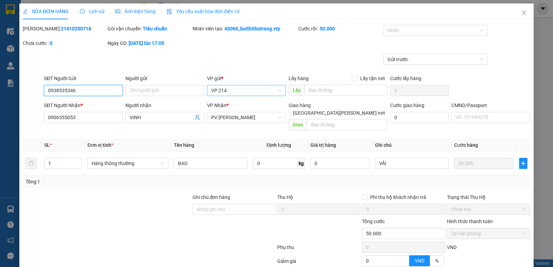
click at [237, 92] on span "VP 214" at bounding box center [246, 90] width 71 height 10
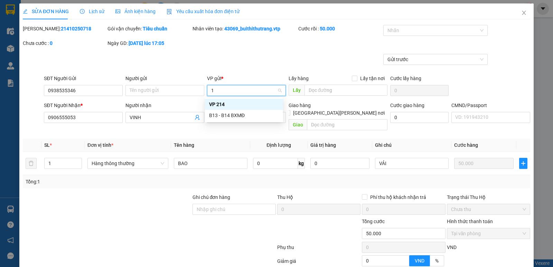
type input "13"
click at [239, 106] on div "B13 - B14 BXMĐ" at bounding box center [244, 105] width 70 height 8
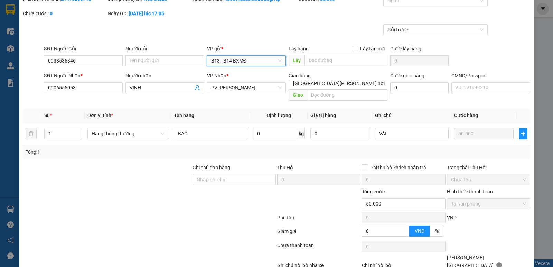
scroll to position [60, 0]
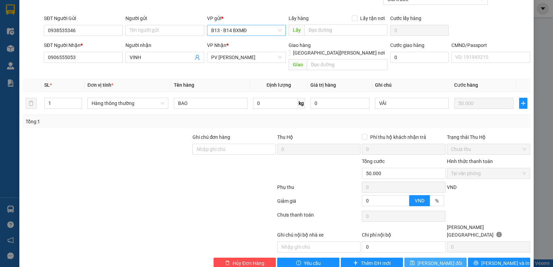
click at [431, 260] on span "[PERSON_NAME] thay đổi" at bounding box center [440, 264] width 45 height 8
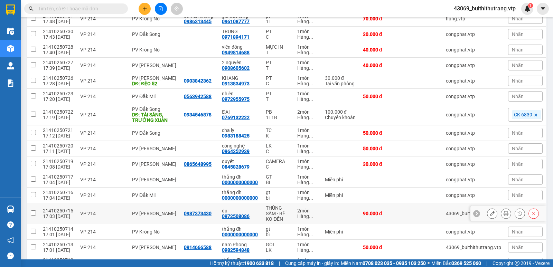
scroll to position [173, 0]
click at [490, 214] on icon at bounding box center [492, 213] width 5 height 5
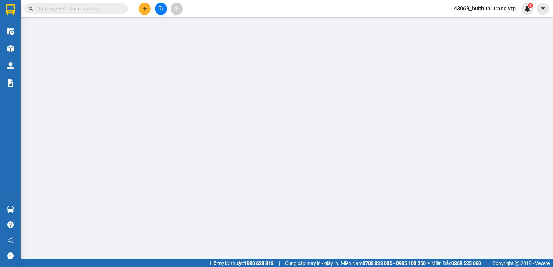
type input "0987373430"
type input "0972508086"
type input "du"
type input "0"
type input "90.000"
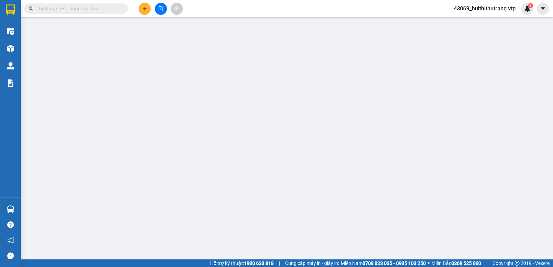
type input "90.000"
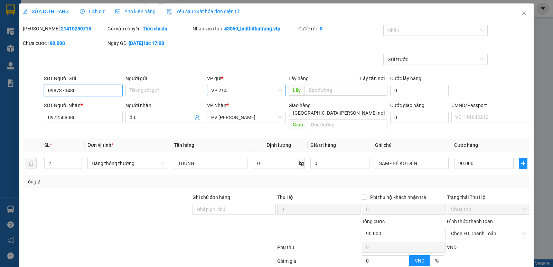
click at [222, 89] on span "VP 214" at bounding box center [246, 90] width 71 height 10
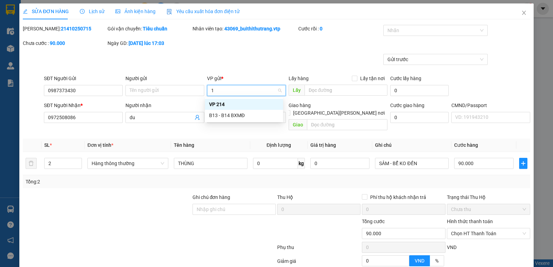
type input "13"
click at [235, 106] on div "B13 - B14 BXMĐ" at bounding box center [244, 105] width 70 height 8
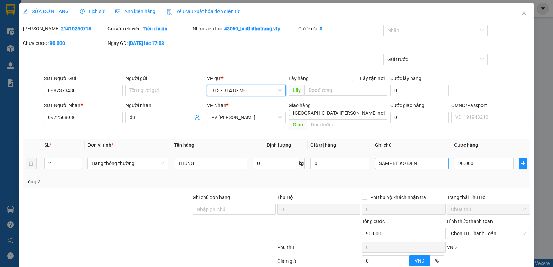
scroll to position [60, 0]
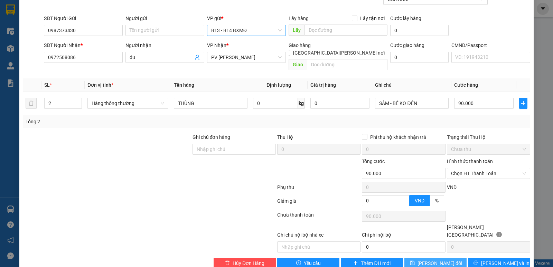
click at [443, 260] on span "[PERSON_NAME] thay đổi" at bounding box center [440, 264] width 45 height 8
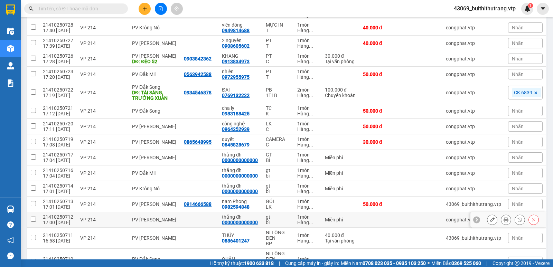
scroll to position [277, 0]
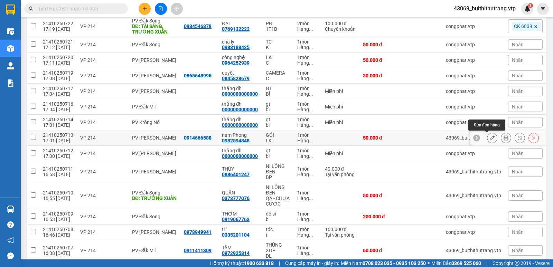
click at [490, 139] on icon at bounding box center [492, 138] width 5 height 5
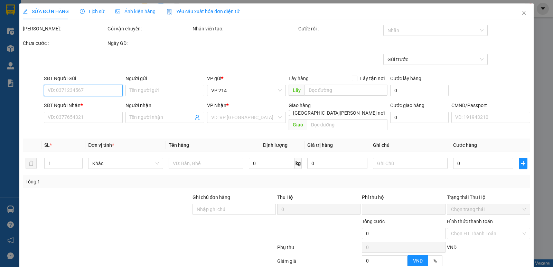
type input "0914666588"
type input "0982594848"
type input "nam Phong"
type input "0"
type input "50.000"
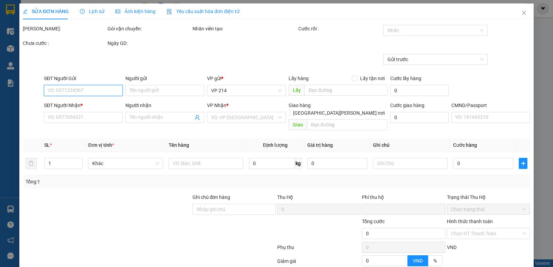
type input "50.000"
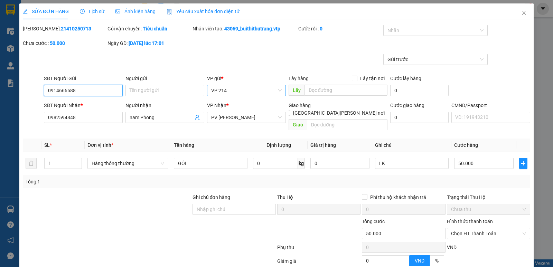
click at [232, 87] on span "VP 214" at bounding box center [246, 90] width 71 height 10
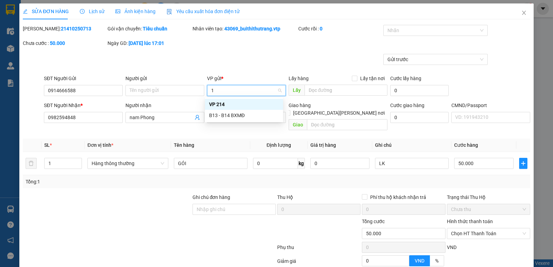
type input "13"
click at [242, 107] on div "B13 - B14 BXMĐ" at bounding box center [244, 105] width 70 height 8
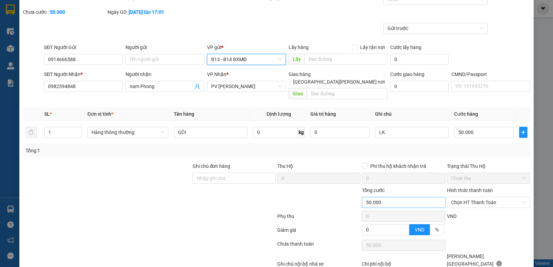
scroll to position [60, 0]
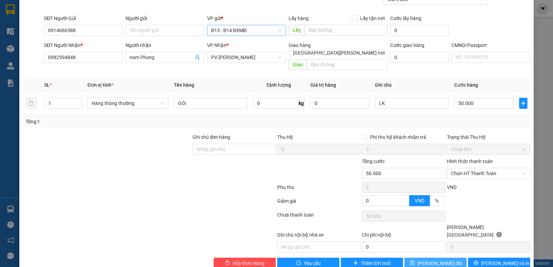
click at [428, 260] on span "[PERSON_NAME] thay đổi" at bounding box center [440, 264] width 45 height 8
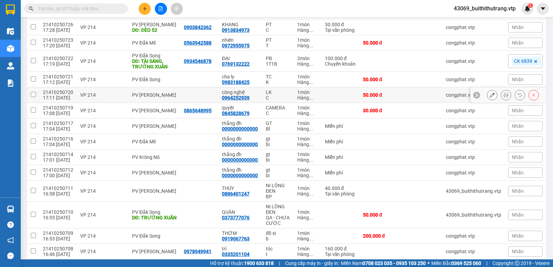
scroll to position [242, 0]
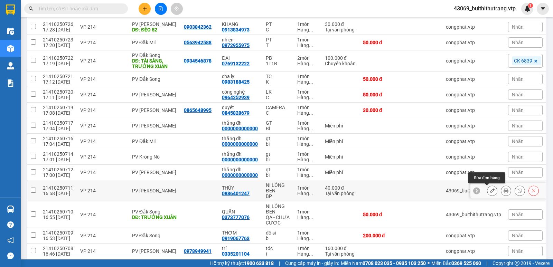
click at [490, 193] on icon at bounding box center [492, 190] width 5 height 5
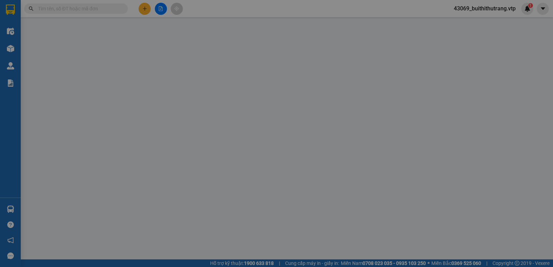
type input "0886401247"
type input "THÚY"
type input "0"
type input "40.000"
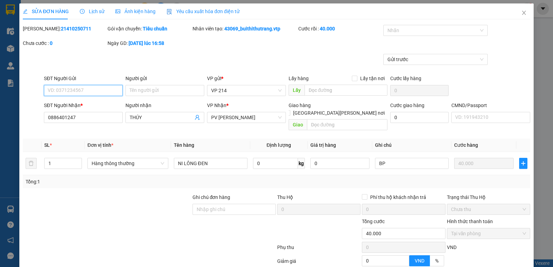
scroll to position [60, 0]
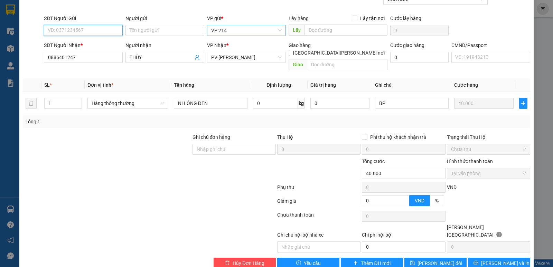
click at [241, 31] on span "VP 214" at bounding box center [246, 30] width 71 height 10
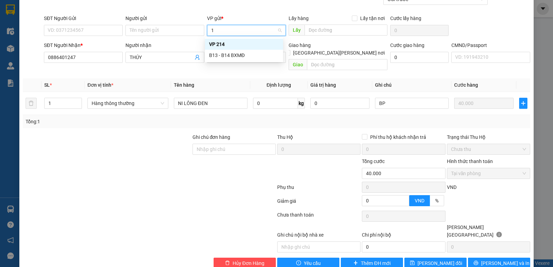
type input "13"
click at [231, 42] on div "B13 - B14 BXMĐ" at bounding box center [244, 44] width 70 height 8
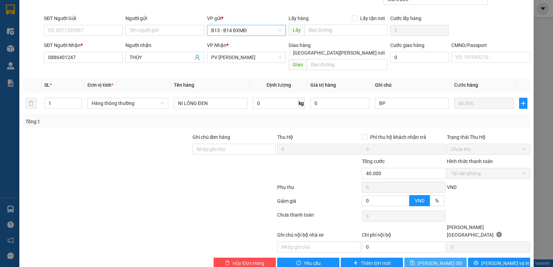
click at [441, 260] on span "[PERSON_NAME] thay đổi" at bounding box center [440, 264] width 45 height 8
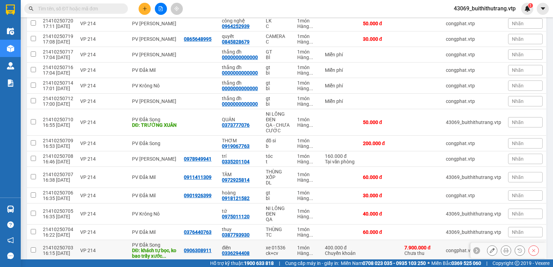
scroll to position [311, 0]
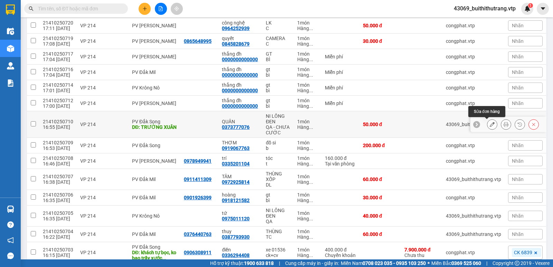
click at [490, 125] on icon at bounding box center [492, 124] width 5 height 5
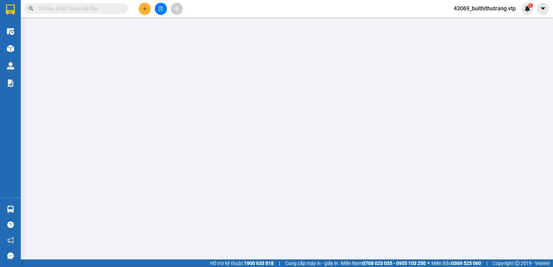
type input "0373777076"
type input "QUÂN"
type input "TRƯỜNG XUÂN"
type input "0"
type input "50.000"
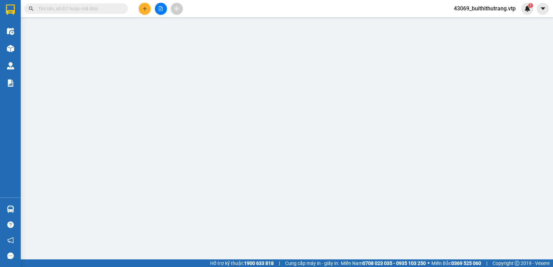
type input "50.000"
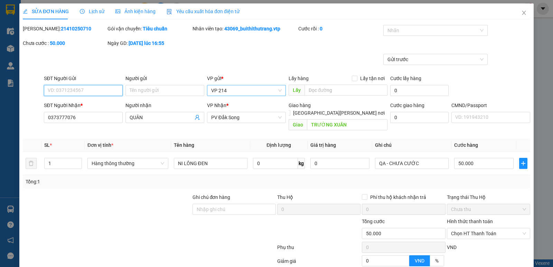
click at [232, 88] on span "VP 214" at bounding box center [246, 90] width 71 height 10
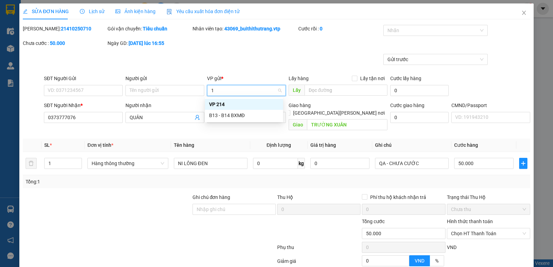
type input "13"
click at [235, 105] on div "B13 - B14 BXMĐ" at bounding box center [244, 105] width 70 height 8
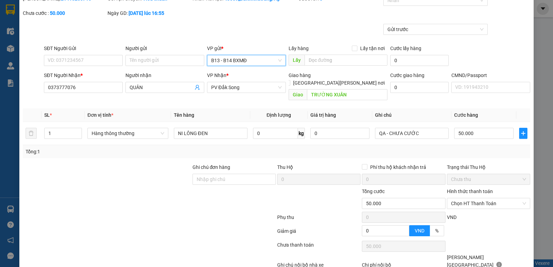
scroll to position [60, 0]
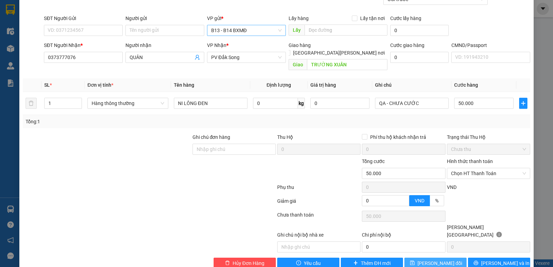
click at [439, 260] on span "[PERSON_NAME] thay đổi" at bounding box center [440, 264] width 45 height 8
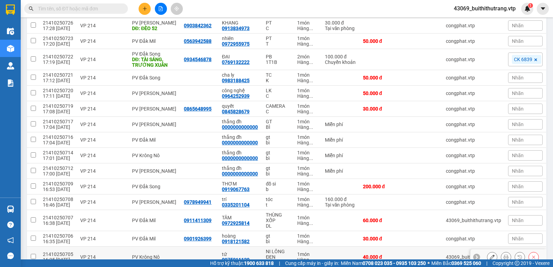
scroll to position [311, 0]
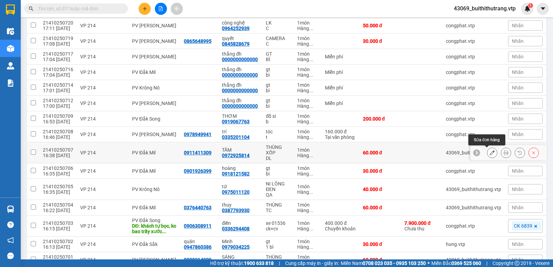
click at [490, 153] on icon at bounding box center [492, 152] width 5 height 5
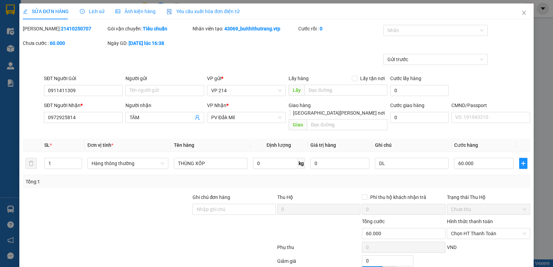
type input "0911411309"
type input "0972925814"
type input "TÂM"
type input "0"
type input "60.000"
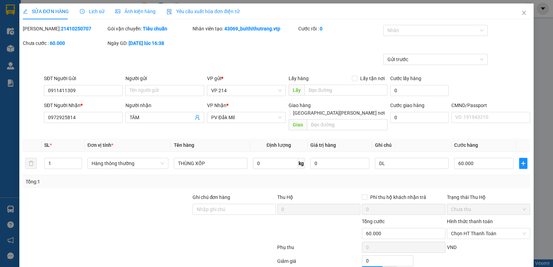
type input "60.000"
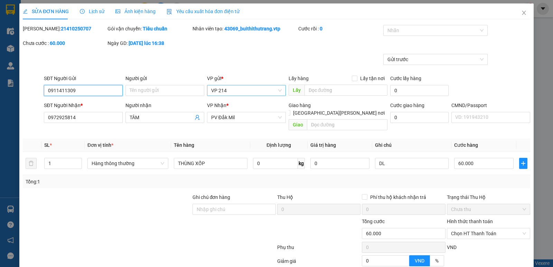
click at [229, 85] on span "VP 214" at bounding box center [246, 90] width 71 height 10
type input "13"
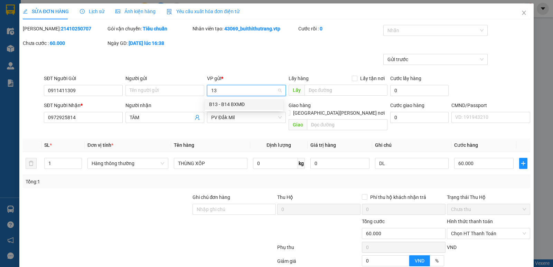
click at [239, 102] on div "B13 - B14 BXMĐ" at bounding box center [244, 105] width 70 height 8
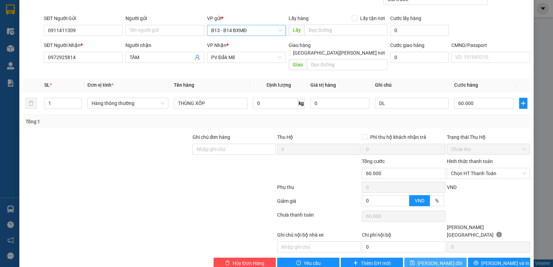
click at [432, 260] on span "[PERSON_NAME] thay đổi" at bounding box center [440, 264] width 45 height 8
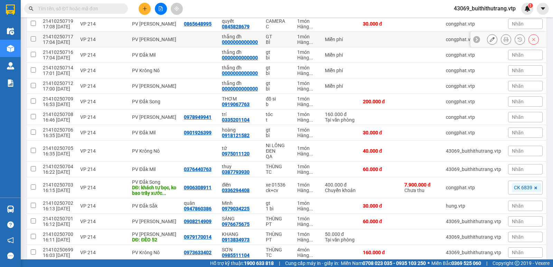
scroll to position [346, 0]
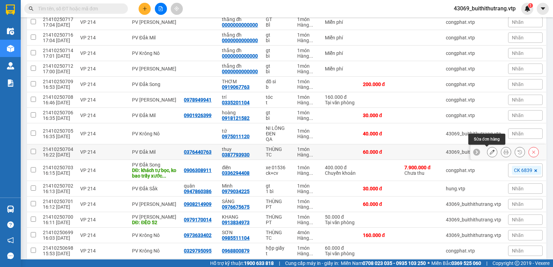
click at [490, 152] on icon at bounding box center [492, 152] width 5 height 5
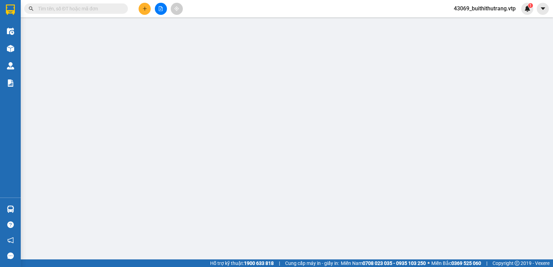
type input "0376440763"
type input "0387793930"
type input "thuy"
type input "0"
type input "60.000"
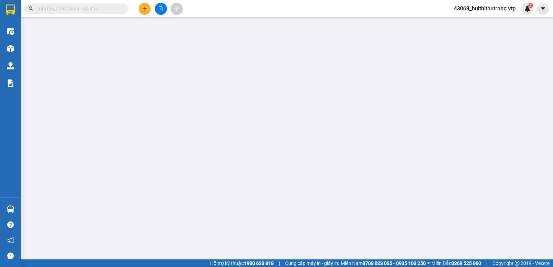
type input "60.000"
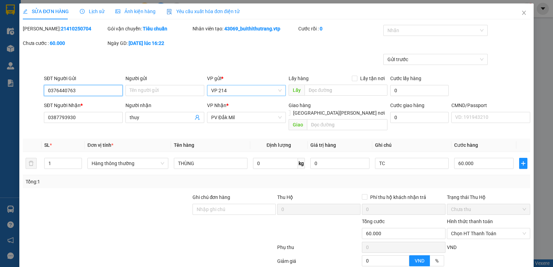
click at [226, 90] on span "VP 214" at bounding box center [246, 90] width 71 height 10
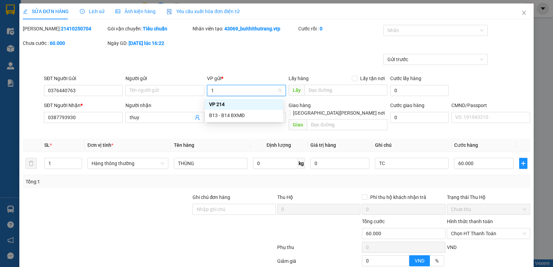
type input "13"
click at [235, 106] on div "B13 - B14 BXMĐ" at bounding box center [244, 105] width 70 height 8
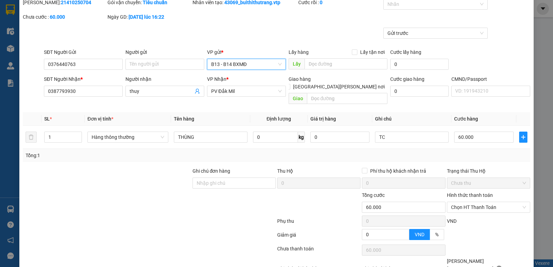
scroll to position [60, 0]
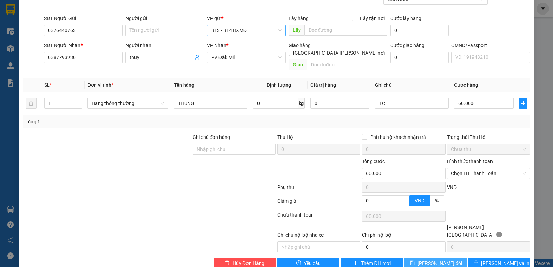
click at [436, 260] on span "[PERSON_NAME] thay đổi" at bounding box center [440, 264] width 45 height 8
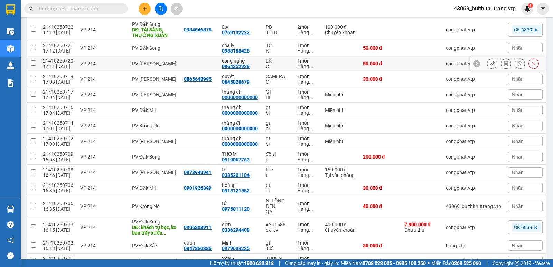
scroll to position [277, 0]
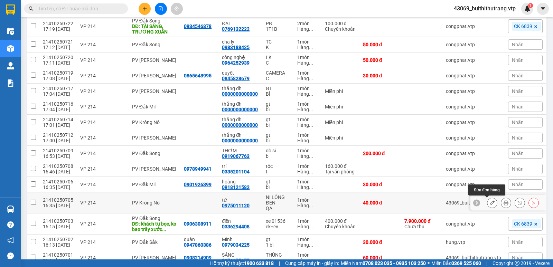
click at [490, 203] on icon at bounding box center [492, 202] width 5 height 5
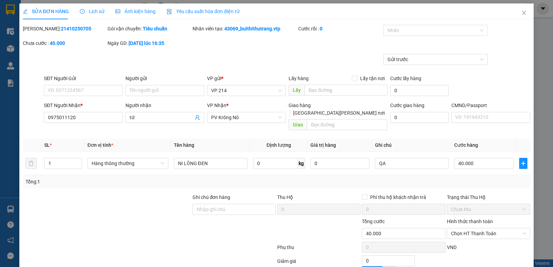
type input "0975011120"
type input "tứ"
type input "0"
type input "40.000"
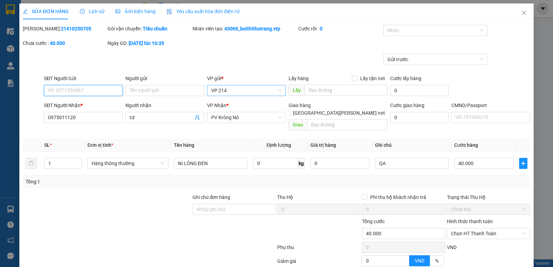
click at [228, 91] on span "VP 214" at bounding box center [246, 90] width 71 height 10
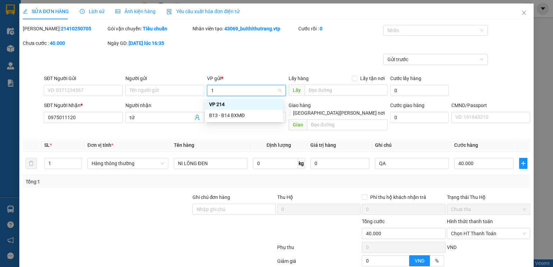
type input "13"
click at [229, 105] on div "B13 - B14 BXMĐ" at bounding box center [244, 105] width 70 height 8
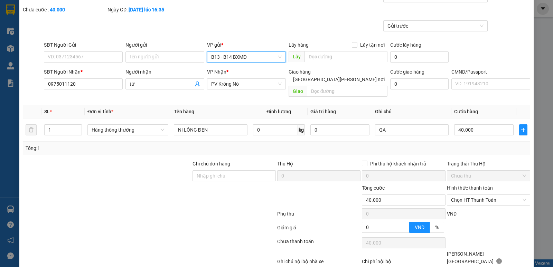
scroll to position [60, 0]
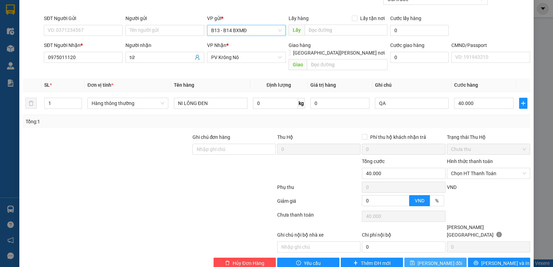
click at [438, 260] on span "[PERSON_NAME] thay đổi" at bounding box center [440, 264] width 45 height 8
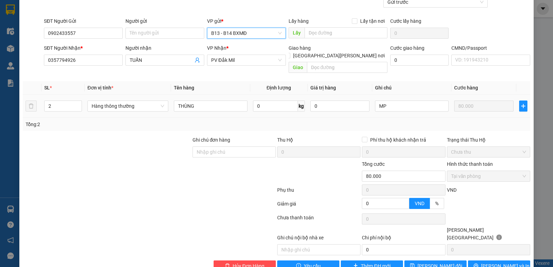
scroll to position [60, 0]
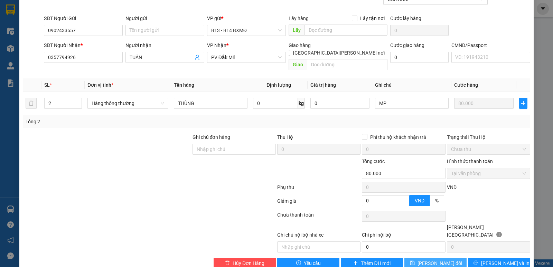
click at [437, 260] on span "[PERSON_NAME] đổi" at bounding box center [440, 264] width 45 height 8
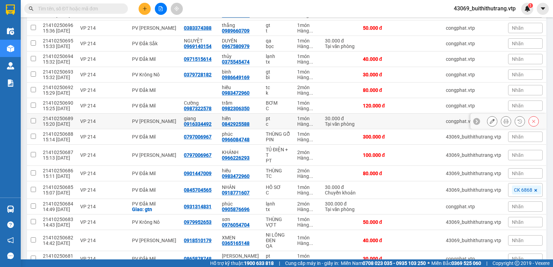
scroll to position [519, 0]
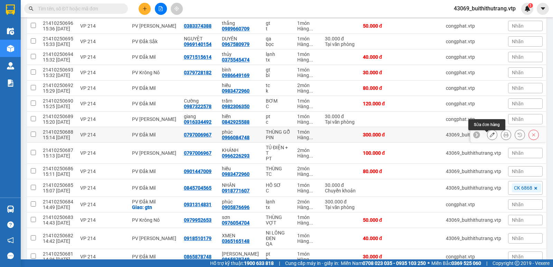
click at [490, 137] on icon at bounding box center [492, 134] width 5 height 5
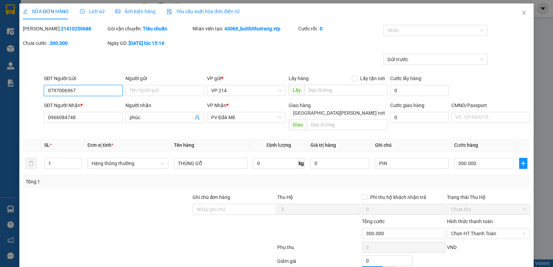
type input "0797006967"
type input "0966084748"
type input "phúc"
type input "0"
type input "300.000"
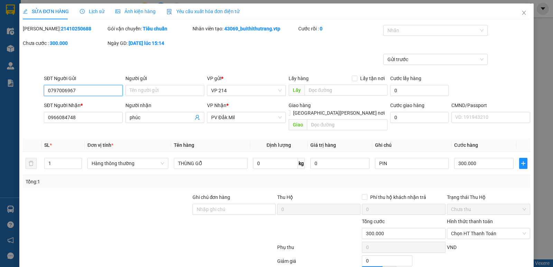
type input "300.000"
click at [236, 95] on span "VP 214" at bounding box center [246, 90] width 71 height 10
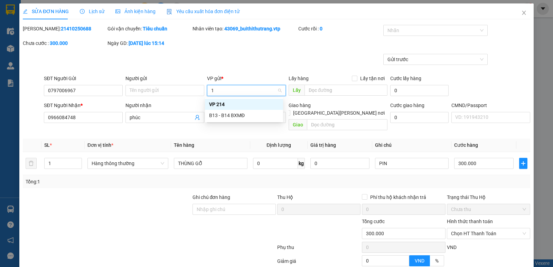
type input "13"
click at [227, 102] on div "B13 - B14 BXMĐ" at bounding box center [244, 105] width 70 height 8
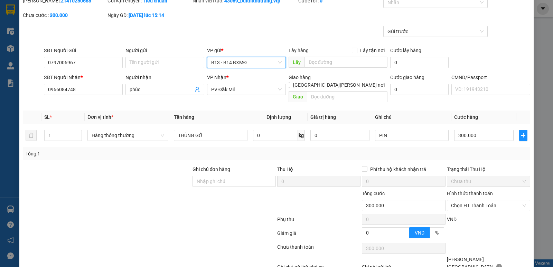
scroll to position [60, 0]
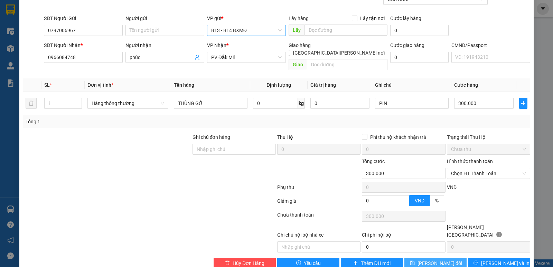
click at [440, 260] on span "[PERSON_NAME] đổi" at bounding box center [440, 264] width 45 height 8
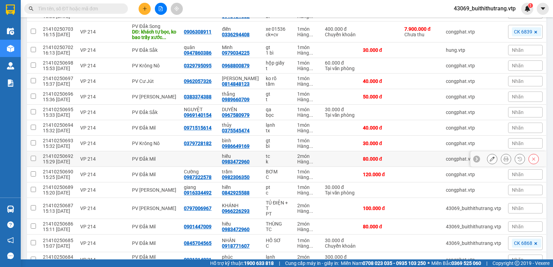
scroll to position [449, 0]
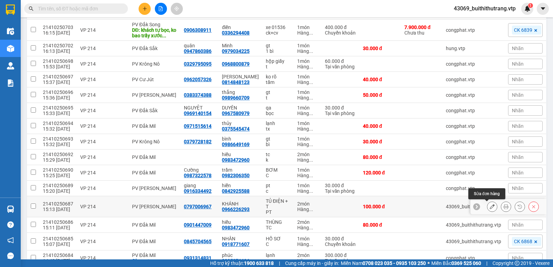
click at [490, 208] on icon at bounding box center [492, 206] width 5 height 5
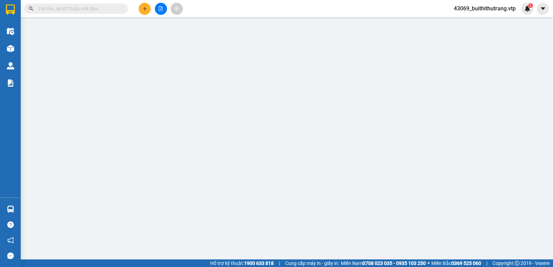
type input "0797006967"
type input "0966226293"
type input "KHÁNH"
type input "0"
type input "100.000"
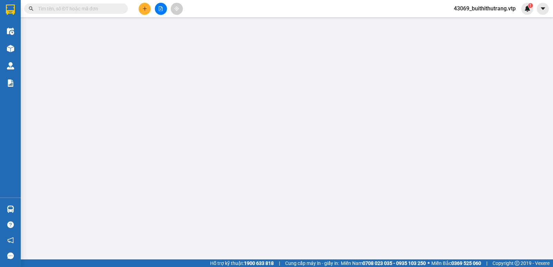
type input "100.000"
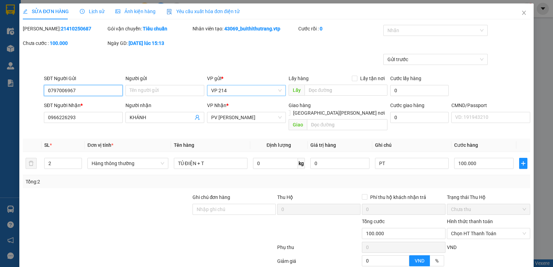
click at [237, 93] on span "VP 214" at bounding box center [246, 90] width 71 height 10
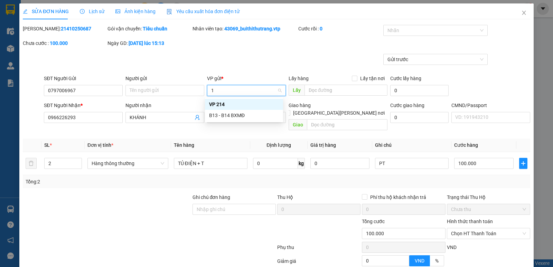
type input "13"
click at [246, 106] on div "B13 - B14 BXMĐ" at bounding box center [244, 105] width 70 height 8
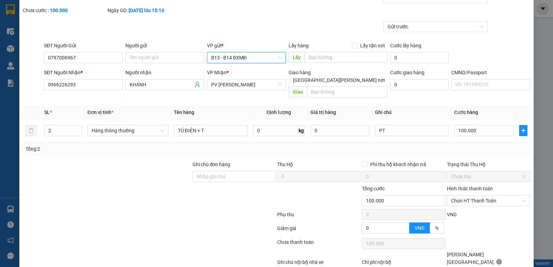
scroll to position [60, 0]
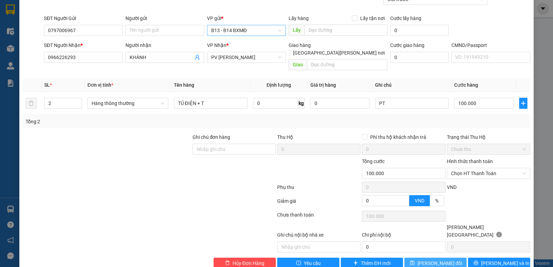
click at [426, 260] on span "Lưu thay đổi" at bounding box center [440, 264] width 45 height 8
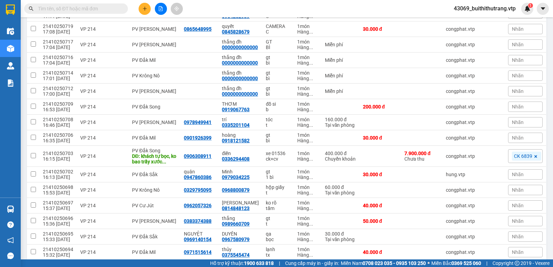
scroll to position [415, 0]
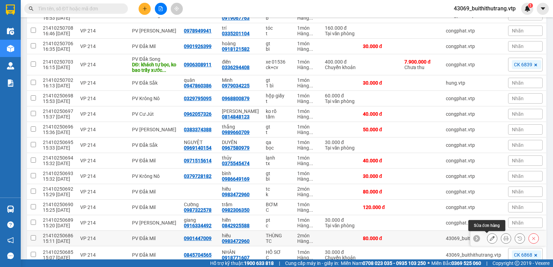
click at [490, 238] on icon at bounding box center [492, 238] width 5 height 5
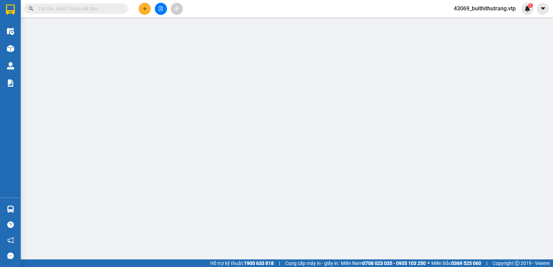
type input "0901447009"
type input "0983472960"
type input "hiếu"
type input "0"
type input "80.000"
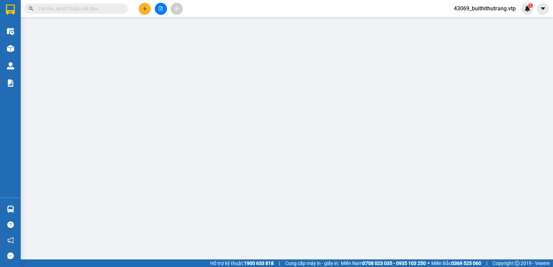
type input "80.000"
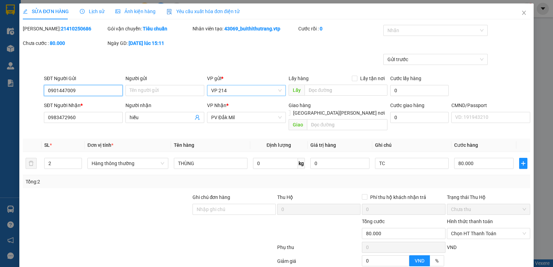
click at [236, 92] on span "VP 214" at bounding box center [246, 90] width 71 height 10
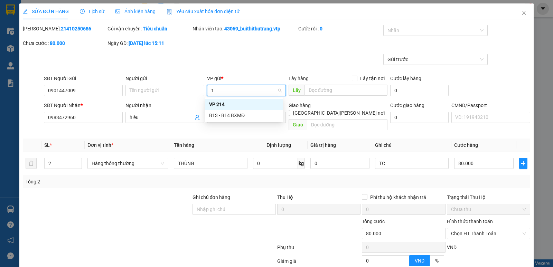
type input "13"
click at [231, 105] on div "B13 - B14 BXMĐ" at bounding box center [244, 105] width 70 height 8
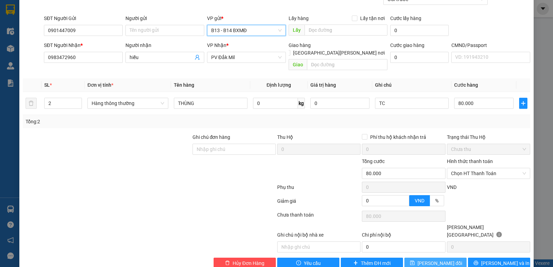
click at [447, 260] on span "[PERSON_NAME] thay đổi" at bounding box center [440, 264] width 45 height 8
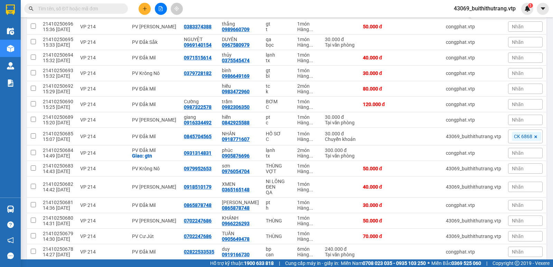
scroll to position [519, 0]
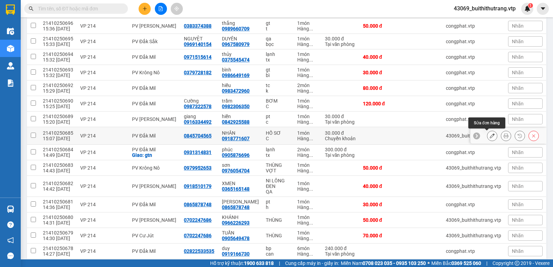
click at [490, 136] on icon at bounding box center [492, 135] width 5 height 5
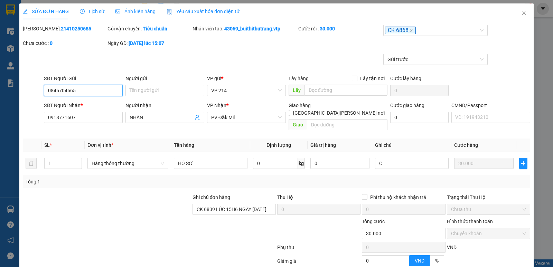
type input "0845704565"
type input "0918771607"
type input "NHÂN"
type input "CK 6839 LÚC 15H6 NGÀY 13/10/2025"
type input "0"
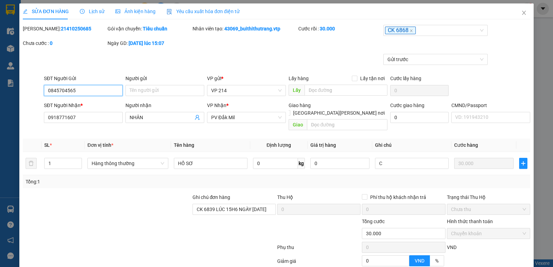
type input "30.000"
click at [237, 93] on span "VP 214" at bounding box center [246, 90] width 71 height 10
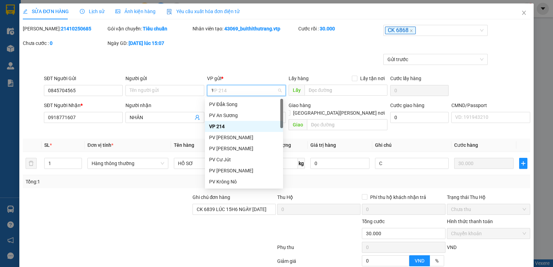
type input "13"
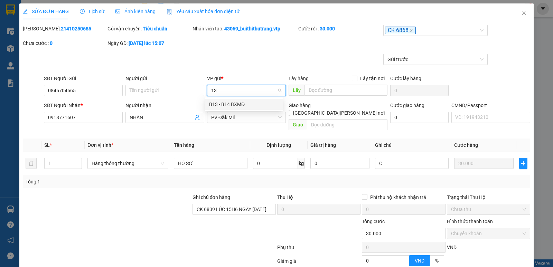
click at [233, 103] on div "B13 - B14 BXMĐ" at bounding box center [244, 105] width 70 height 8
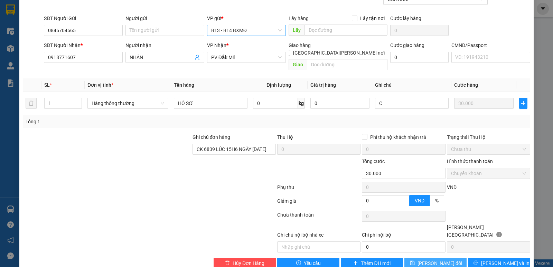
click at [440, 260] on span "[PERSON_NAME] thay đổi" at bounding box center [440, 264] width 45 height 8
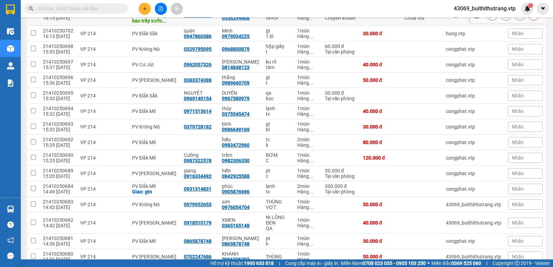
scroll to position [484, 0]
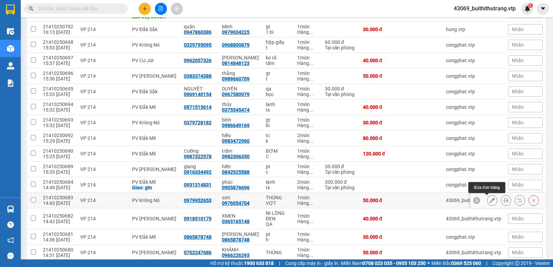
click at [490, 200] on icon at bounding box center [492, 200] width 5 height 5
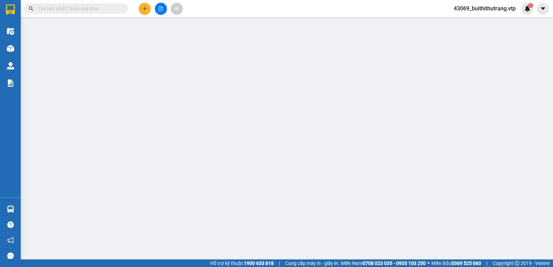
type input "0979952653"
type input "0976054704"
type input "sơn"
type input "0"
type input "50.000"
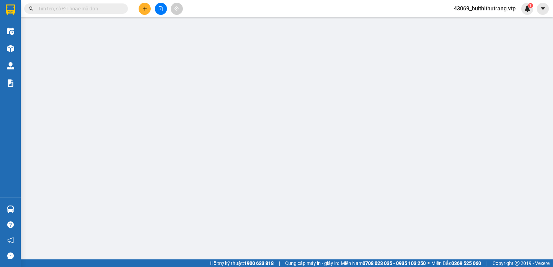
type input "50.000"
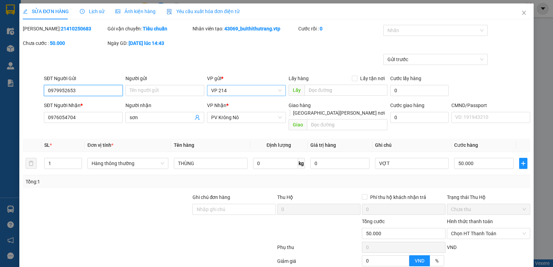
click at [236, 91] on span "VP 214" at bounding box center [246, 90] width 71 height 10
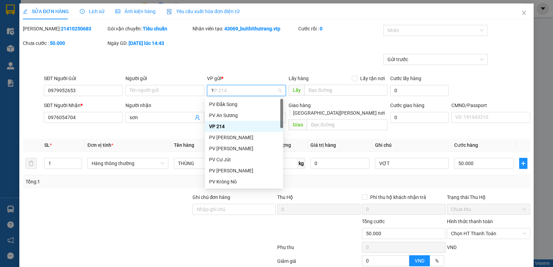
type input "13"
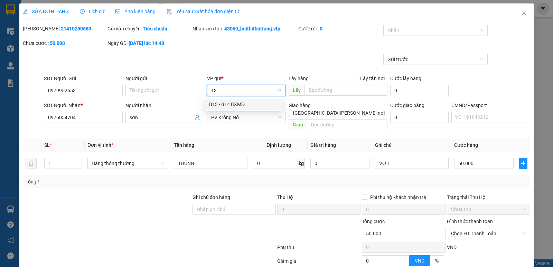
click at [247, 103] on div "B13 - B14 BXMĐ" at bounding box center [244, 105] width 70 height 8
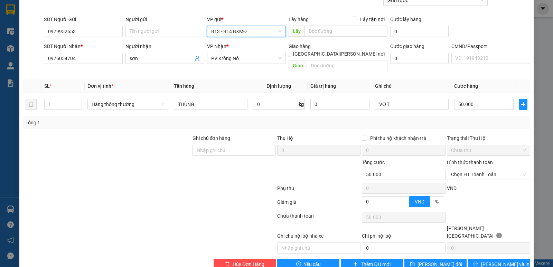
scroll to position [60, 0]
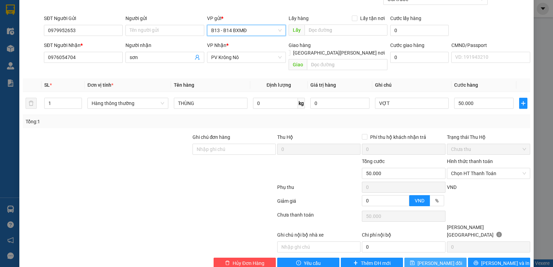
click at [447, 260] on span "[PERSON_NAME] thay đổi" at bounding box center [440, 264] width 45 height 8
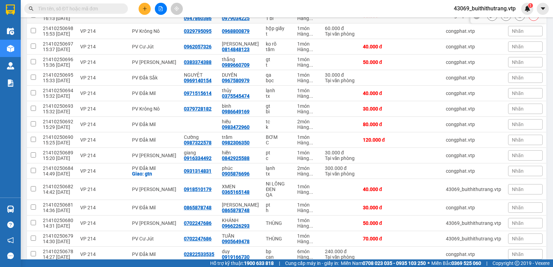
scroll to position [553, 0]
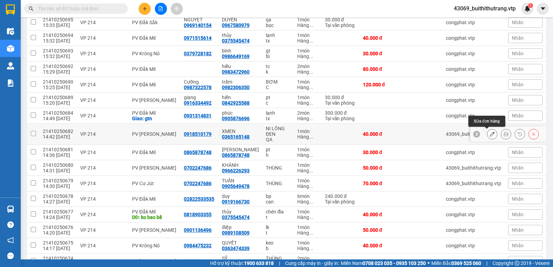
click at [490, 136] on icon at bounding box center [492, 134] width 5 height 5
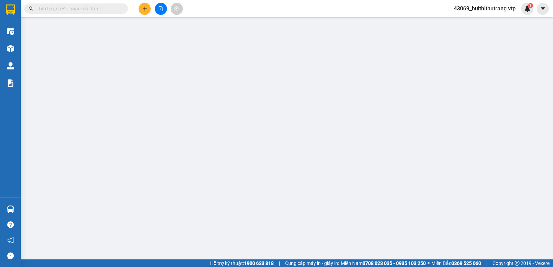
type input "0918510179"
type input "0365165148"
type input "XMEN"
type input "0"
type input "40.000"
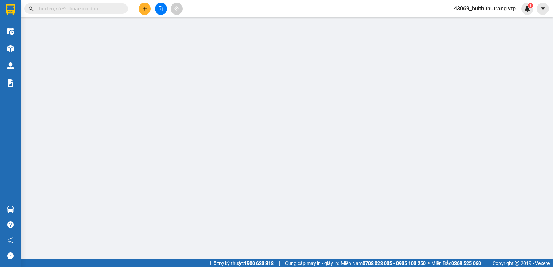
type input "40.000"
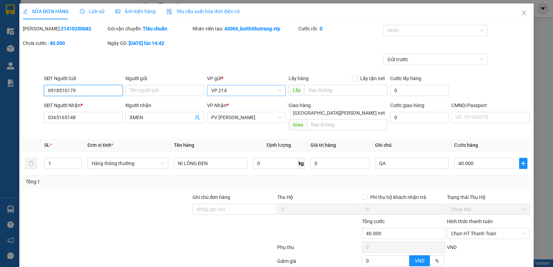
click at [240, 94] on span "VP 214" at bounding box center [246, 90] width 71 height 10
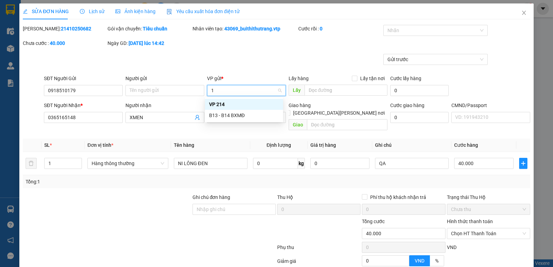
type input "13"
click at [237, 104] on div "B13 - B14 BXMĐ" at bounding box center [244, 105] width 70 height 8
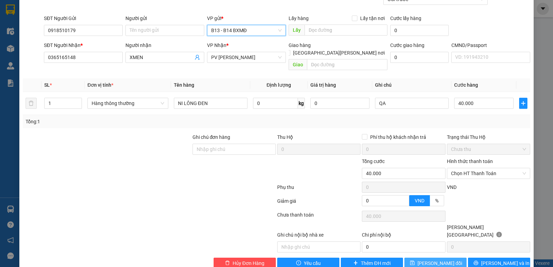
click at [426, 260] on span "Lưu thay đổi" at bounding box center [440, 264] width 45 height 8
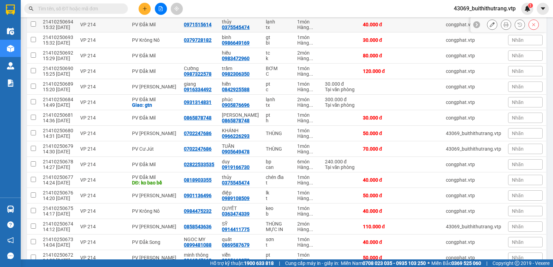
scroll to position [588, 0]
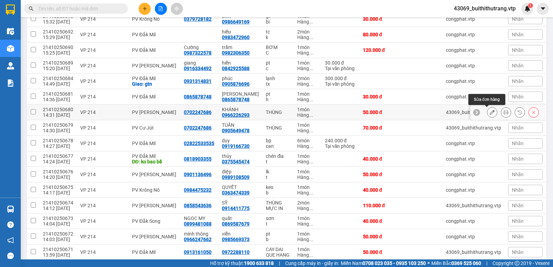
click at [490, 113] on icon at bounding box center [492, 112] width 5 height 5
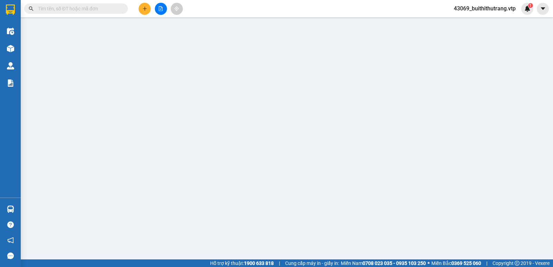
type input "0702247686"
type input "0966226293"
type input "KHÁNH"
type input "0"
type input "50.000"
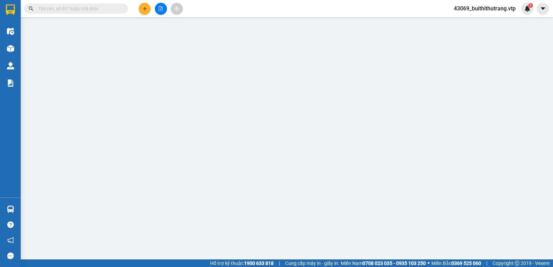
type input "50.000"
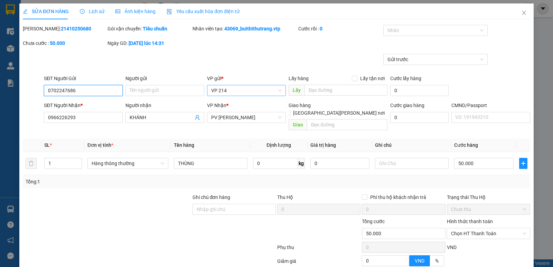
click at [237, 86] on span "VP 214" at bounding box center [246, 90] width 71 height 10
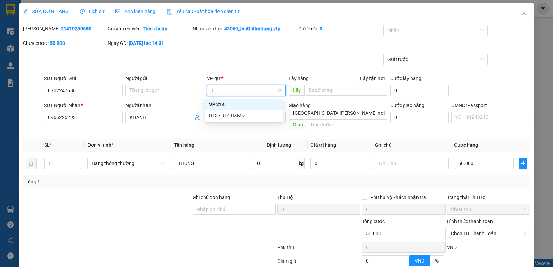
type input "13"
click at [233, 107] on div "B13 - B14 BXMĐ" at bounding box center [244, 105] width 70 height 8
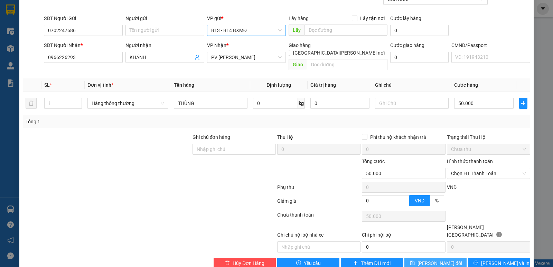
click at [444, 260] on span "Lưu thay đổi" at bounding box center [440, 264] width 45 height 8
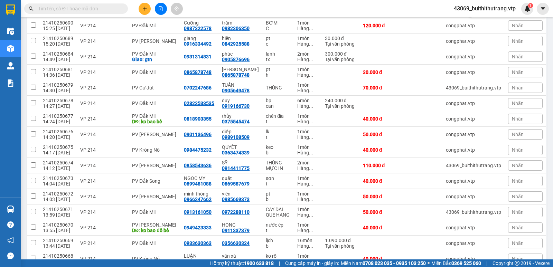
scroll to position [622, 0]
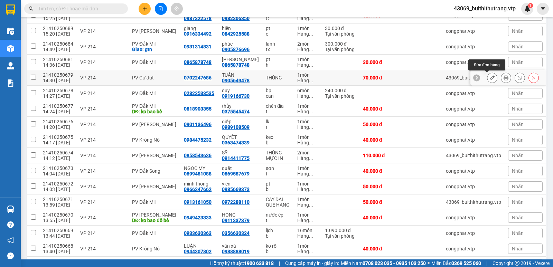
click at [490, 79] on icon at bounding box center [492, 77] width 5 height 5
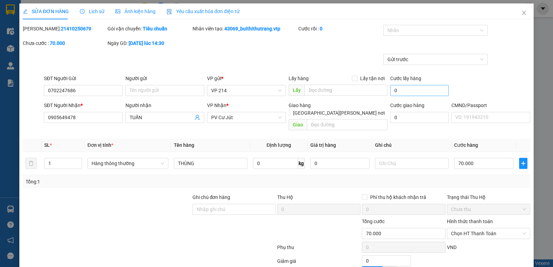
type input "0702247686"
type input "0905649478"
type input "TUẤN"
type input "0"
type input "70.000"
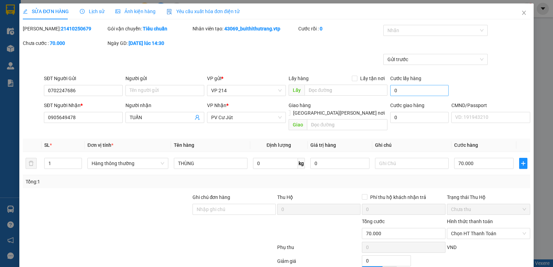
type input "70.000"
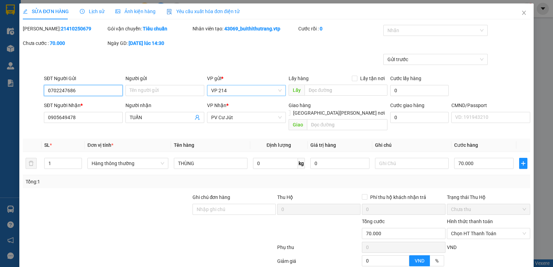
click at [228, 88] on span "VP 214" at bounding box center [246, 90] width 71 height 10
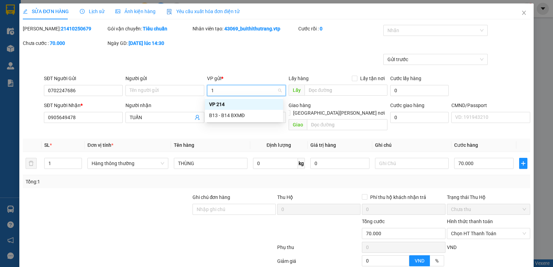
type input "13"
click at [235, 104] on div "B13 - B14 BXMĐ" at bounding box center [244, 105] width 70 height 8
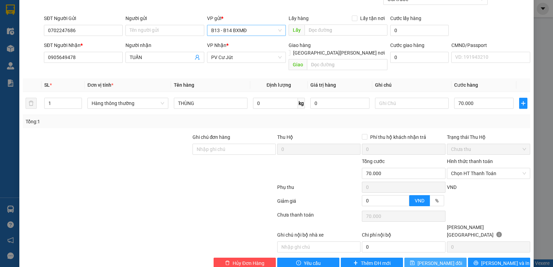
click at [430, 260] on span "Lưu thay đổi" at bounding box center [440, 264] width 45 height 8
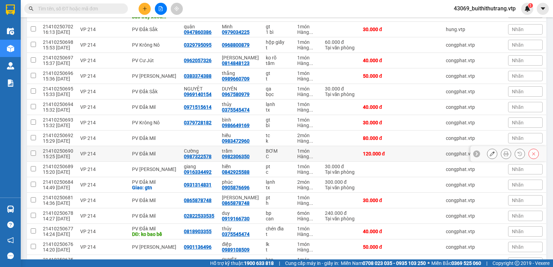
scroll to position [622, 0]
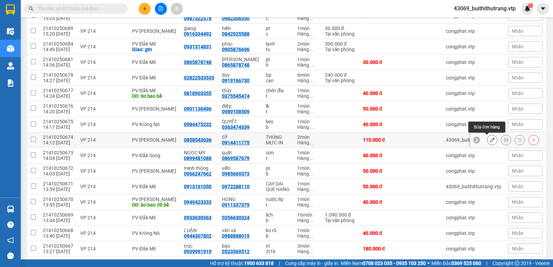
click at [490, 141] on icon at bounding box center [492, 140] width 5 height 5
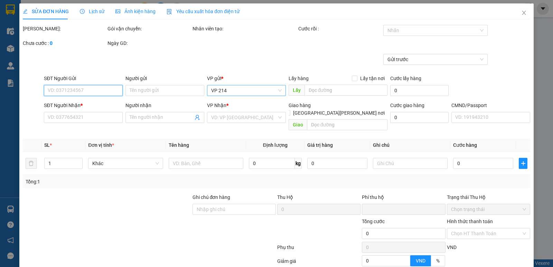
type input "0858543636"
type input "0914411775"
type input "SỸ"
type input "0"
type input "110.000"
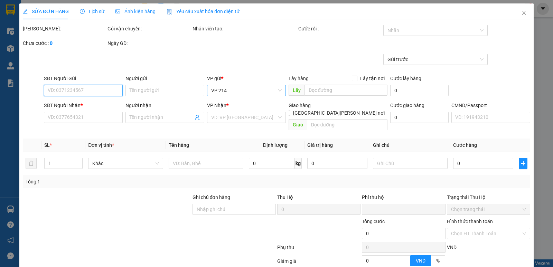
type input "110.000"
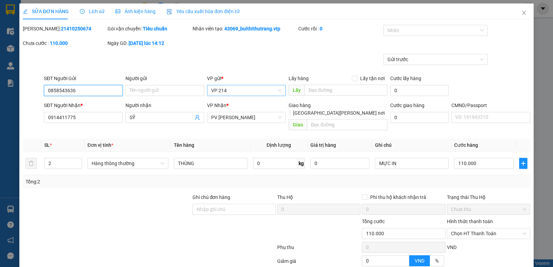
click at [230, 88] on span "VP 214" at bounding box center [246, 90] width 71 height 10
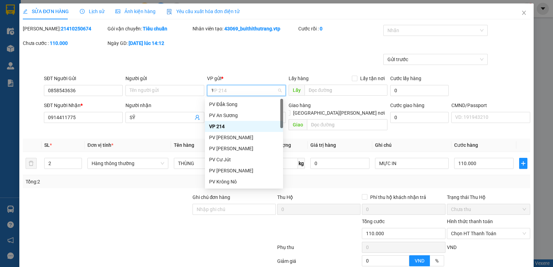
type input "13"
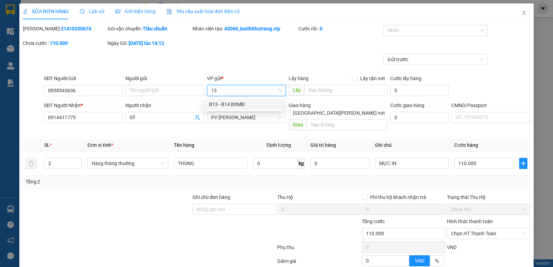
click at [228, 101] on div "B13 - B14 BXMĐ" at bounding box center [244, 105] width 70 height 8
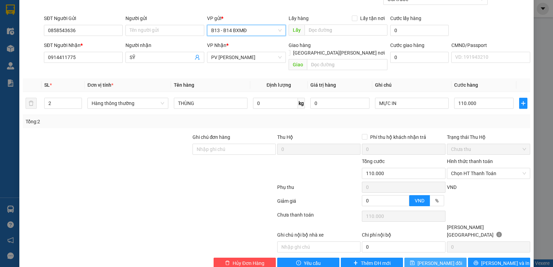
click at [415, 261] on icon "save" at bounding box center [412, 263] width 4 height 4
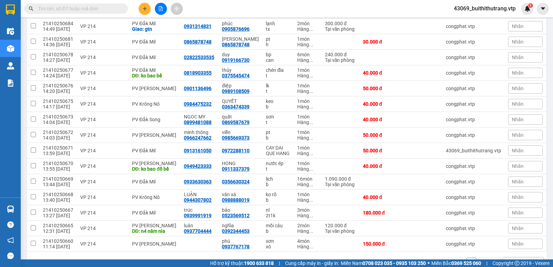
scroll to position [663, 0]
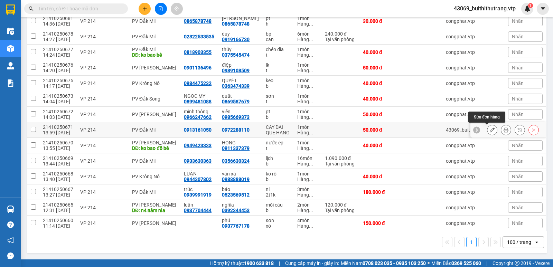
click at [490, 129] on icon at bounding box center [492, 130] width 5 height 5
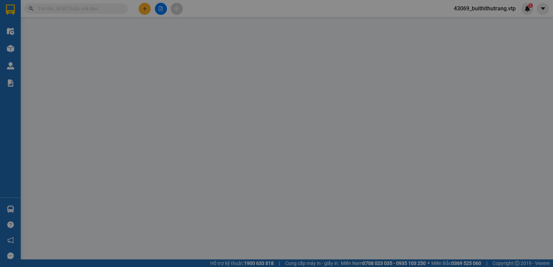
type input "0913161050"
type input "0972288110"
type input "0"
type input "50.000"
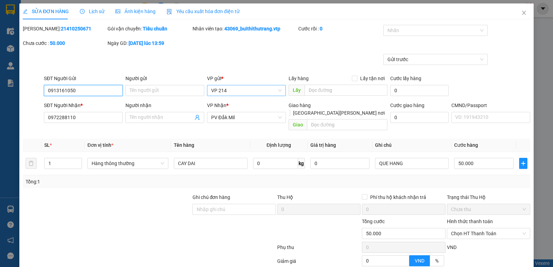
click at [236, 92] on span "VP 214" at bounding box center [246, 90] width 71 height 10
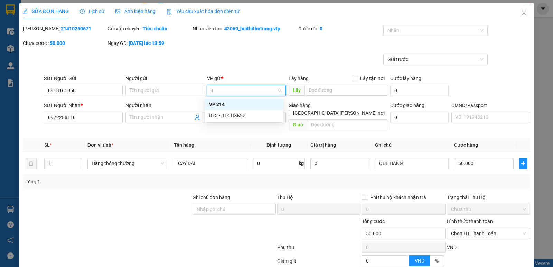
type input "13"
click at [225, 105] on div "B13 - B14 BXMĐ" at bounding box center [244, 105] width 70 height 8
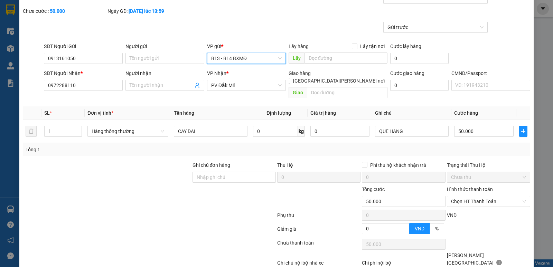
scroll to position [60, 0]
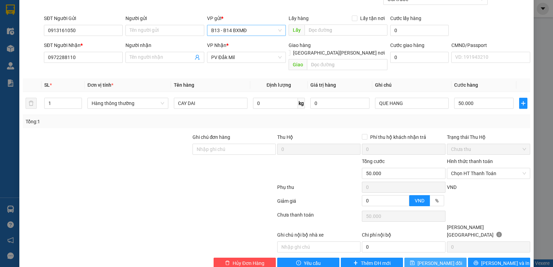
click at [436, 260] on span "Lưu thay đổi" at bounding box center [440, 264] width 45 height 8
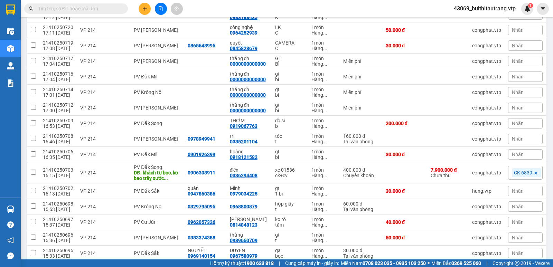
scroll to position [311, 0]
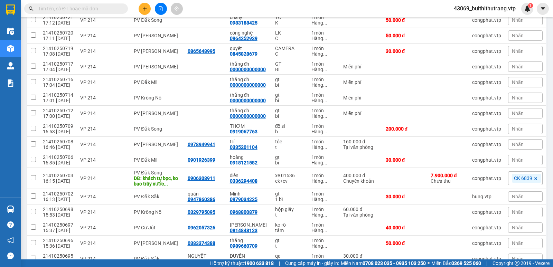
click at [68, 8] on input "text" at bounding box center [79, 9] width 82 height 8
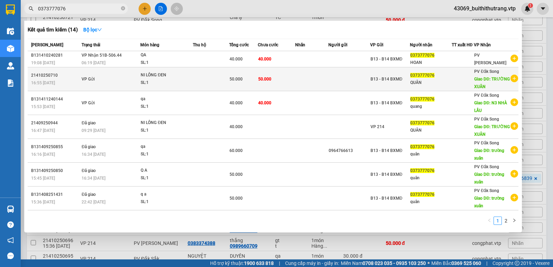
type input "0373777076"
click at [311, 89] on td at bounding box center [311, 79] width 33 height 24
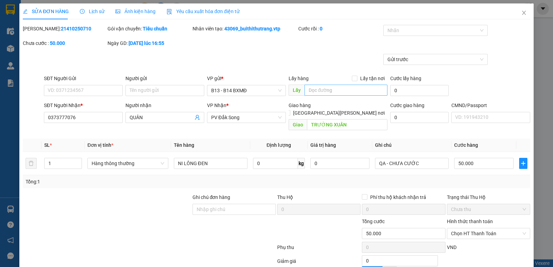
type input "0373777076"
type input "QUÂN"
type input "TRƯỜNG XUÂN"
type input "0"
type input "50.000"
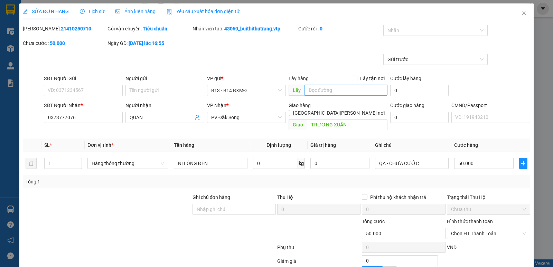
type input "50.000"
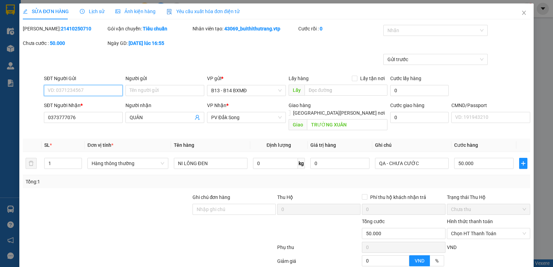
scroll to position [60, 0]
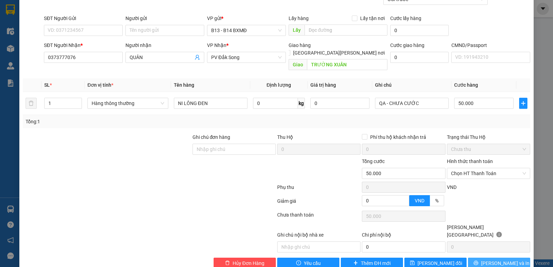
click at [492, 260] on span "Lưu và In" at bounding box center [505, 264] width 48 height 8
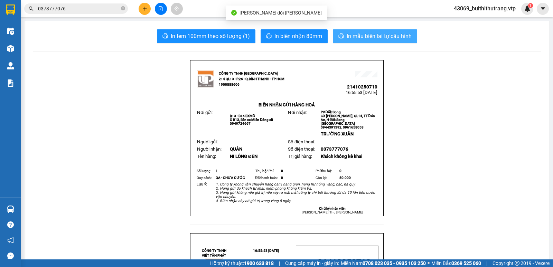
click at [389, 33] on span "In mẫu biên lai tự cấu hình" at bounding box center [379, 36] width 65 height 9
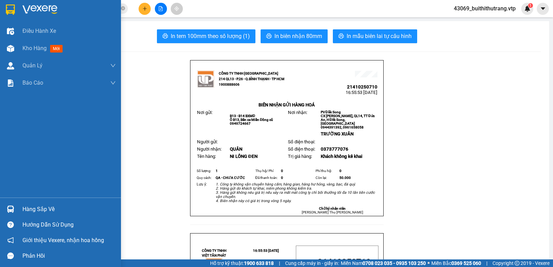
click at [35, 6] on img at bounding box center [39, 9] width 35 height 10
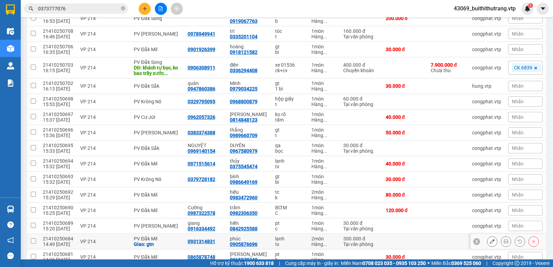
scroll to position [337, 0]
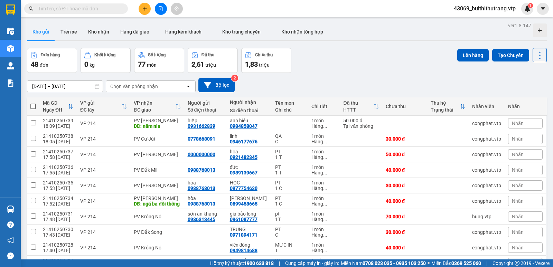
click at [495, 8] on span "43069_buithithutrang.vtp" at bounding box center [484, 8] width 73 height 9
click at [486, 23] on span "Đăng xuất" at bounding box center [487, 22] width 59 height 8
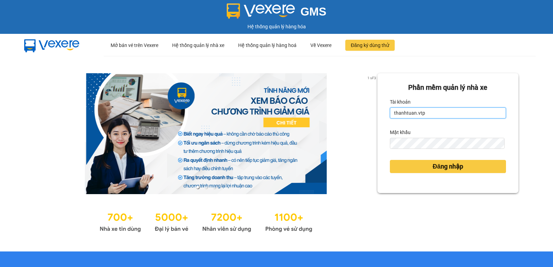
click at [425, 115] on input "thanhtuan.vtp" at bounding box center [448, 113] width 116 height 11
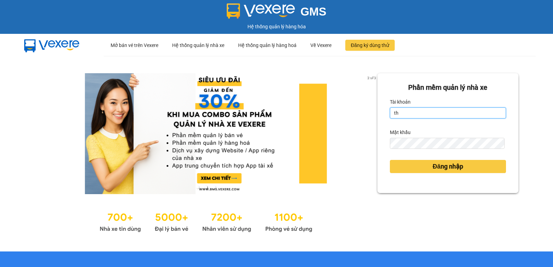
type input "t"
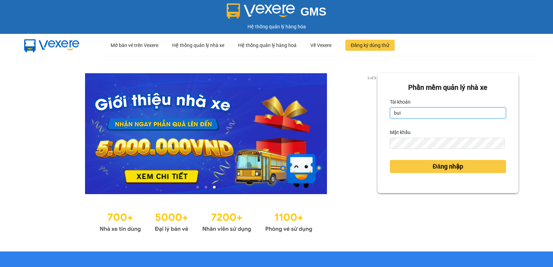
type input "buithithutrang.vtp"
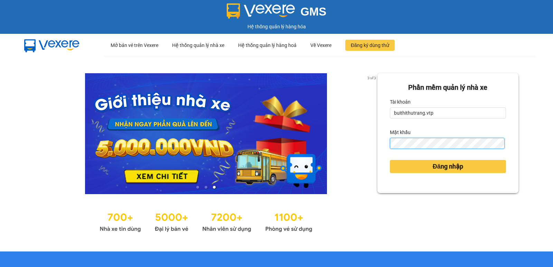
click at [390, 150] on form "Phần mềm quản lý nhà xe Tài khoản buithithutrang.vtp Mật khẩu Đăng nhập" at bounding box center [448, 133] width 116 height 102
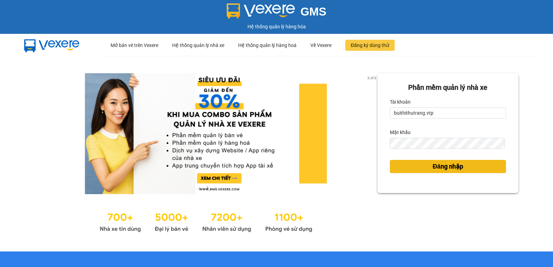
click at [433, 168] on span "Đăng nhập" at bounding box center [448, 167] width 30 height 10
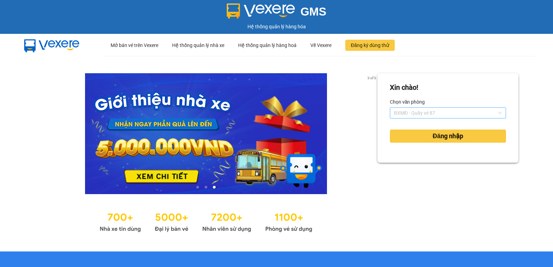
click at [449, 114] on span "BXMĐ - Quầy vé 87" at bounding box center [448, 113] width 108 height 10
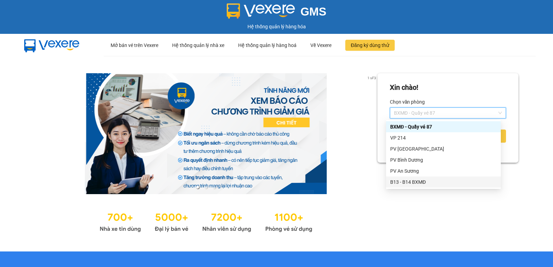
click at [447, 185] on div "B13 - B14 BXMĐ" at bounding box center [443, 182] width 106 height 8
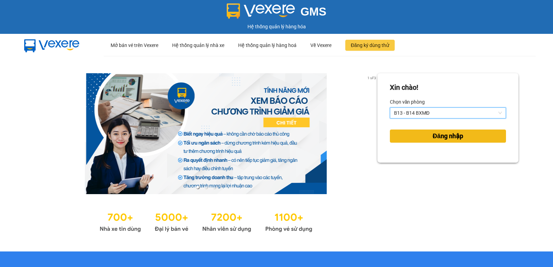
click at [446, 140] on span "Đăng nhập" at bounding box center [448, 136] width 30 height 10
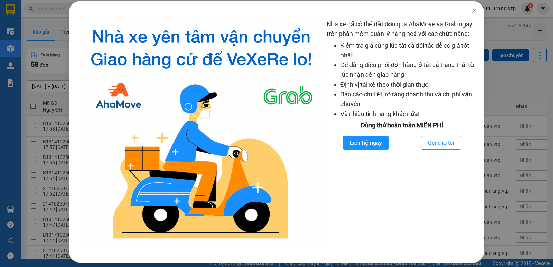
scroll to position [35, 0]
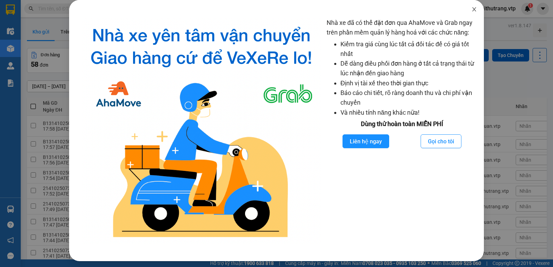
click at [472, 7] on icon "close" at bounding box center [475, 10] width 6 height 6
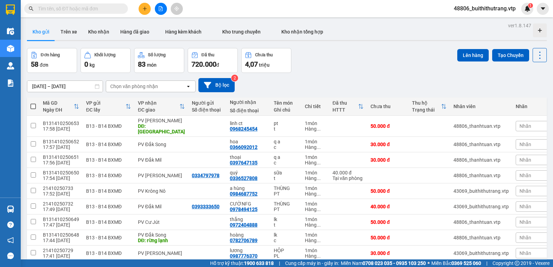
scroll to position [0, 0]
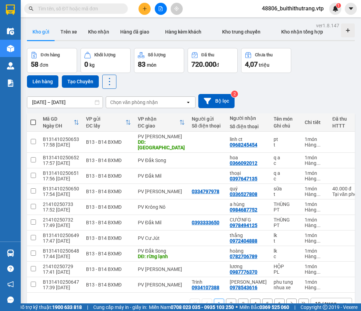
drag, startPoint x: 0, startPoint y: 311, endPoint x: 336, endPoint y: 82, distance: 406.1
click at [336, 82] on div "Đơn hàng 58 đơn Khối lượng 0 kg Số lượng 83 món Đã thu 720.000 đ Chưa thu 4,07 …" at bounding box center [191, 68] width 328 height 41
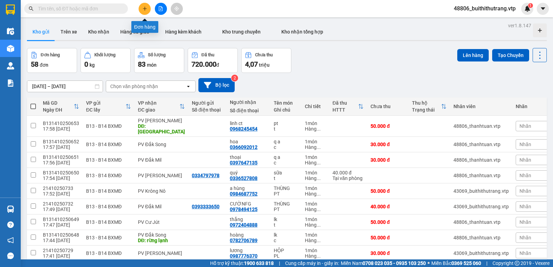
click at [147, 7] on icon "plus" at bounding box center [144, 8] width 5 height 5
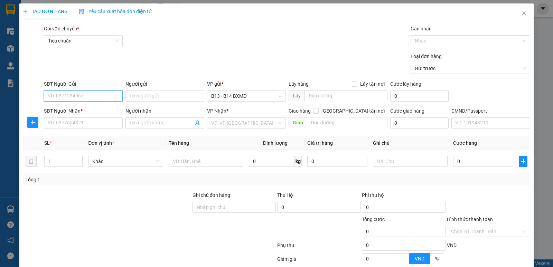
click at [85, 93] on input "SĐT Người Gửi" at bounding box center [83, 96] width 79 height 11
click at [106, 96] on input "SĐT Người Gửi" at bounding box center [83, 96] width 79 height 11
click at [106, 94] on input "SĐT Người Gửi" at bounding box center [83, 96] width 79 height 11
type input "0977765521"
type input "T"
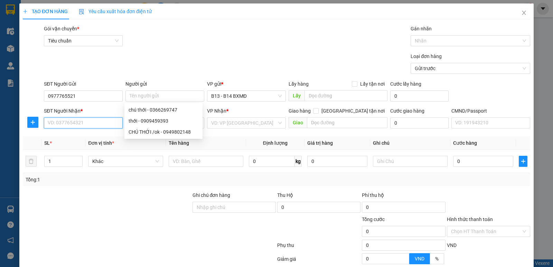
click at [59, 125] on input "SĐT Người Nhận *" at bounding box center [83, 123] width 79 height 11
type input "0909459393"
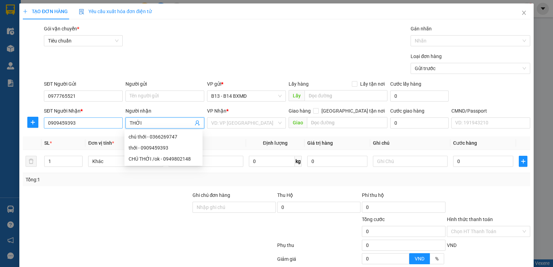
type input "THỚI"
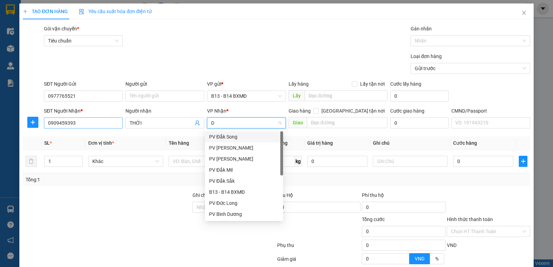
type input "DM"
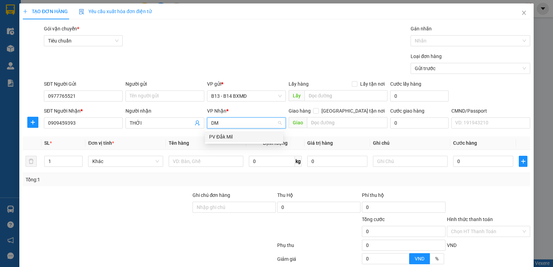
click at [238, 139] on div "PV Đắk Mil" at bounding box center [244, 137] width 70 height 8
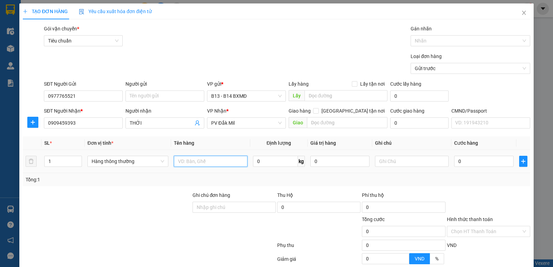
click at [217, 159] on input "text" at bounding box center [211, 161] width 74 height 11
type input "HỒ SƠ"
type input "C"
type input "3"
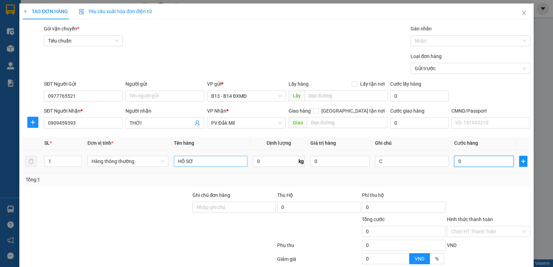
type input "3"
type input "30"
type input "300"
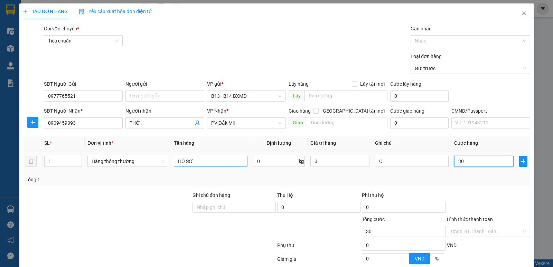
type input "300"
type input "3.000"
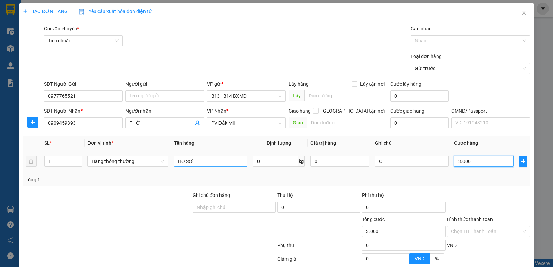
type input "30.000"
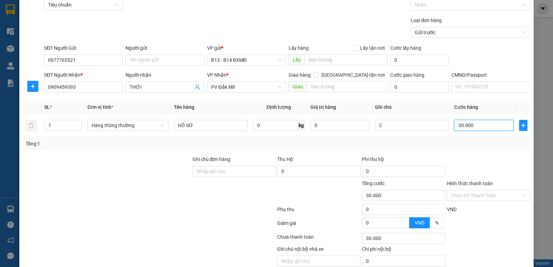
scroll to position [65, 0]
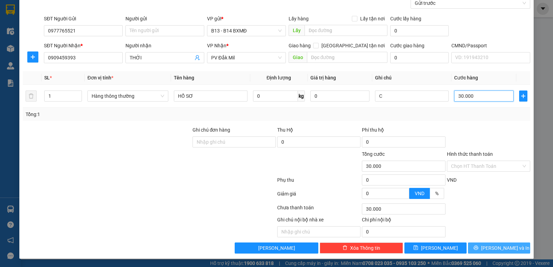
type input "30.000"
click at [481, 248] on button "[PERSON_NAME] và In" at bounding box center [499, 248] width 62 height 11
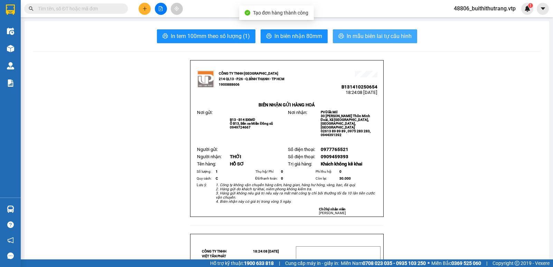
click at [366, 33] on span "In mẫu biên lai tự cấu hình" at bounding box center [379, 36] width 65 height 9
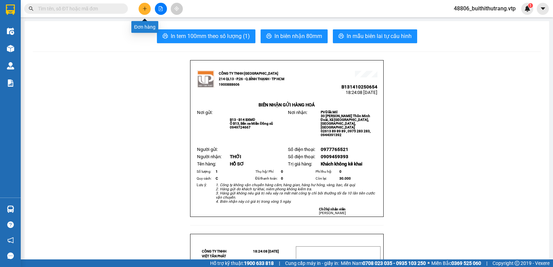
click at [144, 11] on button at bounding box center [145, 9] width 12 height 12
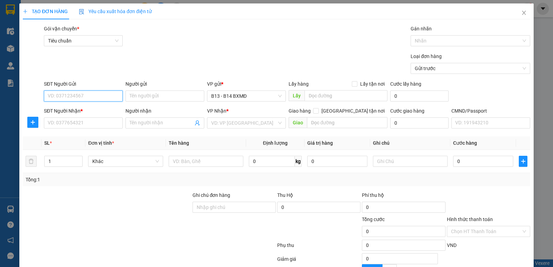
click at [98, 98] on input "SĐT Người Gửi" at bounding box center [83, 96] width 79 height 11
type input "0909406008"
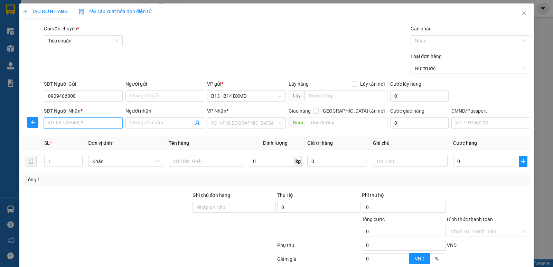
click at [87, 125] on input "SĐT Người Nhận *" at bounding box center [83, 123] width 79 height 11
type input "0829982816"
click at [96, 125] on input "SĐT Người Nhận *" at bounding box center [83, 123] width 79 height 11
type input "0829982816"
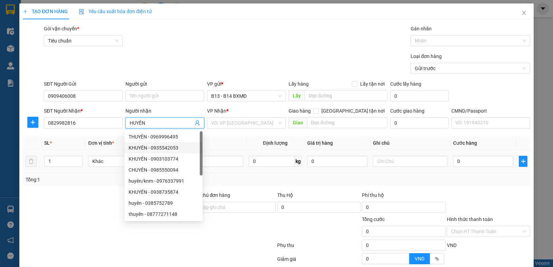
type input "KHUYÊN"
type input "0935542053"
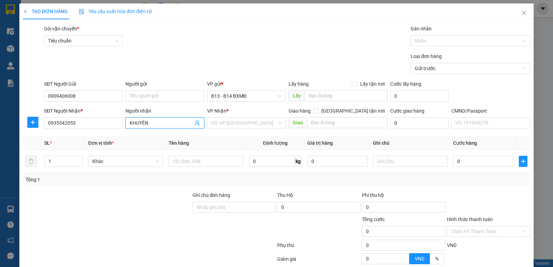
click at [132, 123] on input "KHUYÊN" at bounding box center [162, 123] width 64 height 8
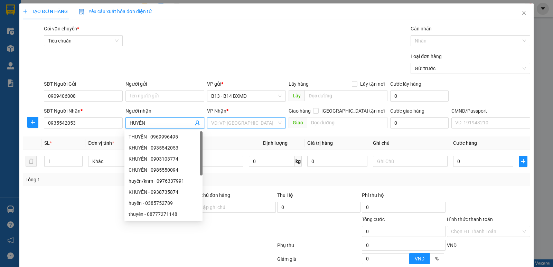
type input "HUYÊN"
click at [227, 121] on input "search" at bounding box center [244, 123] width 66 height 10
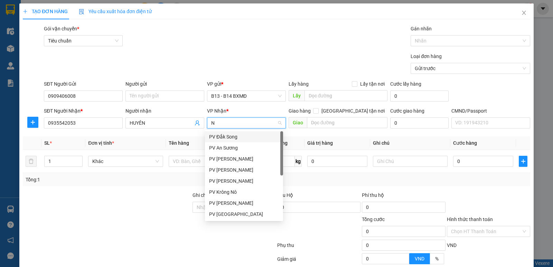
type input "ND"
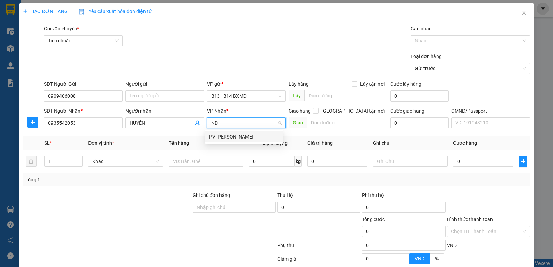
click at [229, 136] on div "PV [PERSON_NAME]" at bounding box center [244, 137] width 70 height 8
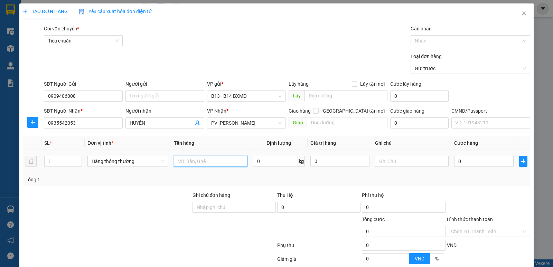
click at [199, 158] on input "text" at bounding box center [211, 161] width 74 height 11
type input "BÌ THƯ"
click at [403, 163] on input "text" at bounding box center [412, 161] width 74 height 11
type input "C"
type input "3"
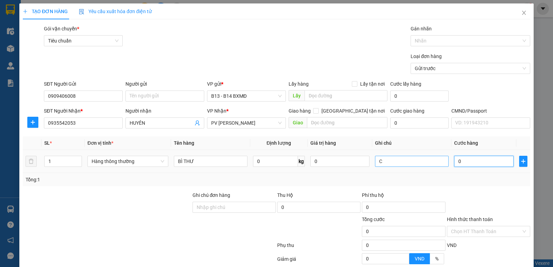
type input "3"
type input "30"
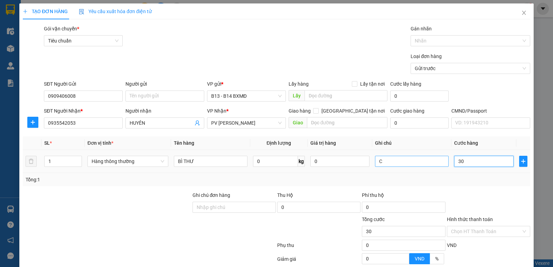
type input "300"
type input "3.000"
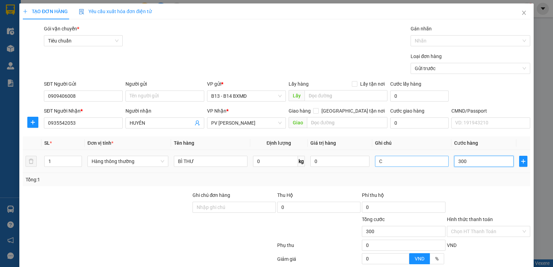
type input "3.000"
type input "30.000"
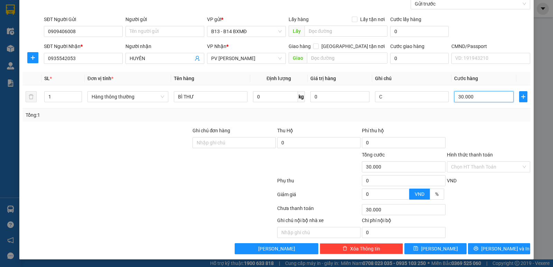
scroll to position [65, 0]
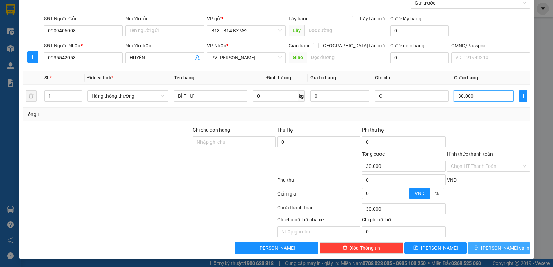
type input "30.000"
click at [494, 250] on span "[PERSON_NAME] và In" at bounding box center [505, 248] width 48 height 8
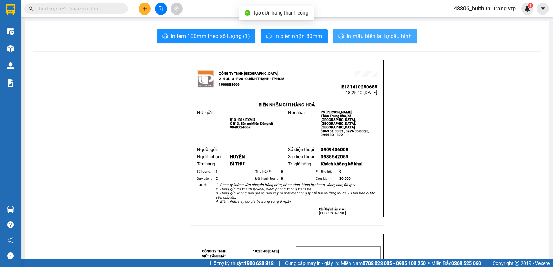
click at [369, 37] on span "In mẫu biên lai tự cấu hình" at bounding box center [379, 36] width 65 height 9
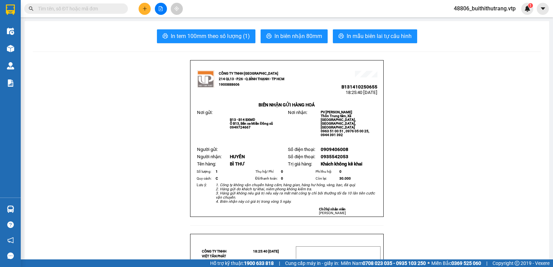
click at [143, 9] on icon "plus" at bounding box center [144, 8] width 5 height 5
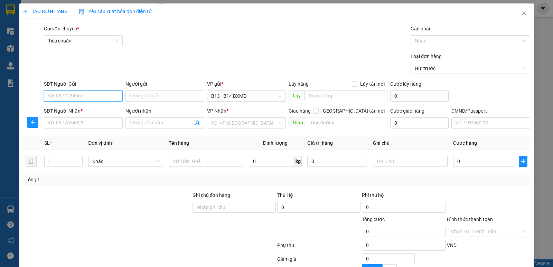
click at [82, 97] on input "SĐT Người Gửi" at bounding box center [83, 96] width 79 height 11
type input "0918900667"
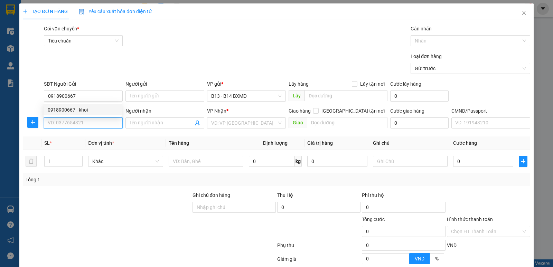
click at [97, 128] on input "SĐT Người Nhận *" at bounding box center [83, 123] width 79 height 11
type input "0941221479"
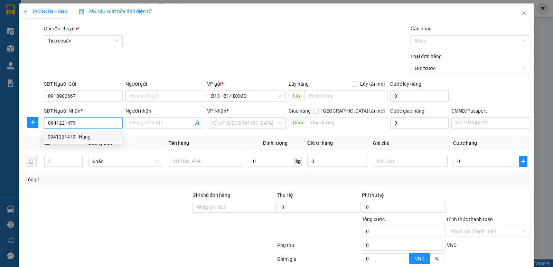
click at [79, 139] on div "0941221479 - Hung" at bounding box center [83, 137] width 70 height 8
type input "Hung"
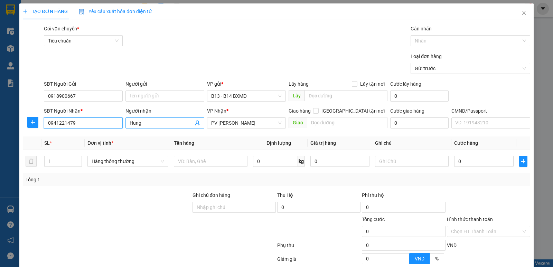
type input "0941221479"
click at [147, 124] on input "Hung" at bounding box center [162, 123] width 64 height 8
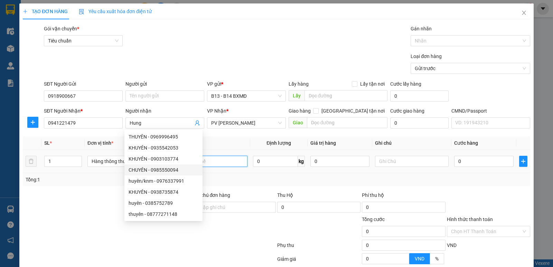
click at [223, 161] on input "text" at bounding box center [211, 161] width 74 height 11
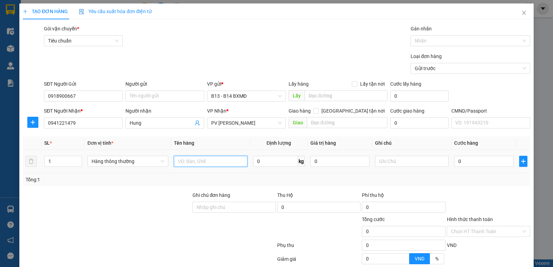
click at [207, 162] on input "text" at bounding box center [211, 161] width 74 height 11
type input "GÓI"
click at [384, 160] on input "text" at bounding box center [412, 161] width 74 height 11
type input "PT"
type input "4"
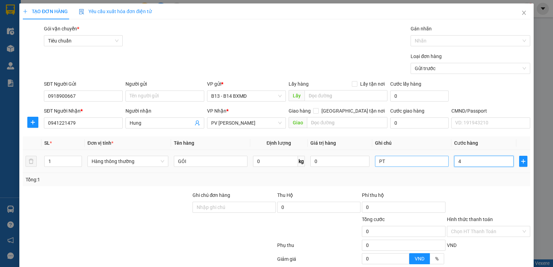
type input "4"
type input "40"
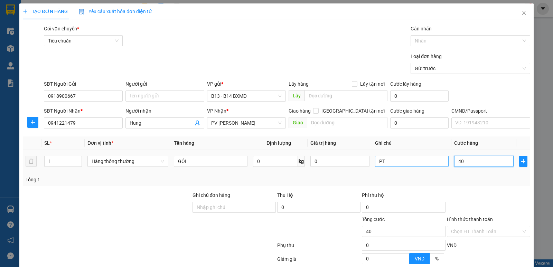
type input "400"
type input "4.000"
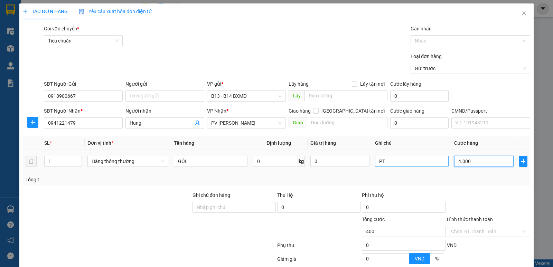
type input "4.000"
type input "40.000"
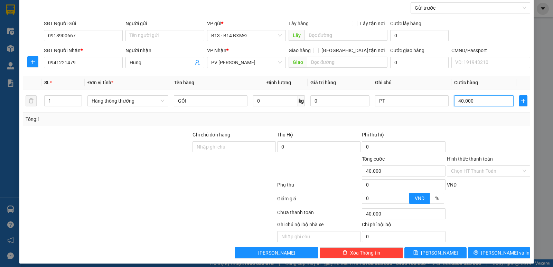
scroll to position [65, 0]
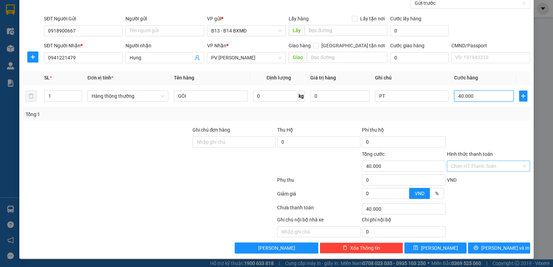
type input "40.000"
click at [478, 167] on input "Hình thức thanh toán" at bounding box center [486, 166] width 70 height 10
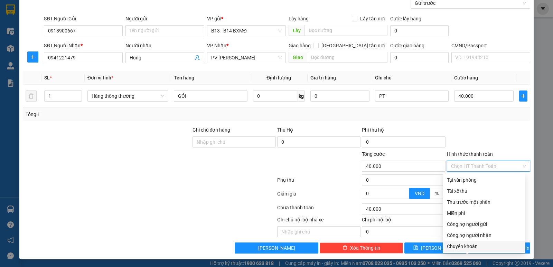
click at [196, 170] on div at bounding box center [234, 162] width 85 height 24
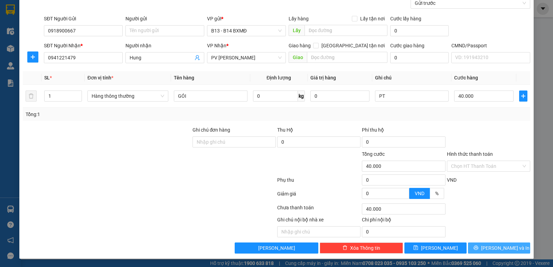
click at [485, 244] on button "Lưu và In" at bounding box center [499, 248] width 62 height 11
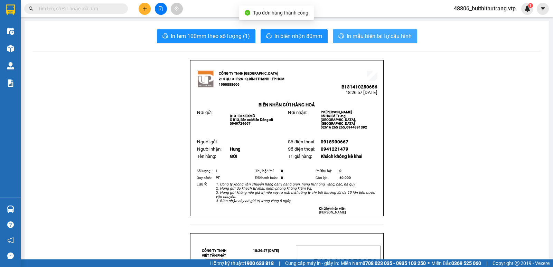
click at [394, 34] on span "In mẫu biên lai tự cấu hình" at bounding box center [379, 36] width 65 height 9
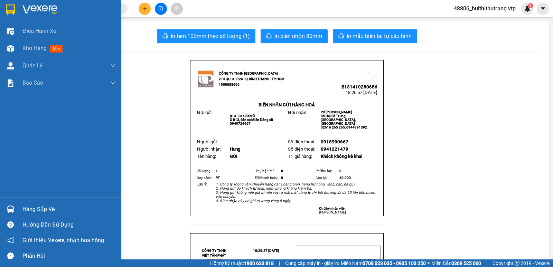
click at [37, 7] on img at bounding box center [39, 9] width 35 height 10
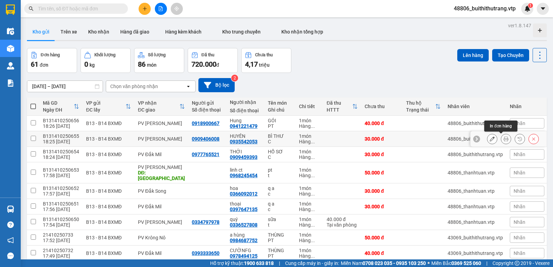
click at [490, 140] on icon at bounding box center [492, 139] width 5 height 5
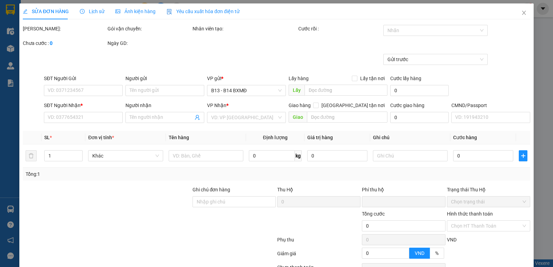
type input "0909406008"
type input "0935542053"
type input "HUYÊN"
type input "0"
type input "30.000"
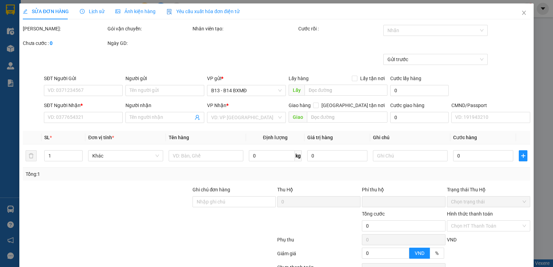
type input "30.000"
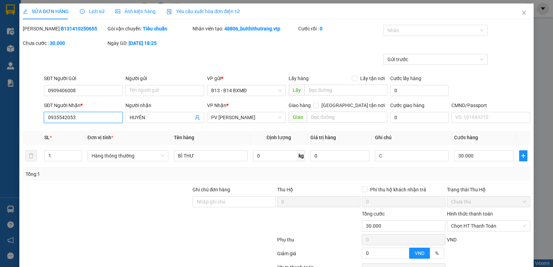
drag, startPoint x: 84, startPoint y: 119, endPoint x: 45, endPoint y: 123, distance: 39.6
click at [45, 123] on div "SĐT Người Nhận * 0935542053 0935542053" at bounding box center [83, 114] width 79 height 24
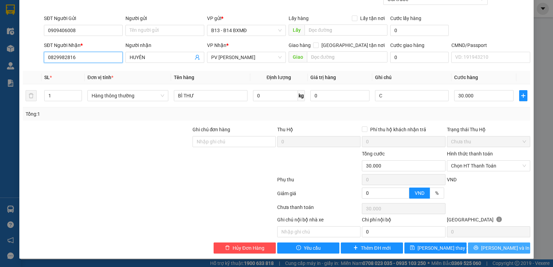
type input "0829982816"
click at [505, 251] on span "Lưu và In" at bounding box center [505, 248] width 48 height 8
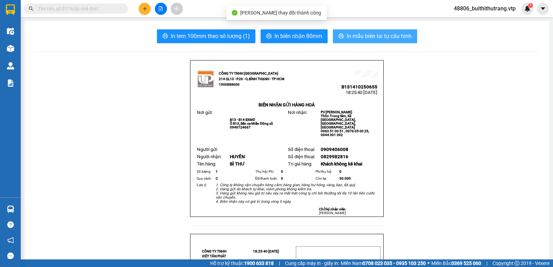
click at [386, 36] on span "In mẫu biên lai tự cấu hình" at bounding box center [379, 36] width 65 height 9
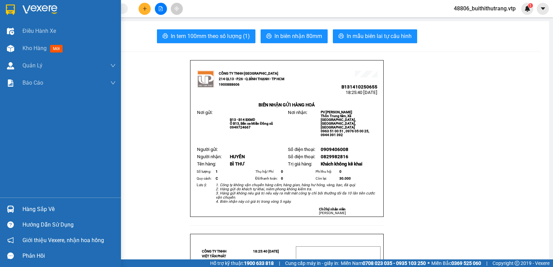
click at [28, 7] on img at bounding box center [39, 9] width 35 height 10
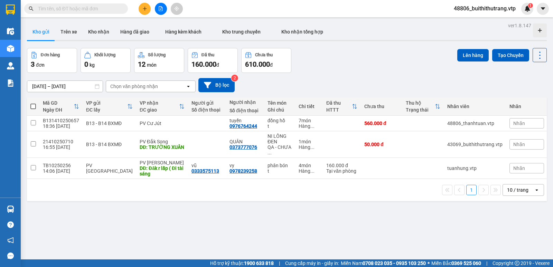
click at [147, 8] on icon "plus" at bounding box center [144, 8] width 5 height 5
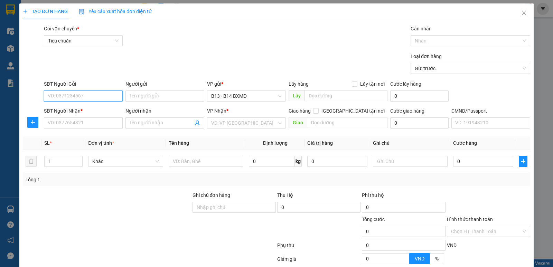
click at [85, 98] on input "SĐT Người Gửi" at bounding box center [83, 96] width 79 height 11
type input "0965614798"
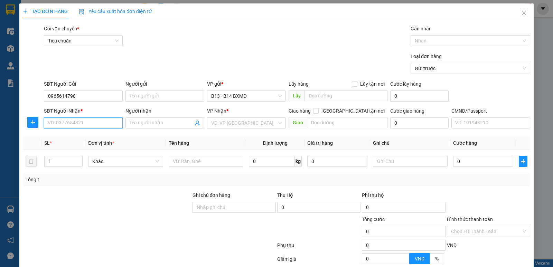
click at [102, 125] on input "SĐT Người Nhận *" at bounding box center [83, 123] width 79 height 11
type input "0965614798"
click at [86, 138] on div "0965614798 - tuyến" at bounding box center [83, 137] width 70 height 8
type input "tuyến"
type input "nâm nia"
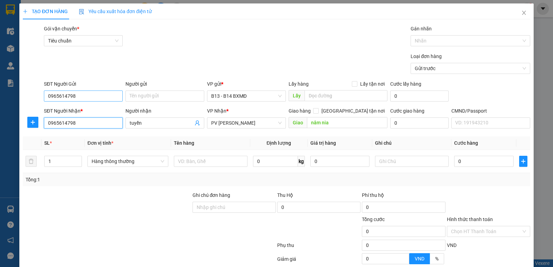
type input "0965614798"
drag, startPoint x: 77, startPoint y: 98, endPoint x: 45, endPoint y: 98, distance: 32.1
click at [45, 98] on input "0965614798" at bounding box center [83, 96] width 79 height 11
type input "0969429222"
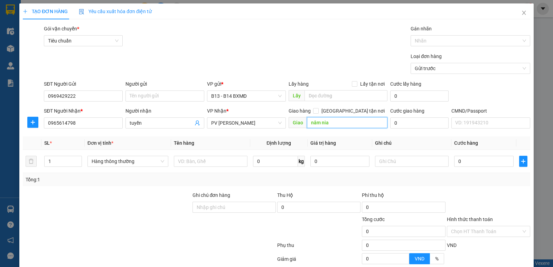
click at [332, 124] on input "nâm nia" at bounding box center [347, 122] width 81 height 11
click at [201, 162] on input "text" at bounding box center [211, 161] width 74 height 11
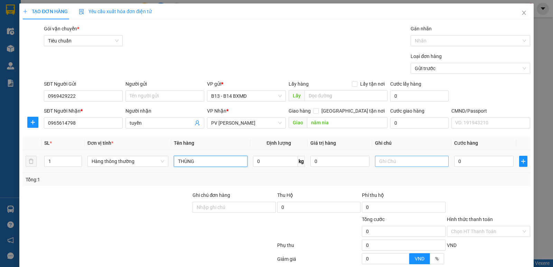
type input "THÙNG"
click at [416, 164] on input "text" at bounding box center [412, 161] width 74 height 11
type input "SƠN - CHƯA CƯỚC"
click at [460, 162] on input "0" at bounding box center [483, 161] width 59 height 11
type input "5"
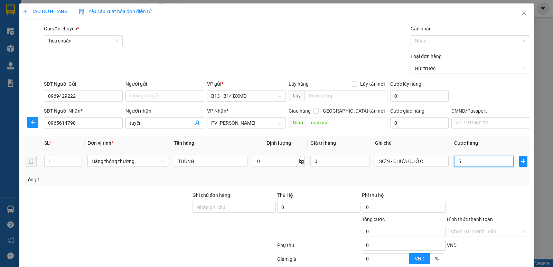
type input "5"
type input "50"
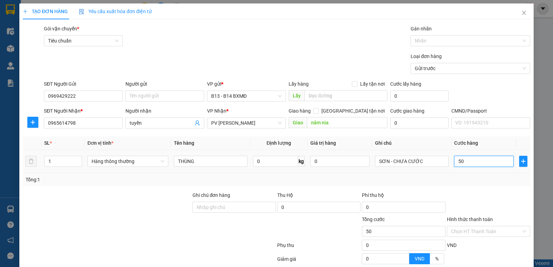
type input "500"
type input "5.000"
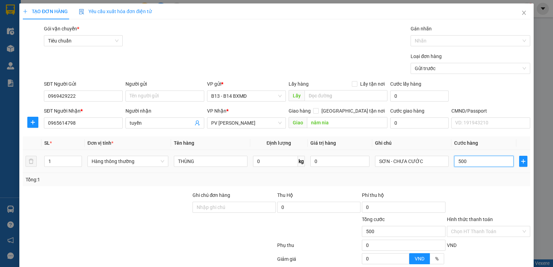
type input "5.000"
type input "50.000"
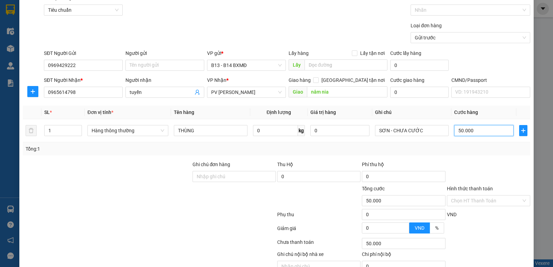
scroll to position [65, 0]
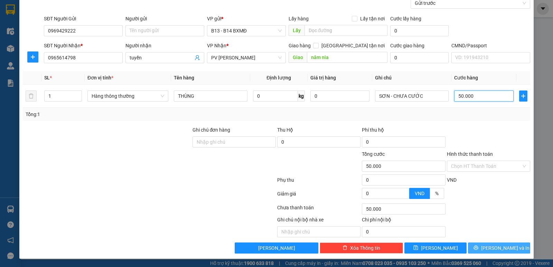
type input "50.000"
click at [477, 247] on button "Lưu và In" at bounding box center [499, 248] width 62 height 11
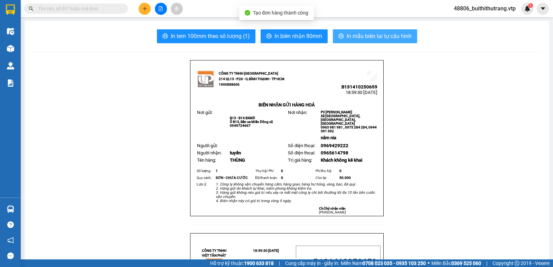
click at [395, 36] on span "In mẫu biên lai tự cấu hình" at bounding box center [379, 36] width 65 height 9
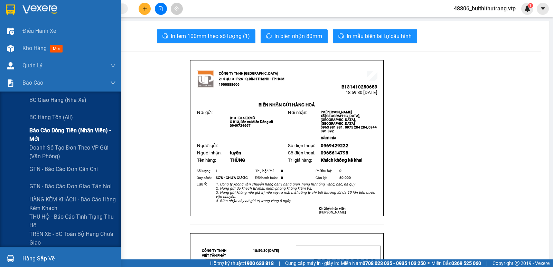
click at [65, 132] on span "Báo cáo dòng tiền (nhân viên) - mới" at bounding box center [72, 134] width 86 height 17
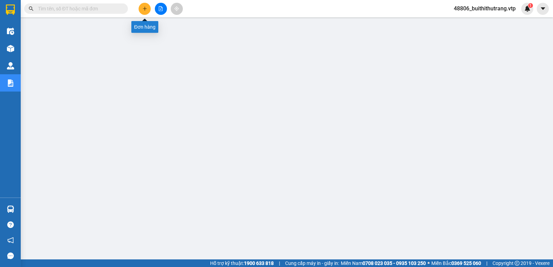
click at [142, 8] on icon "plus" at bounding box center [144, 8] width 5 height 5
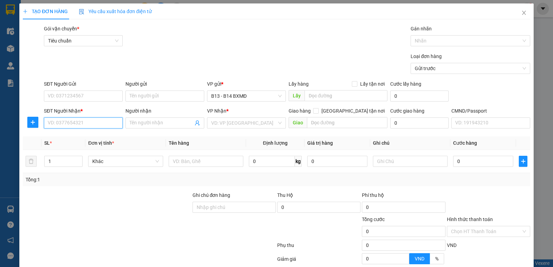
click at [98, 121] on input "SĐT Người Nhận *" at bounding box center [83, 123] width 79 height 11
type input "0366397403"
click at [150, 122] on input "Người nhận" at bounding box center [162, 123] width 64 height 8
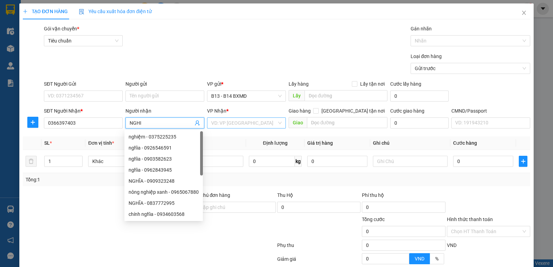
type input "NGHI"
click at [236, 124] on input "search" at bounding box center [244, 123] width 66 height 10
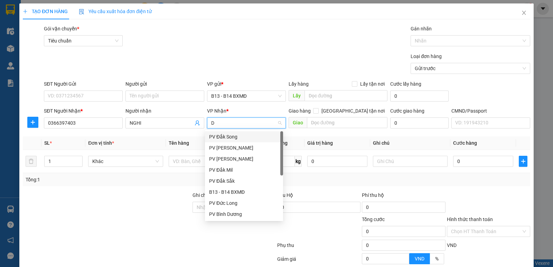
type input "DS"
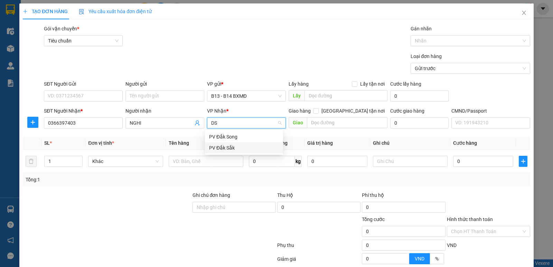
click at [225, 148] on div "PV Đắk Sắk" at bounding box center [244, 148] width 70 height 8
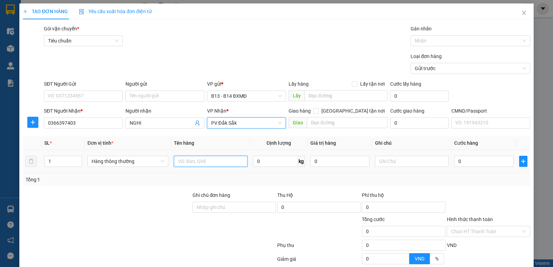
click at [216, 161] on input "text" at bounding box center [211, 161] width 74 height 11
type input "THÙNG XỐP"
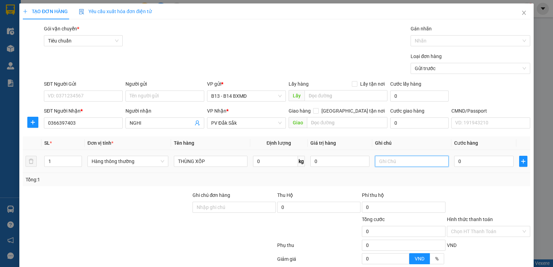
click at [381, 165] on input "text" at bounding box center [412, 161] width 74 height 11
type input "D"
type input "ĐL"
click at [405, 180] on div "Tổng: 1" at bounding box center [277, 180] width 502 height 8
click at [482, 156] on input "0" at bounding box center [483, 161] width 59 height 11
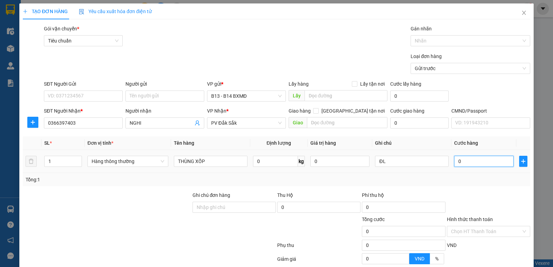
type input "4"
type input "40"
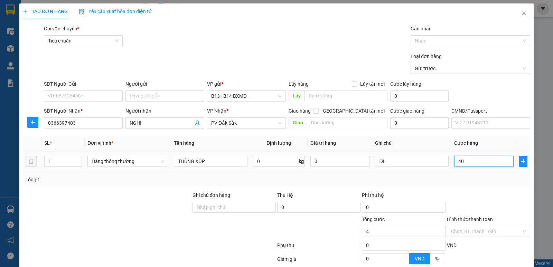
type input "40"
type input "400"
type input "4.000"
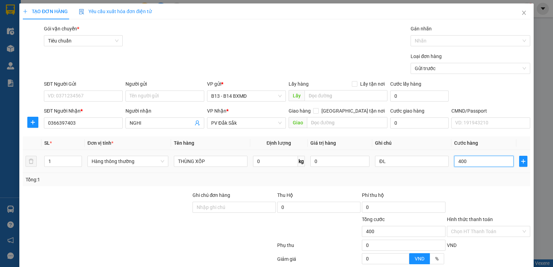
type input "4.000"
type input "40.000"
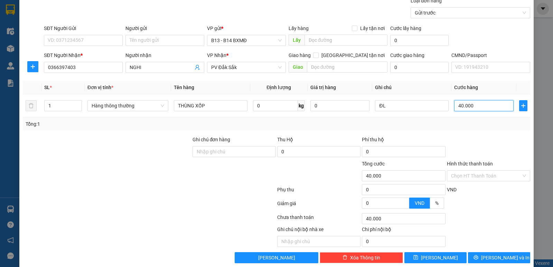
scroll to position [65, 0]
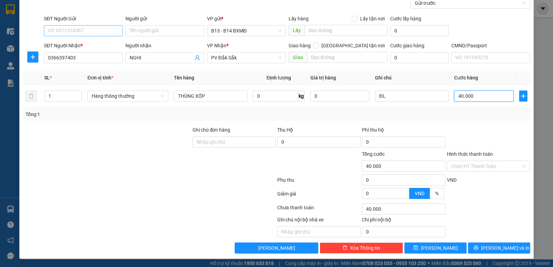
type input "40.000"
click at [103, 31] on input "SĐT Người Gửi" at bounding box center [83, 30] width 79 height 11
click at [70, 32] on input "07646666669" at bounding box center [83, 30] width 79 height 11
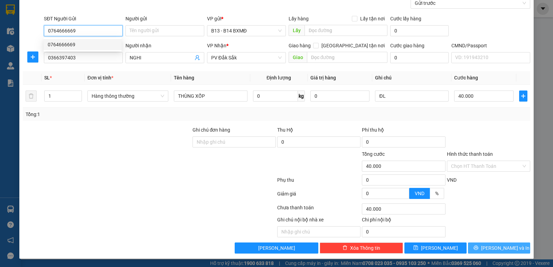
type input "0764666669"
click at [490, 248] on span "Lưu và In" at bounding box center [505, 248] width 48 height 8
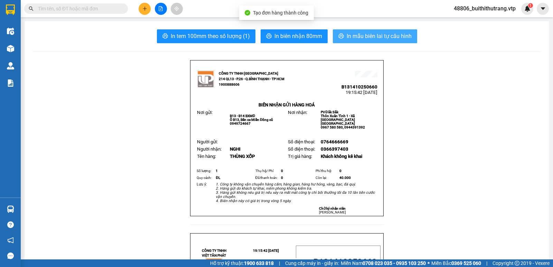
click at [379, 36] on span "In mẫu biên lai tự cấu hình" at bounding box center [379, 36] width 65 height 9
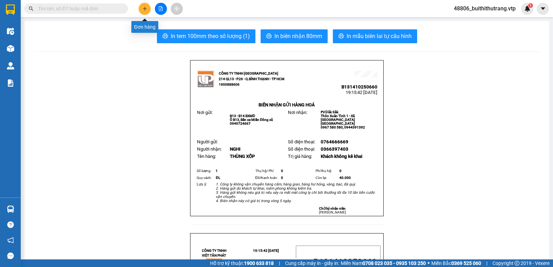
click at [143, 9] on icon "plus" at bounding box center [144, 8] width 5 height 5
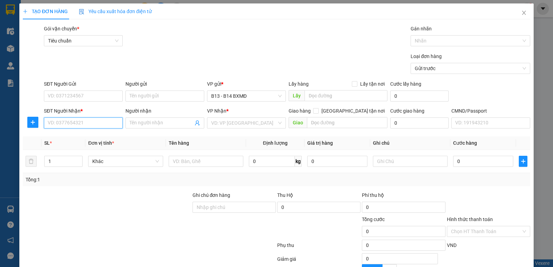
click at [83, 125] on input "SĐT Người Nhận *" at bounding box center [83, 123] width 79 height 11
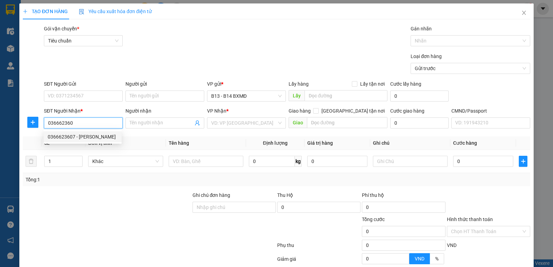
click at [68, 138] on div "0366623607 - HƯƠNG" at bounding box center [83, 137] width 70 height 8
type input "0366623607"
type input "HƯƠNG"
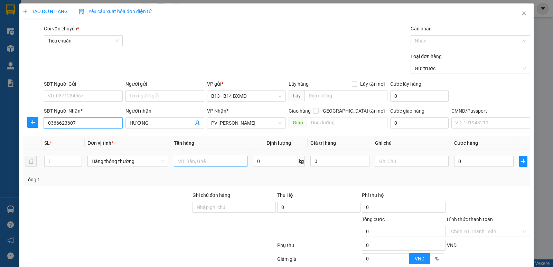
type input "0366623607"
click at [231, 164] on input "text" at bounding box center [211, 161] width 74 height 11
type input "GÓI"
type input "PT"
type input "4"
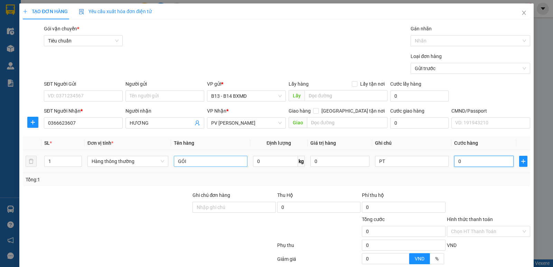
type input "4"
type input "40"
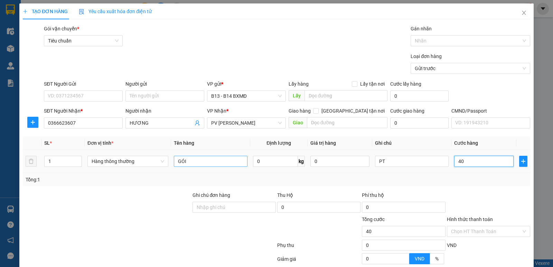
type input "400"
type input "4.000"
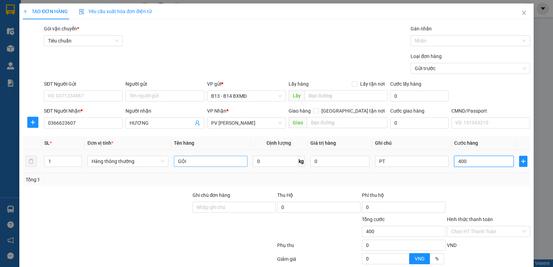
type input "4.000"
type input "40.000"
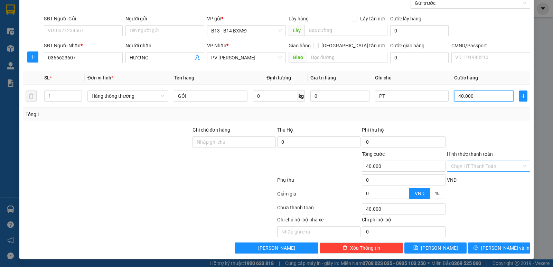
type input "40.000"
click at [467, 169] on input "Hình thức thanh toán" at bounding box center [486, 166] width 70 height 10
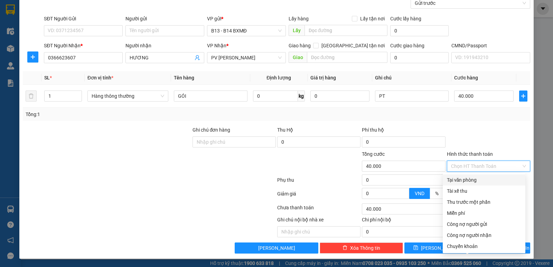
click at [482, 181] on div "Tại văn phòng" at bounding box center [484, 180] width 74 height 8
type input "0"
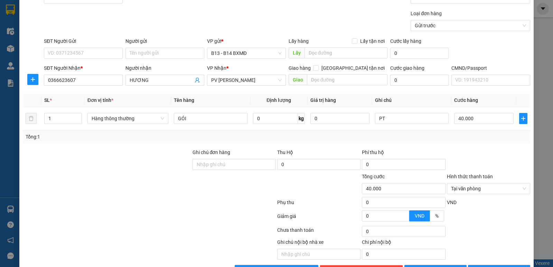
scroll to position [31, 0]
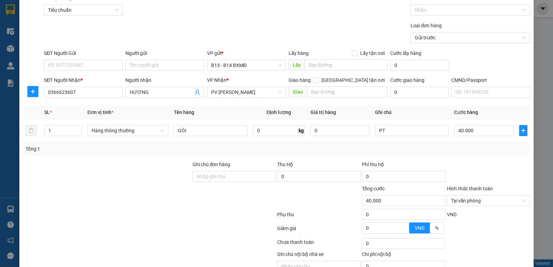
drag, startPoint x: 501, startPoint y: 234, endPoint x: 188, endPoint y: 225, distance: 312.3
click at [188, 225] on div at bounding box center [149, 230] width 254 height 14
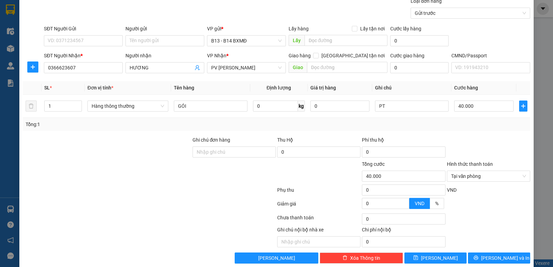
scroll to position [65, 0]
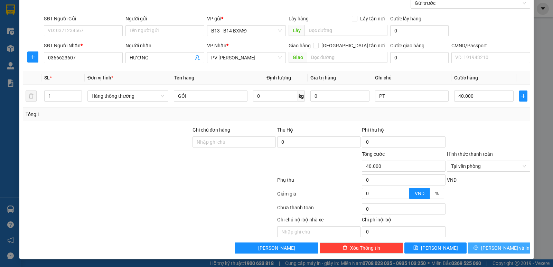
click at [488, 248] on button "Lưu và In" at bounding box center [499, 248] width 62 height 11
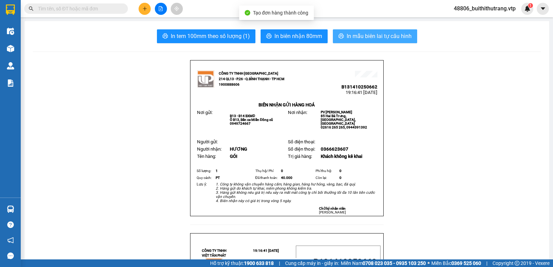
click at [379, 34] on span "In mẫu biên lai tự cấu hình" at bounding box center [379, 36] width 65 height 9
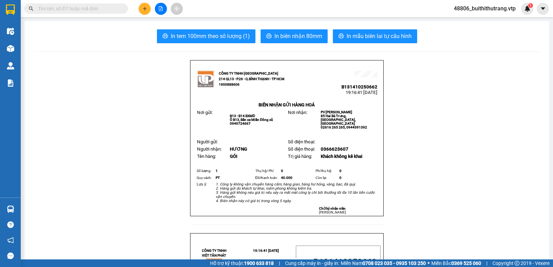
click at [142, 6] on icon "plus" at bounding box center [144, 8] width 5 height 5
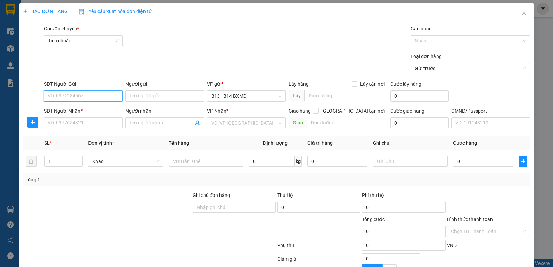
click at [91, 97] on input "SĐT Người Gửi" at bounding box center [83, 96] width 79 height 11
type input "0938726666"
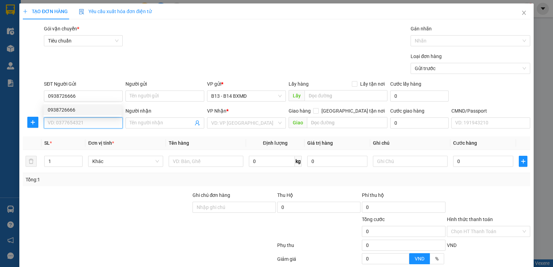
click at [97, 127] on input "SĐT Người Nhận *" at bounding box center [83, 123] width 79 height 11
type input "0"
click at [66, 139] on div "0906593499" at bounding box center [83, 137] width 70 height 8
type input "0906593499"
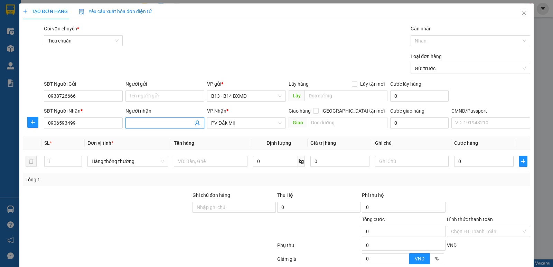
click at [179, 127] on span at bounding box center [164, 123] width 79 height 11
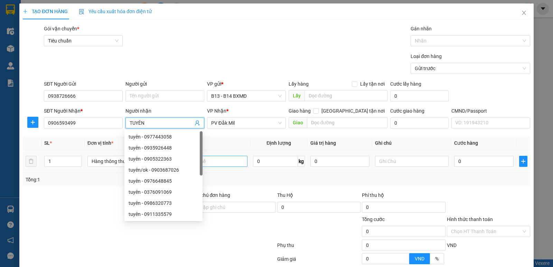
type input "TUYÊN"
click at [218, 163] on input "text" at bounding box center [211, 161] width 74 height 11
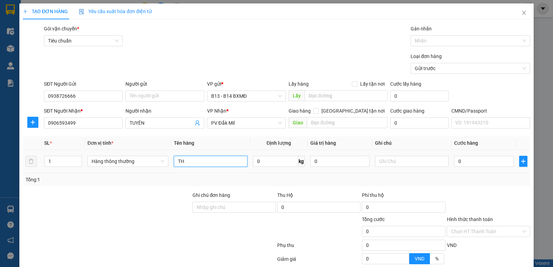
type input "T"
type input "BỊCH"
type input "THUỐC"
type input "3"
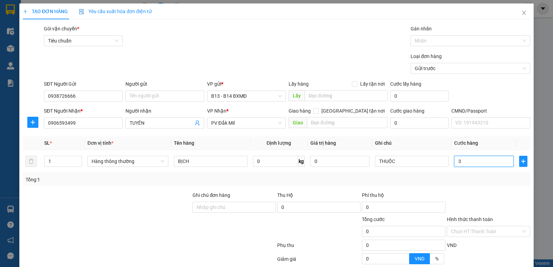
type input "3"
type input "30"
type input "300"
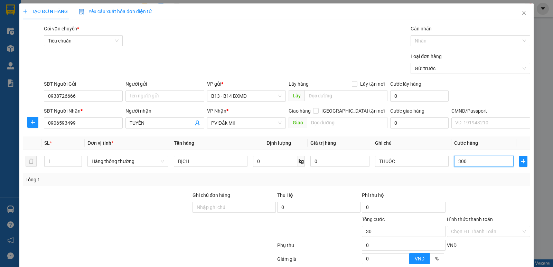
type input "300"
type input "3.000"
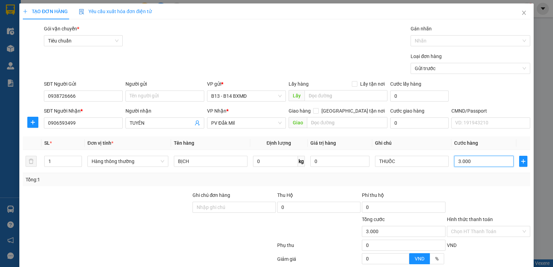
type input "30.000"
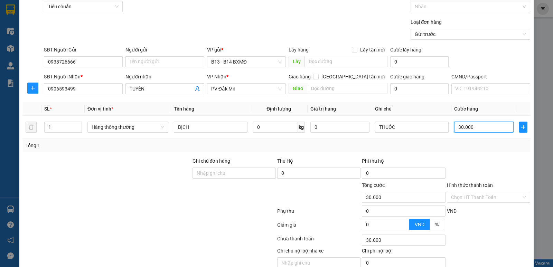
scroll to position [65, 0]
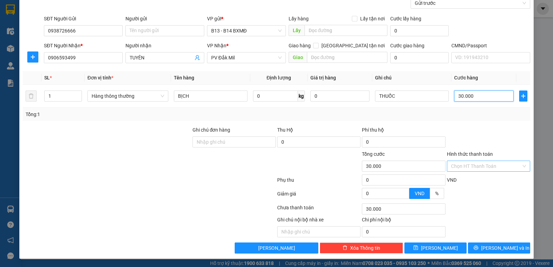
type input "30.000"
click at [488, 163] on input "Hình thức thanh toán" at bounding box center [486, 166] width 70 height 10
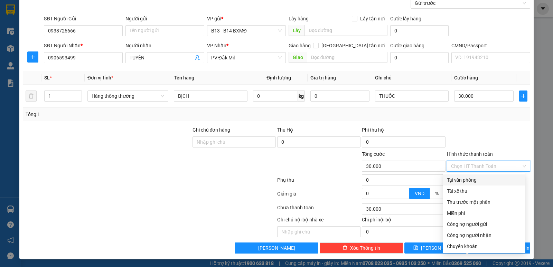
click at [482, 181] on div "Tại văn phòng" at bounding box center [484, 180] width 74 height 8
type input "0"
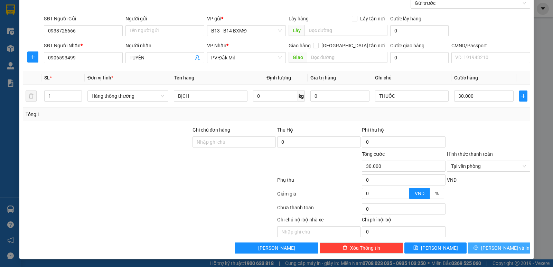
click at [478, 249] on icon "printer" at bounding box center [476, 247] width 5 height 5
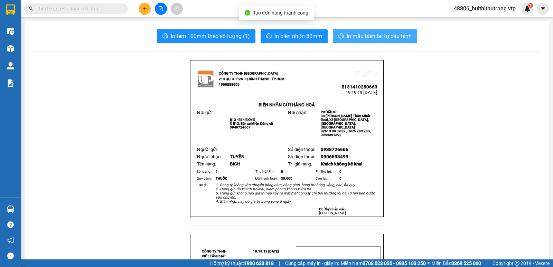
click at [375, 37] on span "In mẫu biên lai tự cấu hình" at bounding box center [379, 36] width 65 height 9
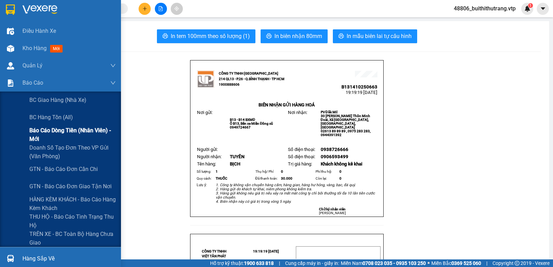
click at [53, 131] on span "Báo cáo dòng tiền (nhân viên) - mới" at bounding box center [72, 134] width 86 height 17
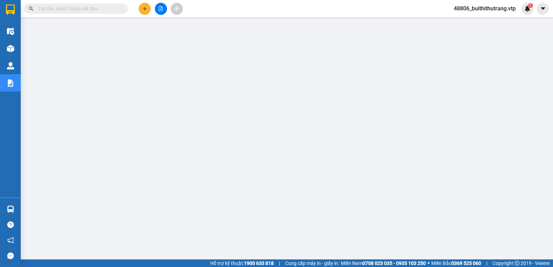
click at [483, 9] on span "48806_buithithutrang.vtp" at bounding box center [484, 8] width 73 height 9
click at [482, 20] on span "Đăng xuất" at bounding box center [487, 22] width 59 height 8
